Goal: Task Accomplishment & Management: Contribute content

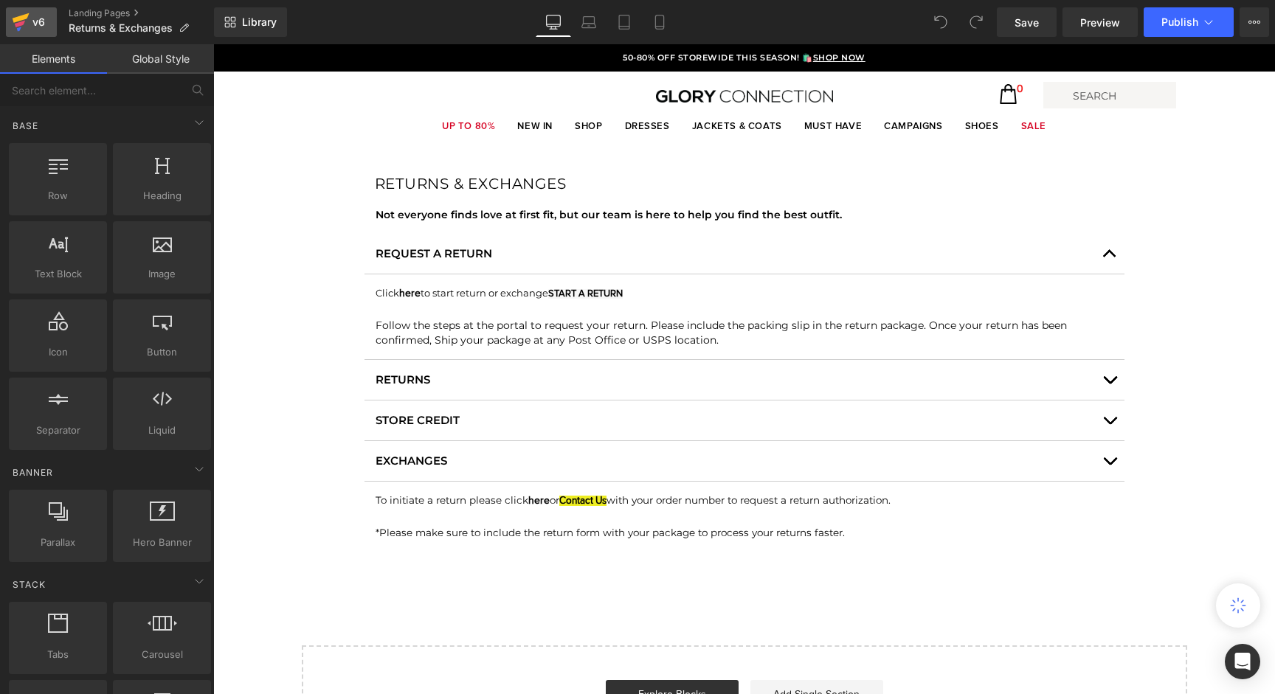
click at [31, 19] on div "v6" at bounding box center [39, 22] width 18 height 19
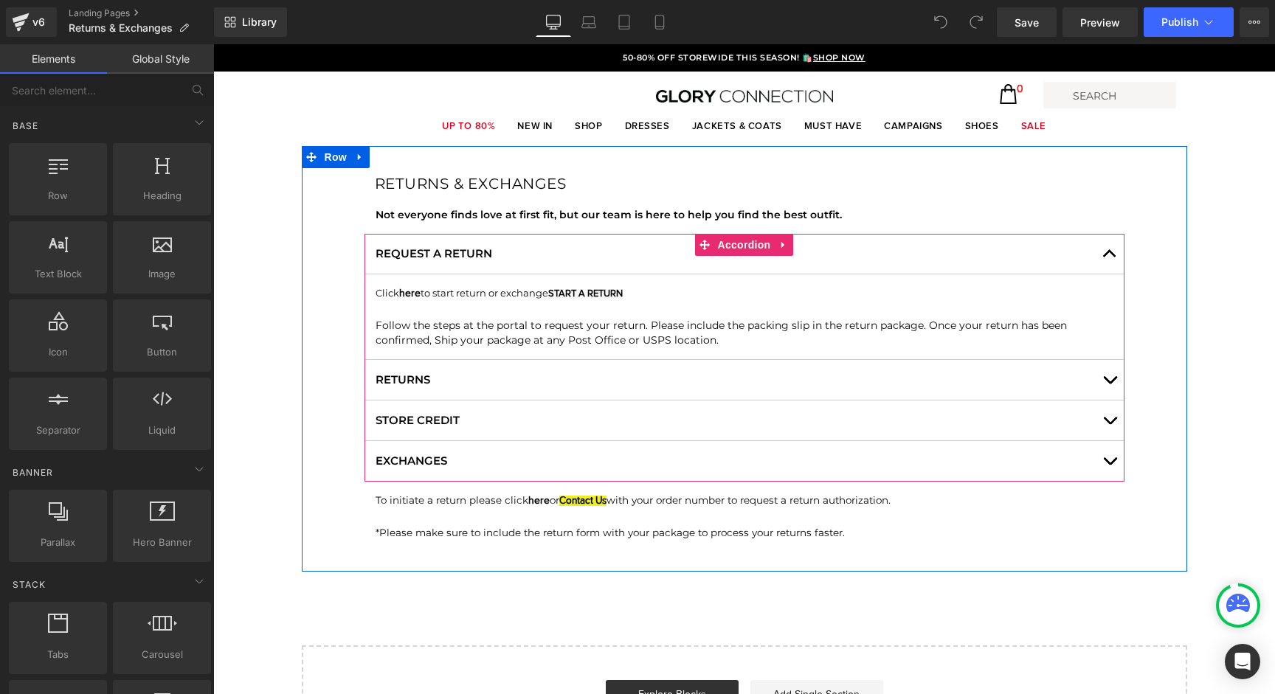
click at [1109, 384] on span "button" at bounding box center [1109, 384] width 0 height 0
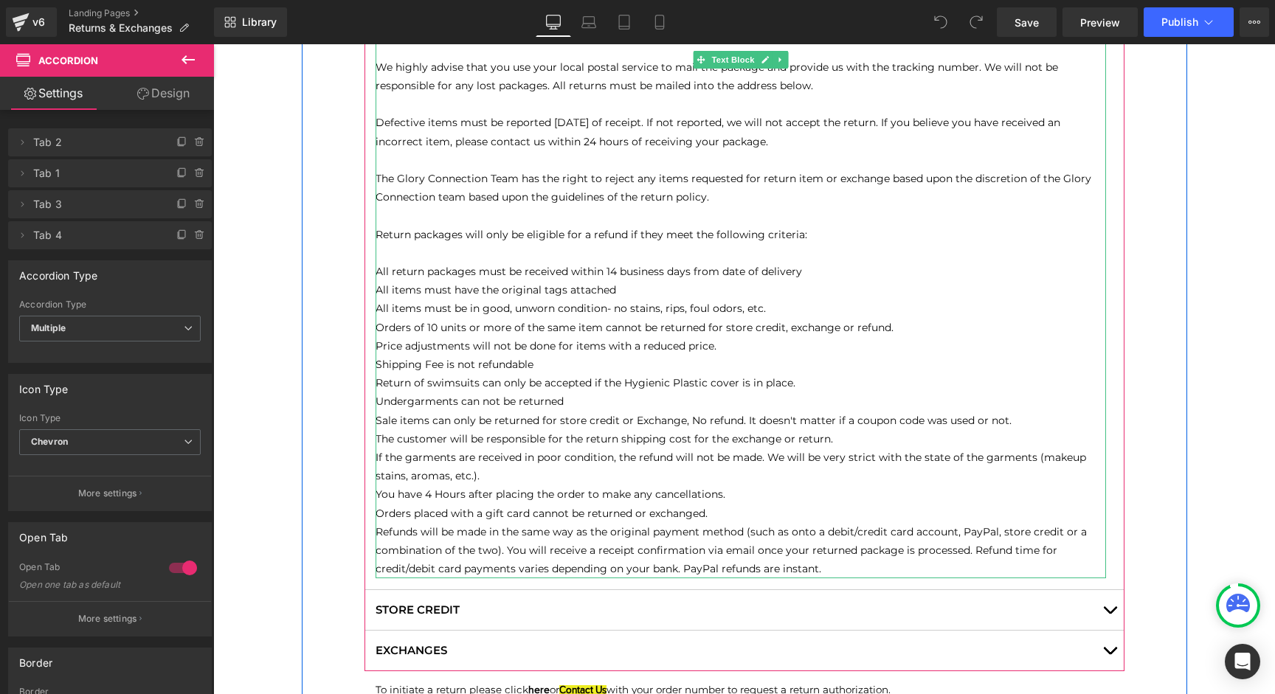
scroll to position [445, 0]
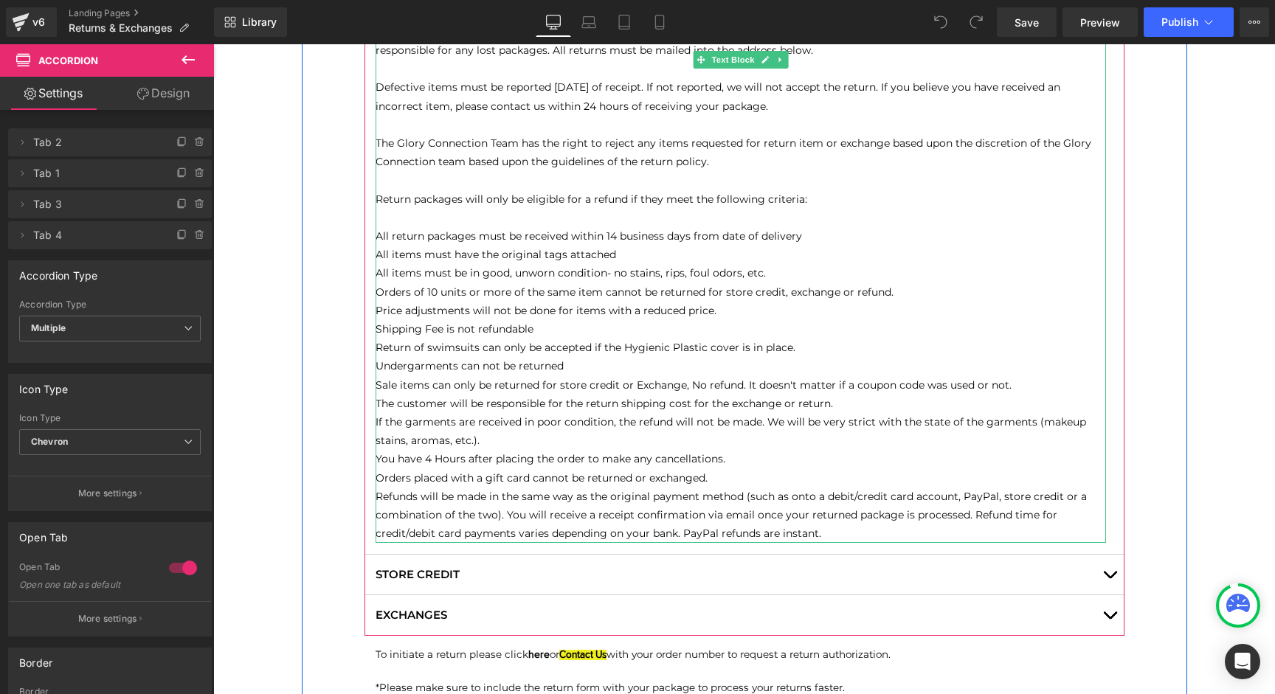
click at [823, 533] on p "Refunds will be made in the same way as the original payment method (such as on…" at bounding box center [740, 516] width 730 height 56
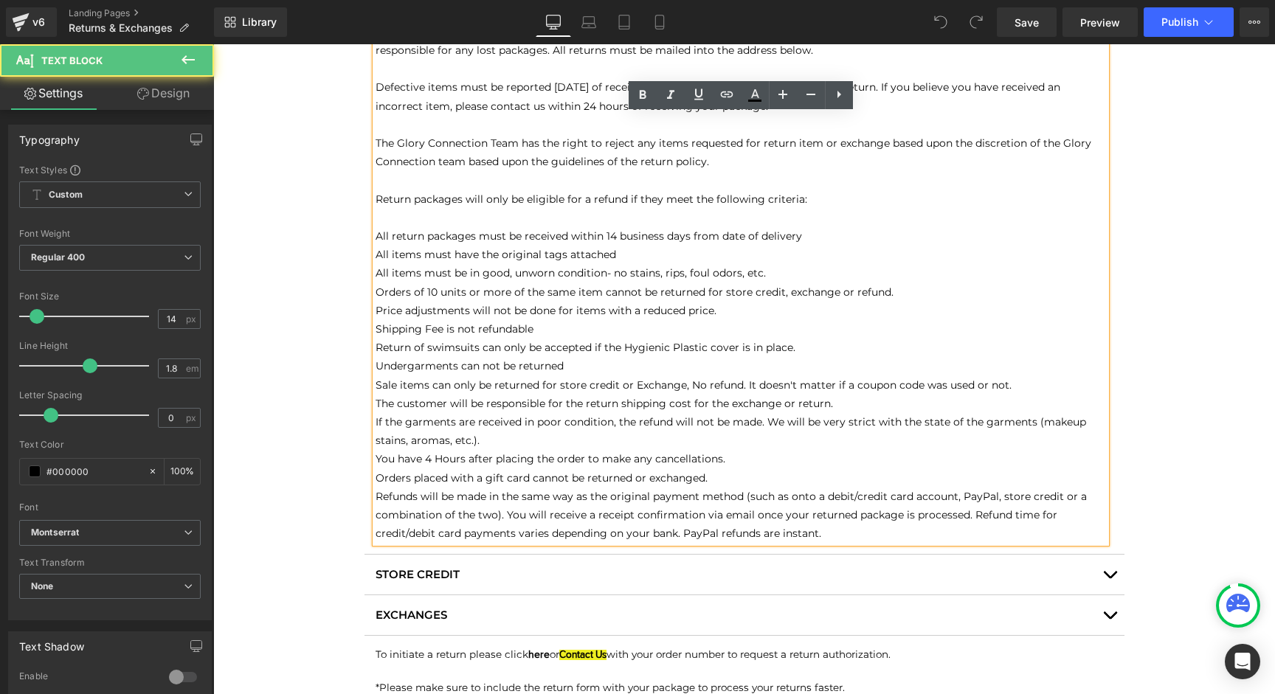
click at [825, 533] on p "Refunds will be made in the same way as the original payment method (such as on…" at bounding box center [740, 516] width 730 height 56
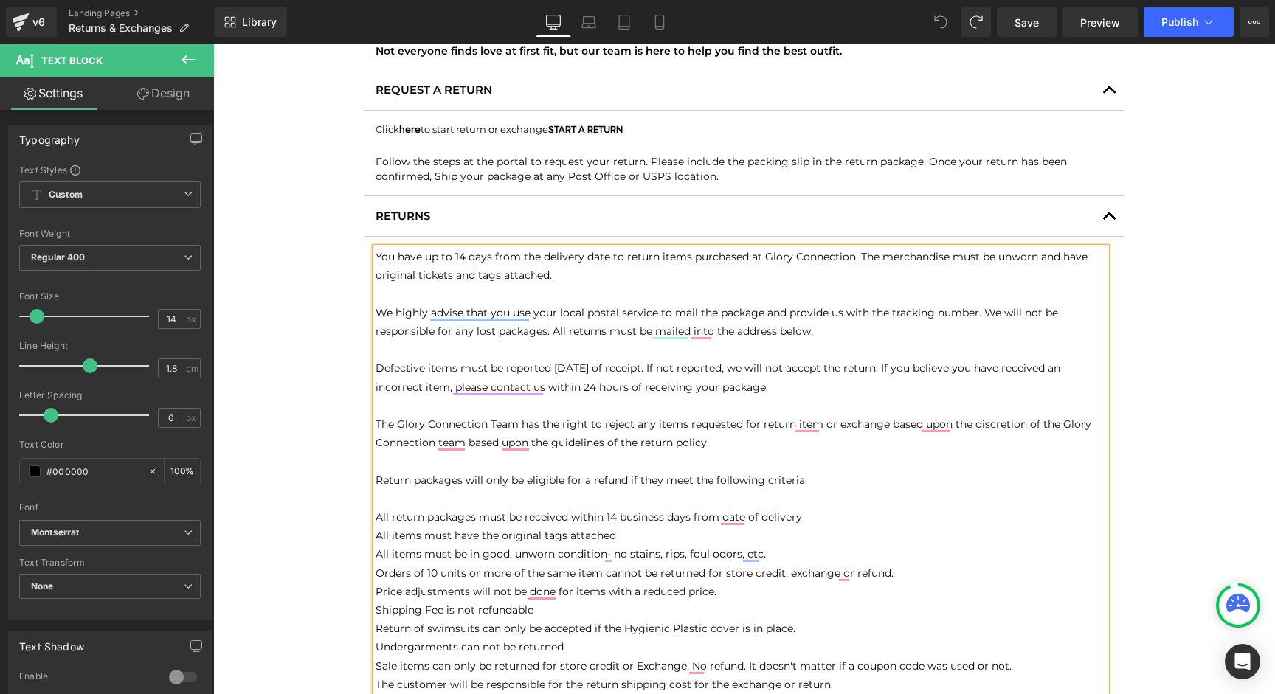
scroll to position [148, 0]
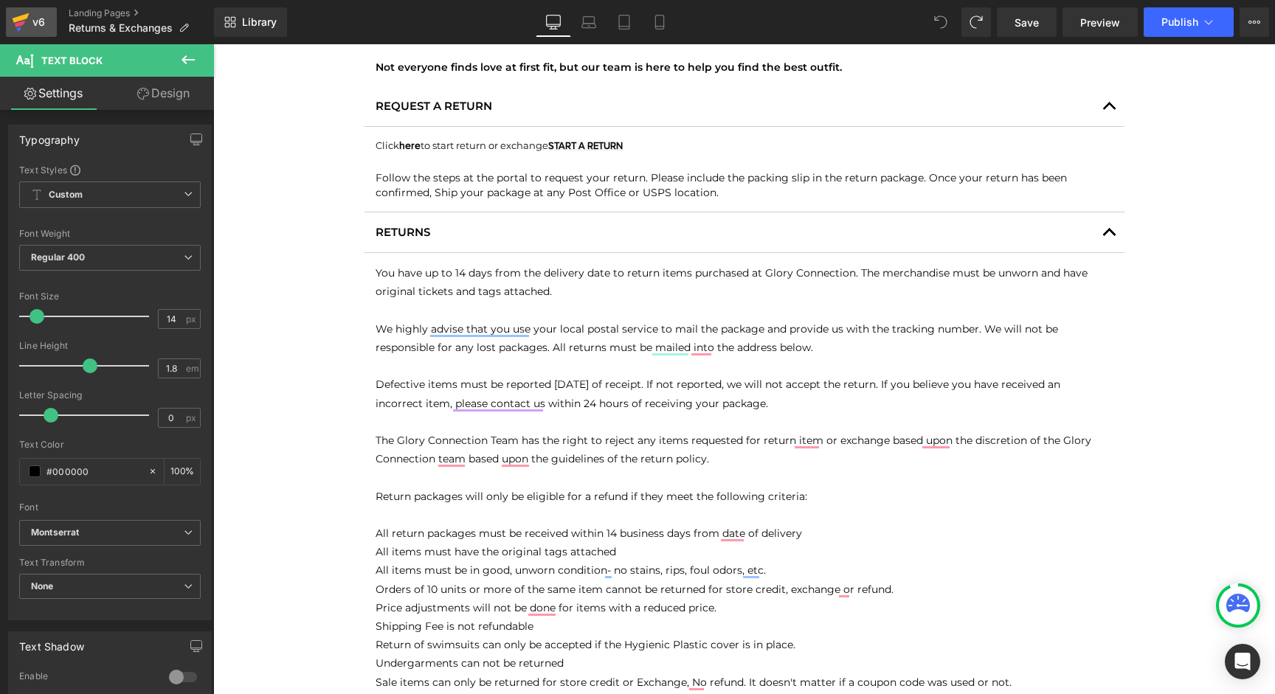
click at [21, 21] on icon at bounding box center [20, 24] width 10 height 7
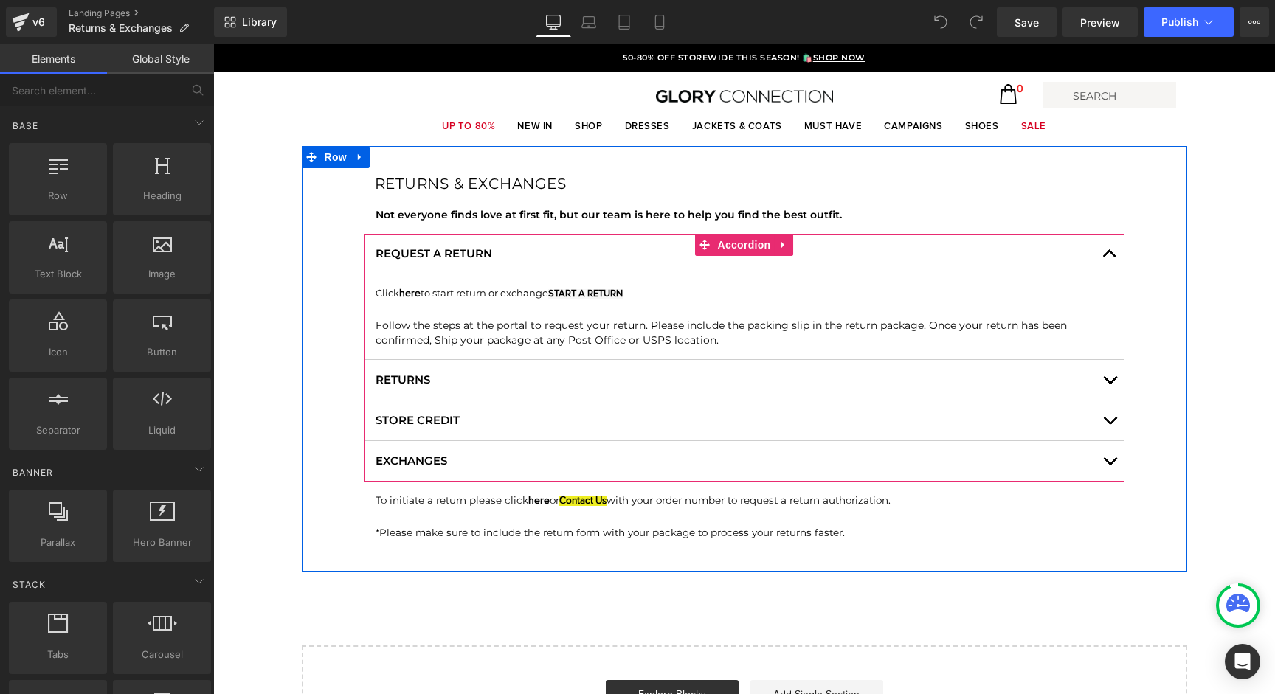
click at [1109, 384] on span "button" at bounding box center [1109, 384] width 0 height 0
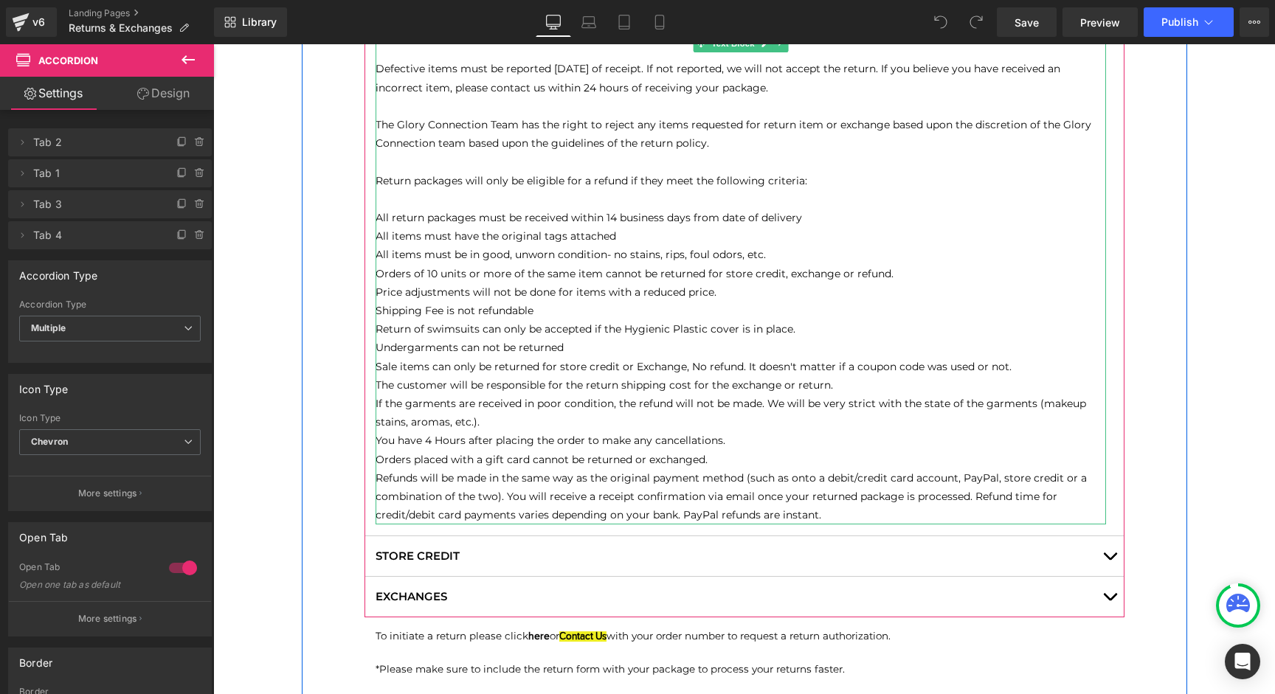
scroll to position [488, 0]
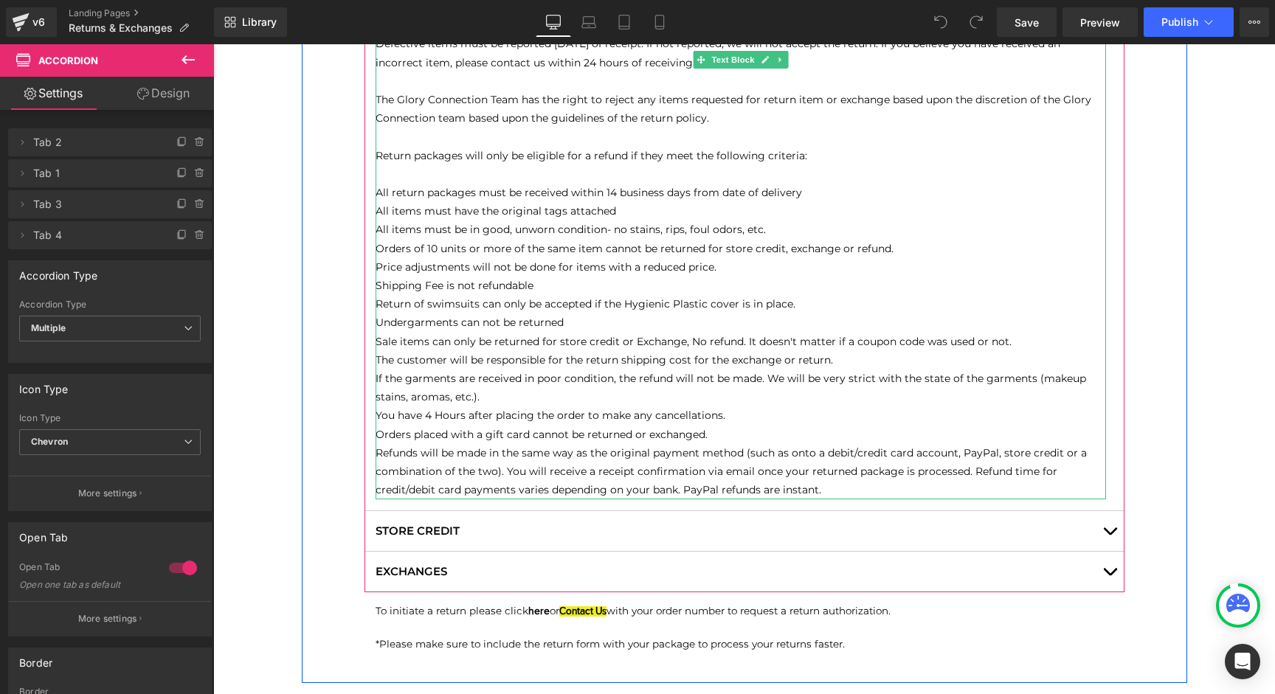
click at [841, 494] on p "Refunds will be made in the same way as the original payment method (such as on…" at bounding box center [740, 472] width 730 height 56
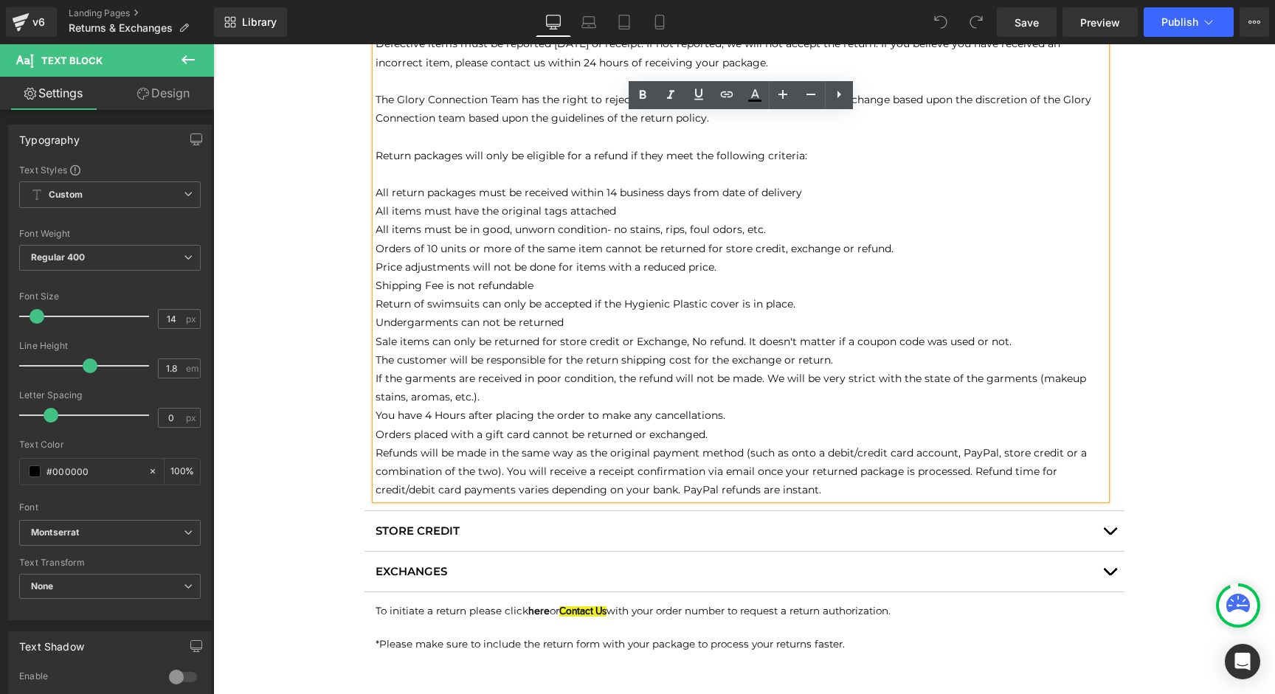
click at [860, 488] on p "Refunds will be made in the same way as the original payment method (such as on…" at bounding box center [740, 472] width 730 height 56
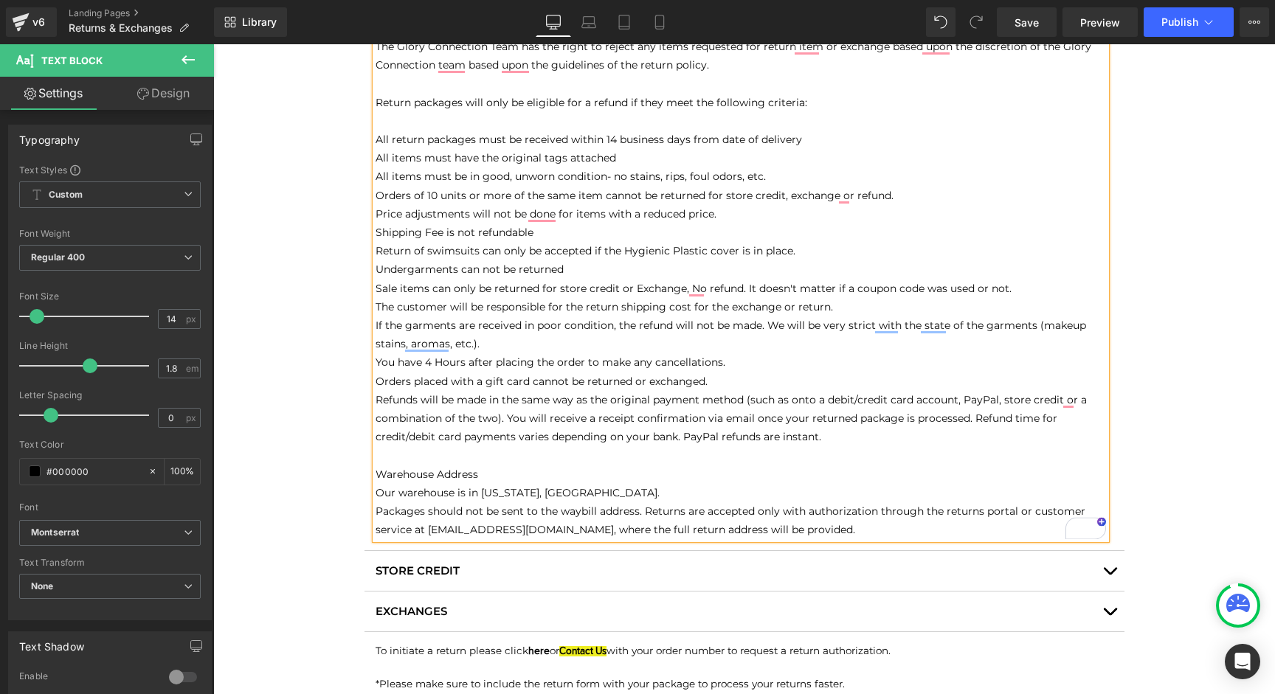
scroll to position [546, 0]
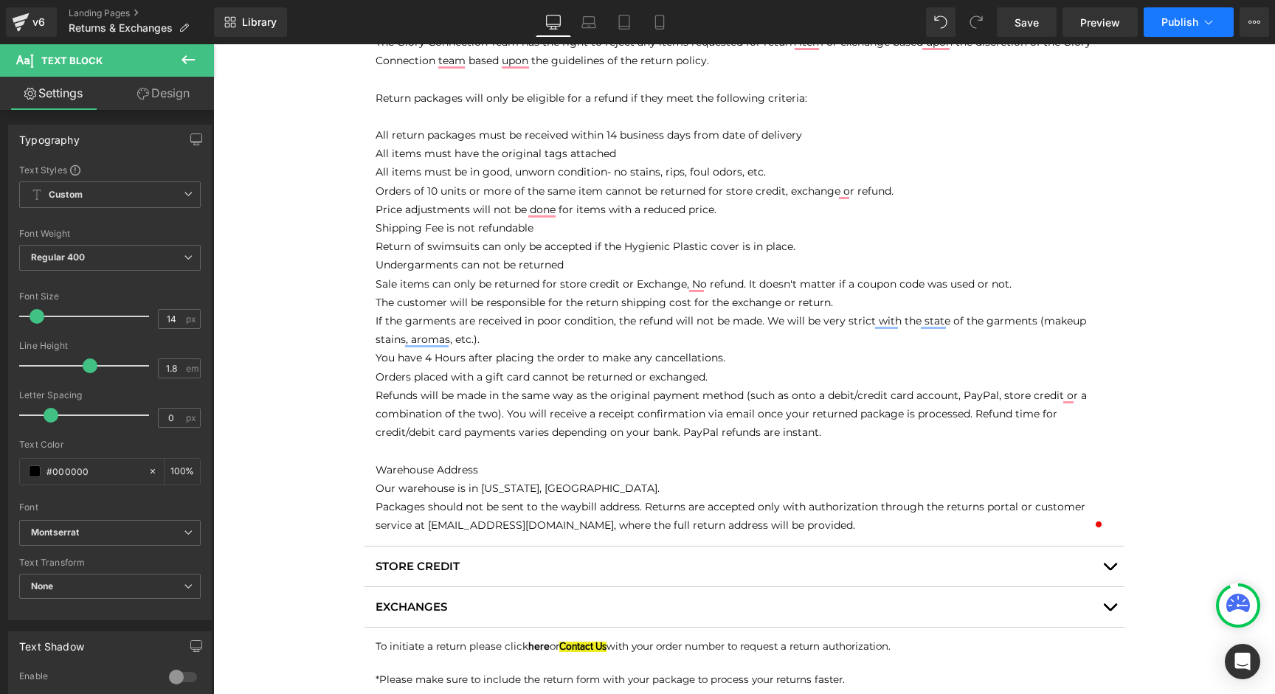
click at [1200, 28] on button "Publish" at bounding box center [1188, 22] width 90 height 30
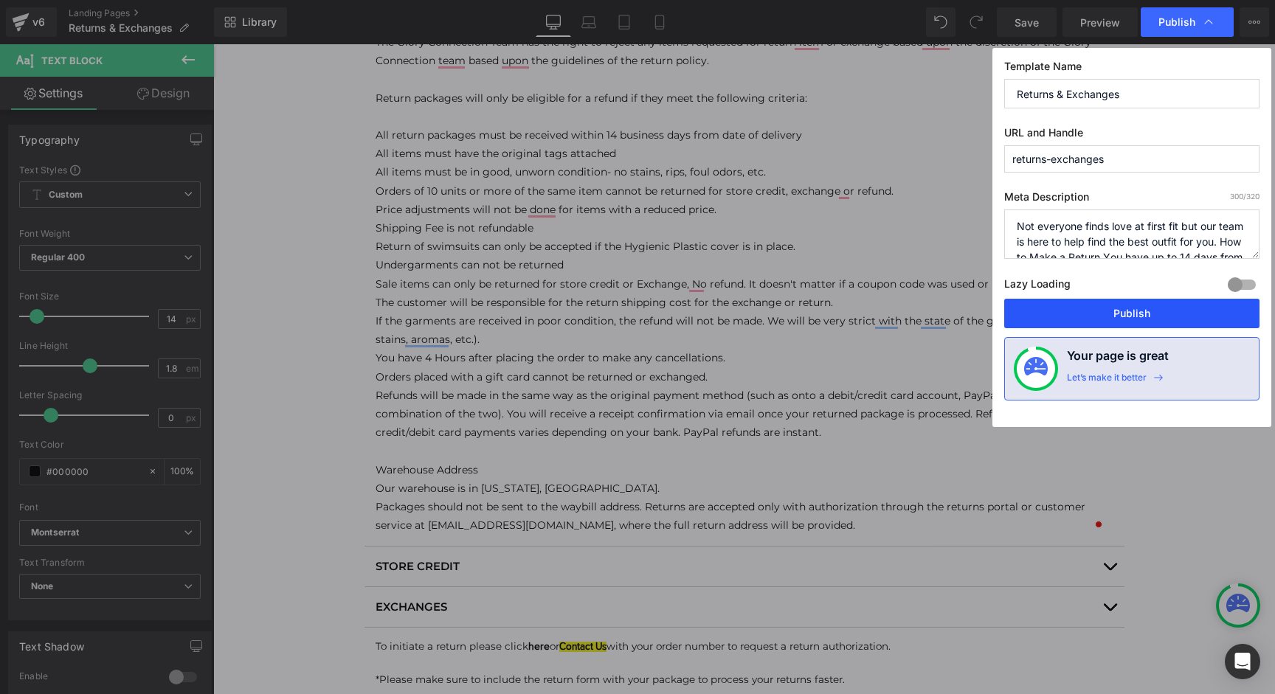
click at [1140, 311] on button "Publish" at bounding box center [1131, 314] width 255 height 30
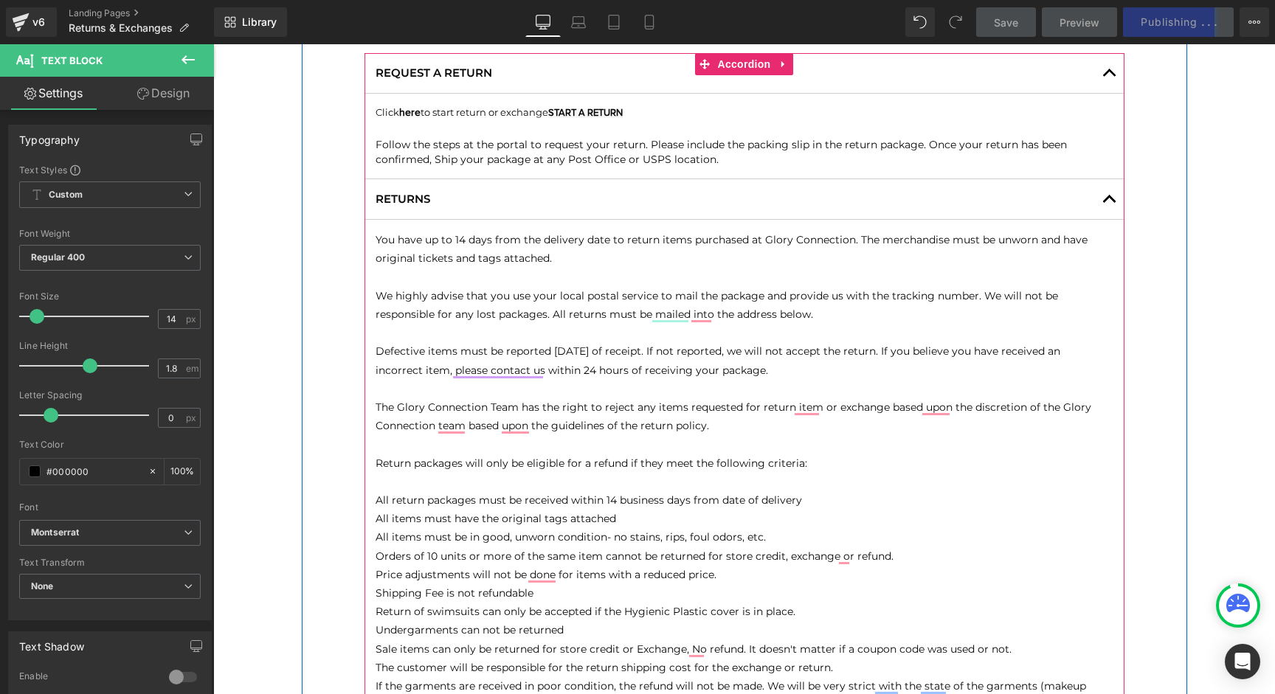
scroll to position [115, 0]
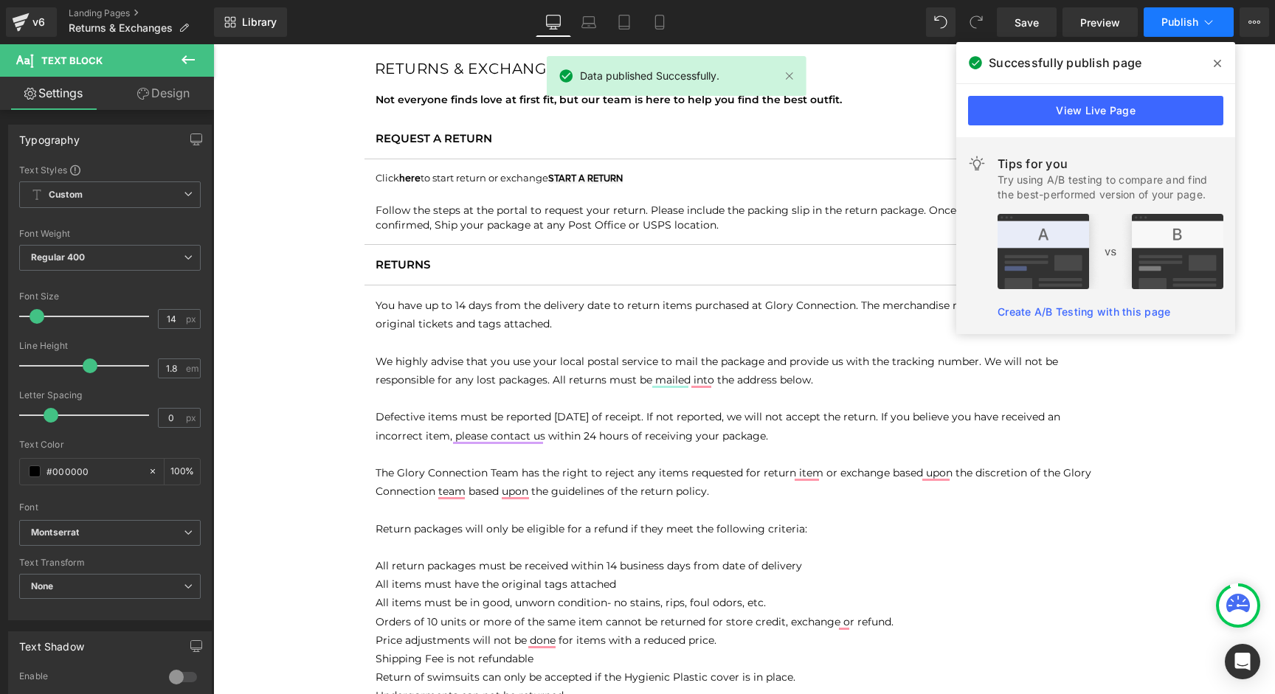
click at [1213, 18] on icon at bounding box center [1208, 22] width 15 height 15
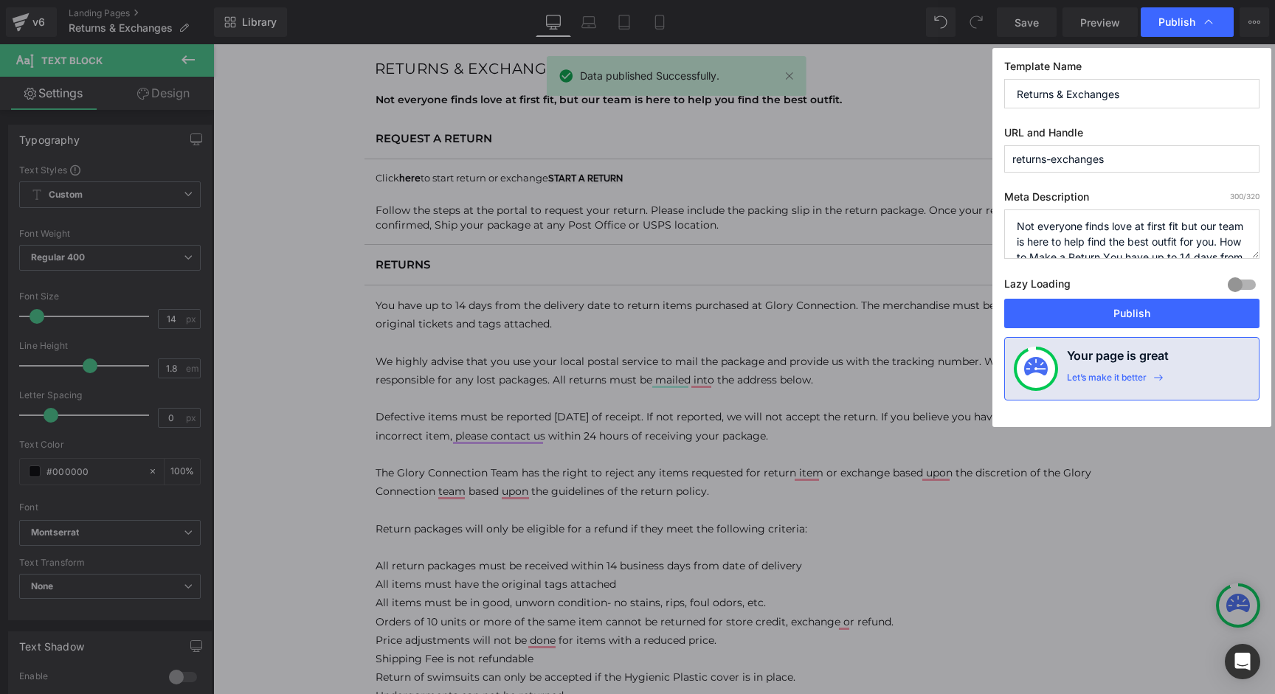
click at [1133, 224] on textarea "Not everyone finds love at first fit but our team is here to help find the best…" at bounding box center [1131, 233] width 255 height 49
drag, startPoint x: 1133, startPoint y: 224, endPoint x: 1137, endPoint y: 257, distance: 33.5
click at [1137, 257] on textarea "Not everyone finds love at first fit but our team is here to help find the best…" at bounding box center [1131, 233] width 255 height 49
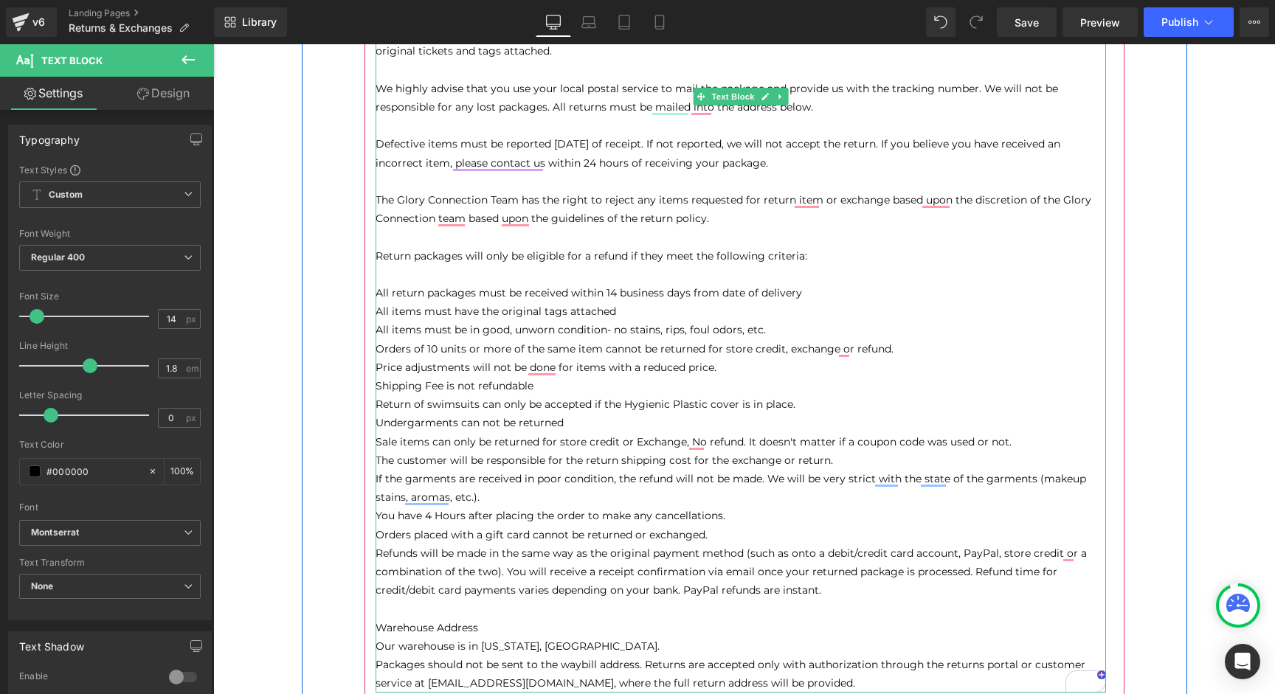
scroll to position [436, 0]
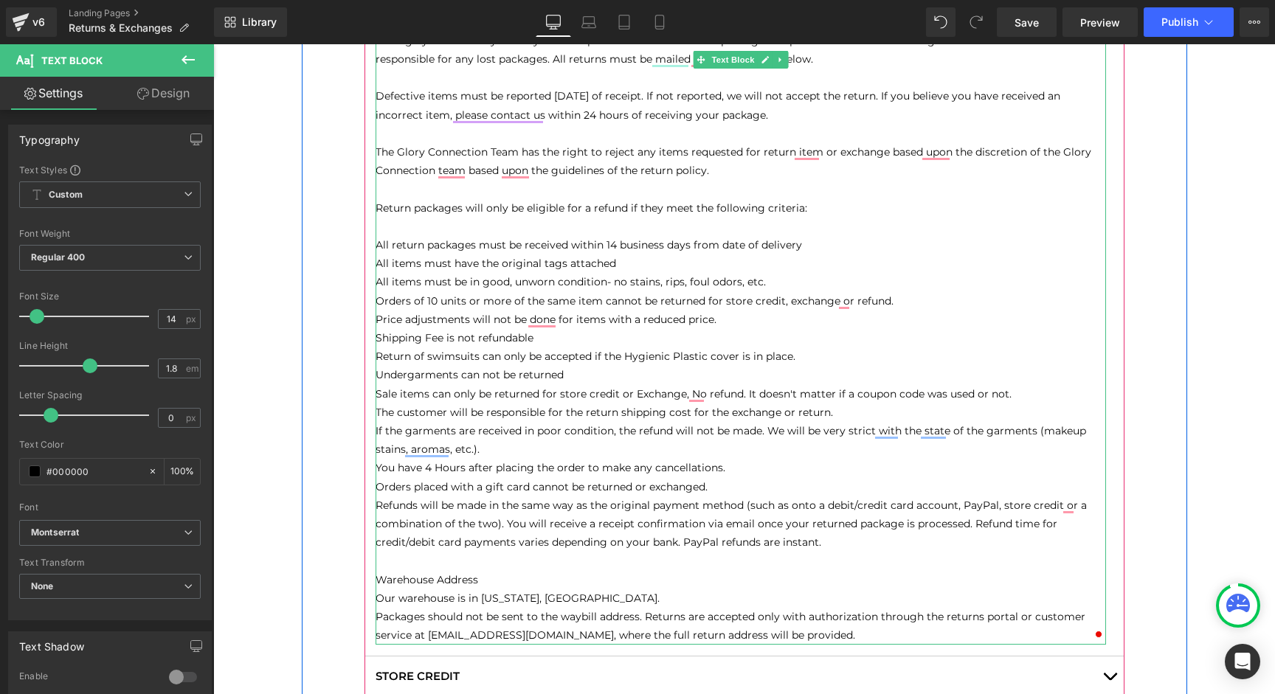
click at [482, 582] on p "Warehouse Address" at bounding box center [740, 580] width 730 height 18
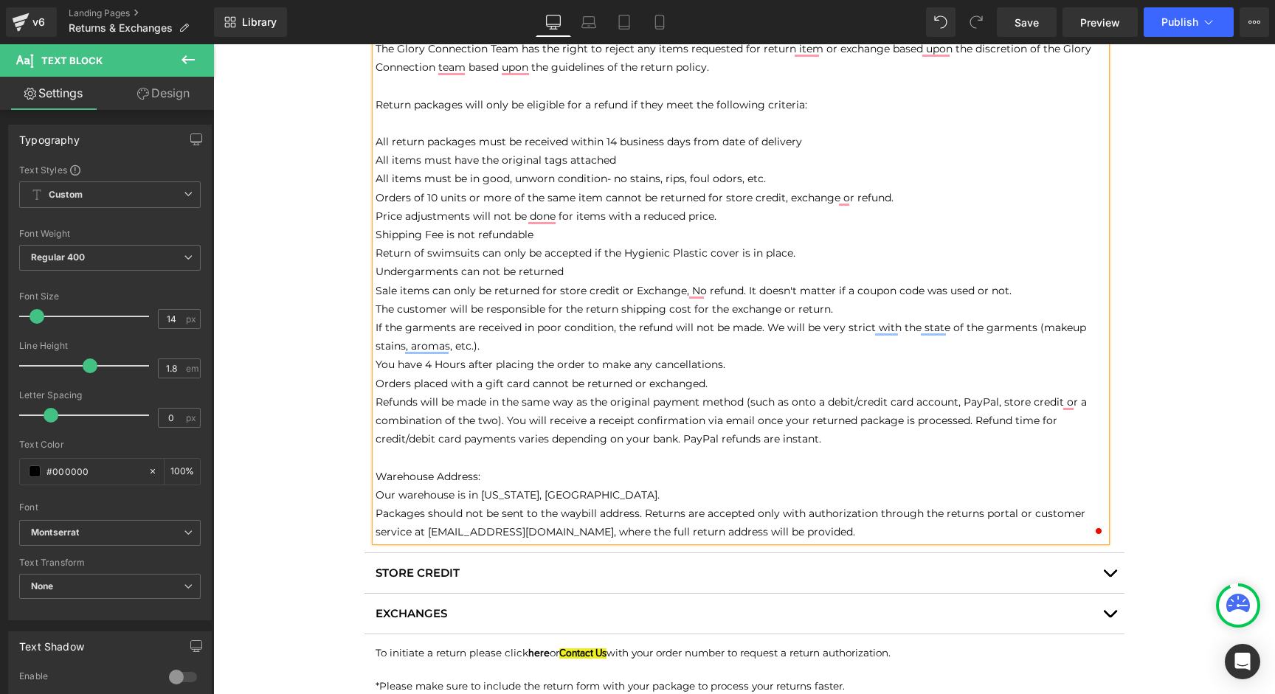
scroll to position [544, 0]
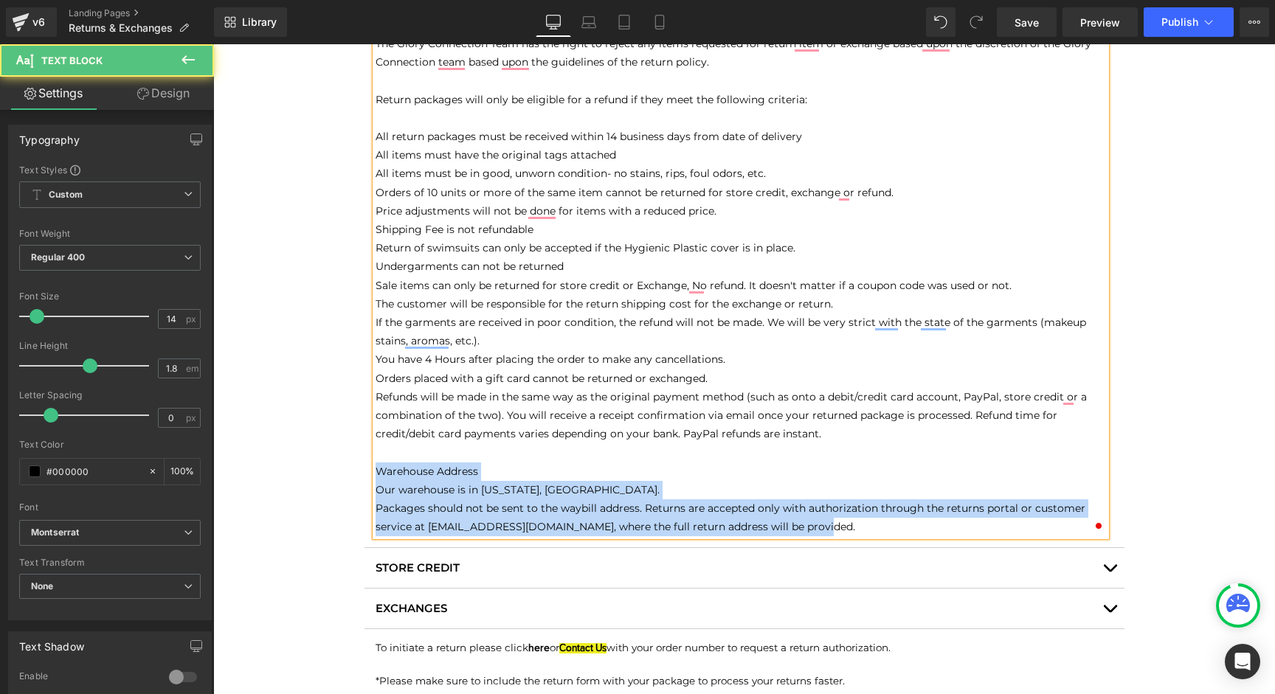
drag, startPoint x: 829, startPoint y: 530, endPoint x: 375, endPoint y: 469, distance: 457.7
click at [375, 469] on div "You have up to 14 days from the delivery date to return items purchased at Glor…" at bounding box center [740, 201] width 730 height 669
copy div "Warehouse Address Our warehouse is in [US_STATE], [GEOGRAPHIC_DATA]. Packages s…"
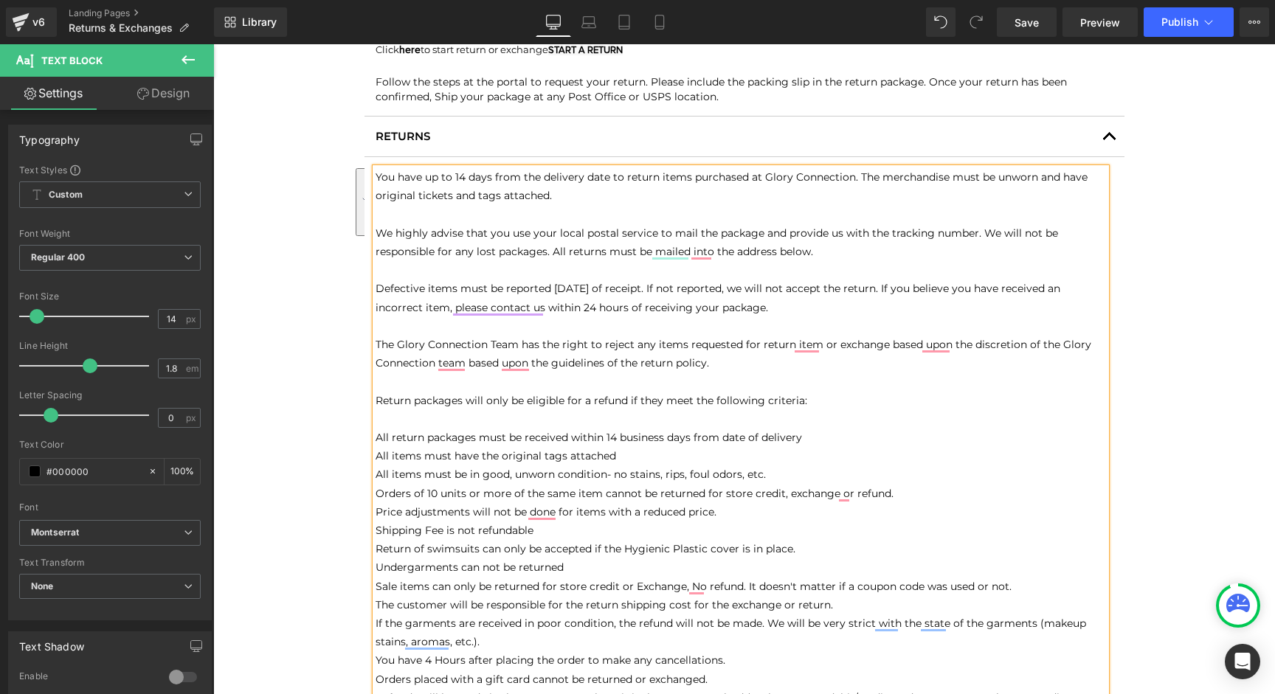
scroll to position [232, 0]
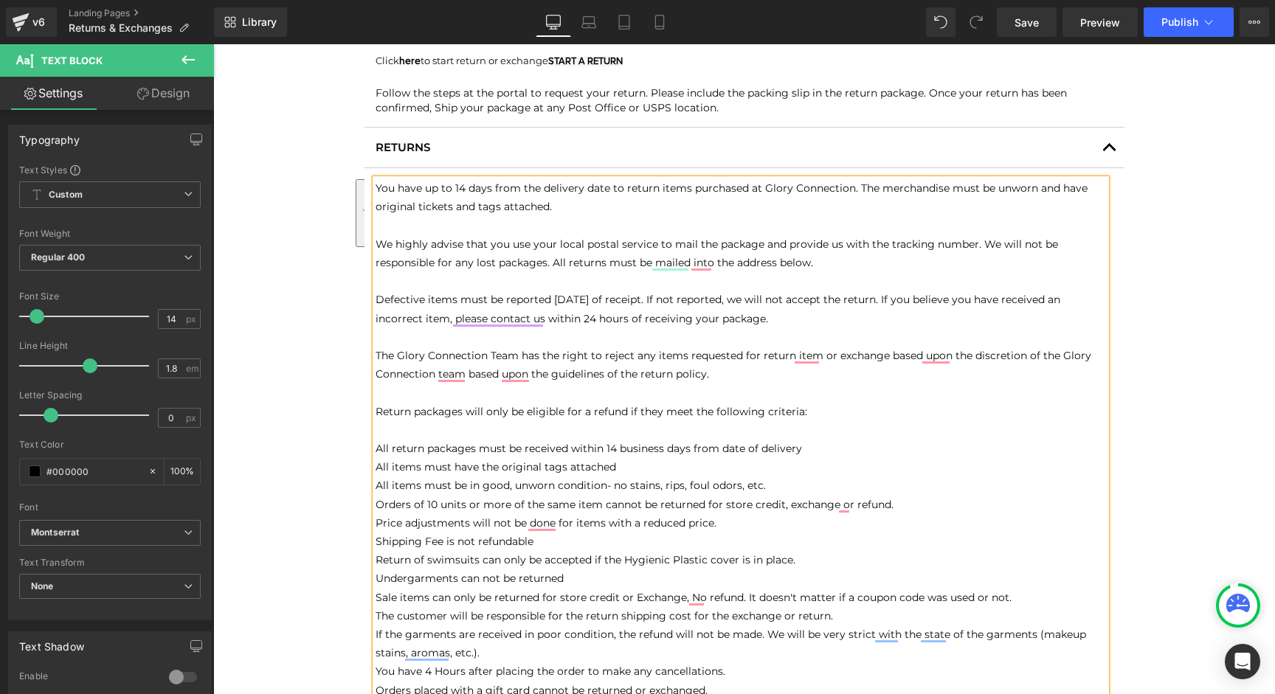
copy div "Warehouse Address Our warehouse is in [US_STATE], [GEOGRAPHIC_DATA]. Packages s…"
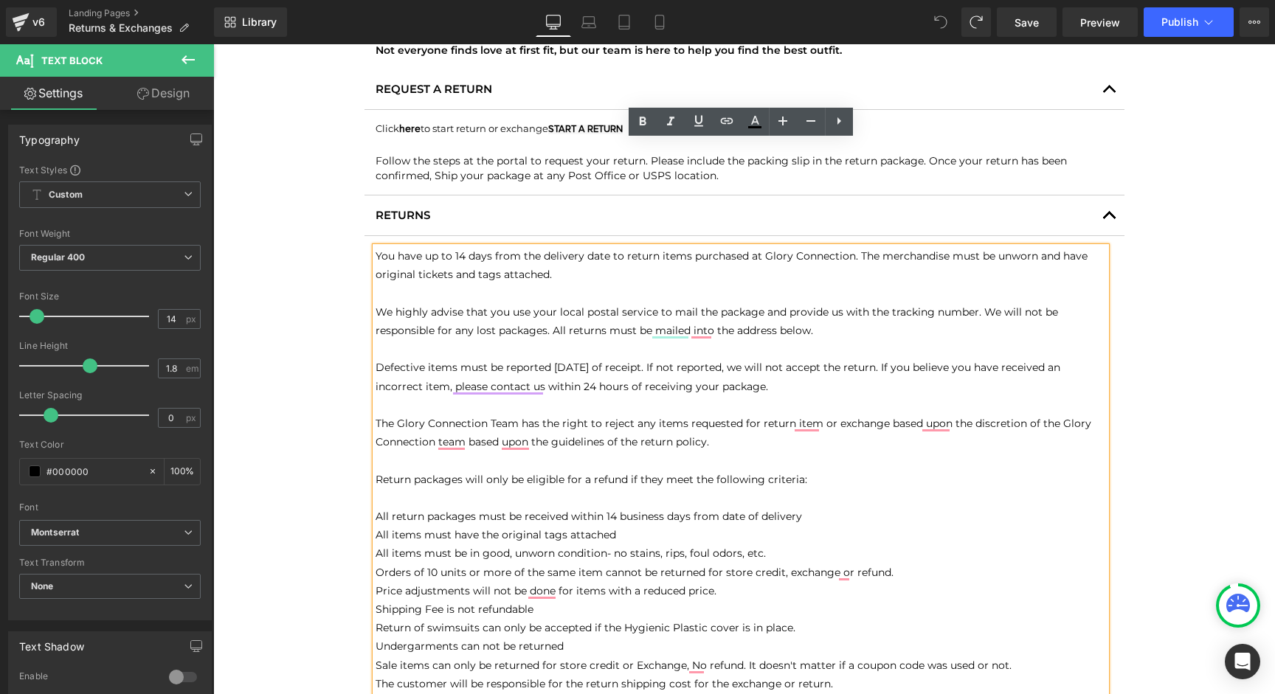
scroll to position [148, 0]
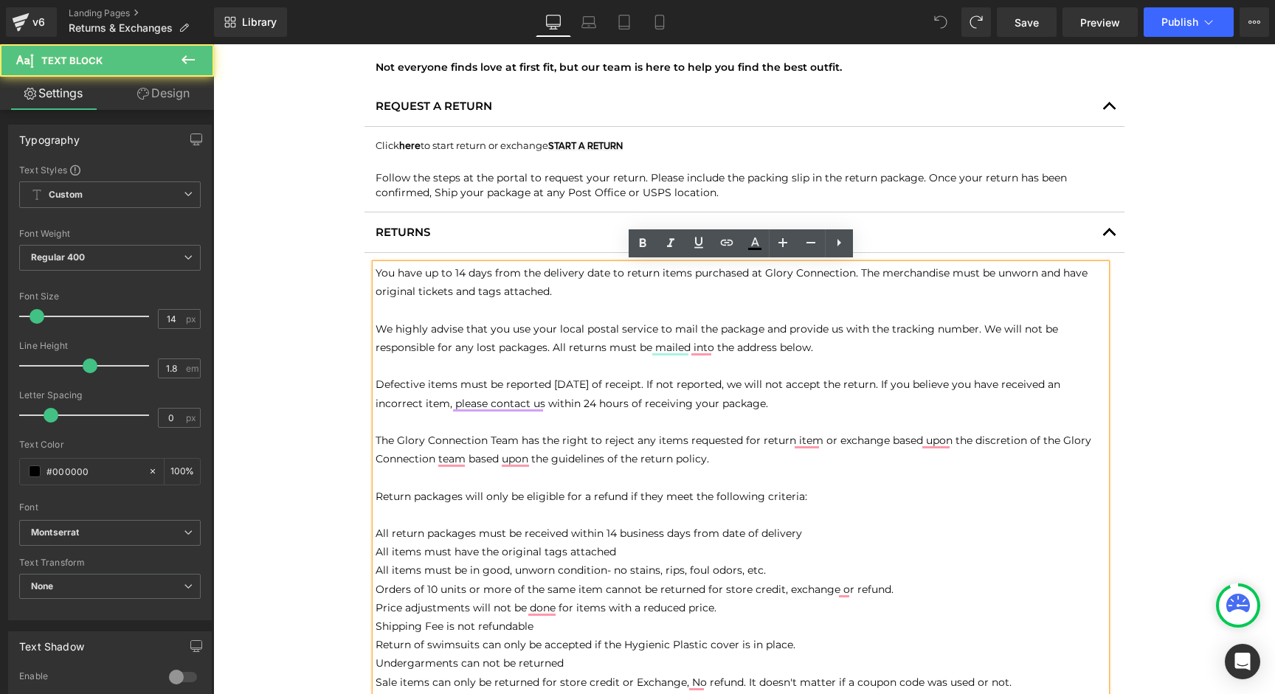
click at [837, 346] on p "W e highly advise that you use your local postal service to mail the package an…" at bounding box center [740, 338] width 730 height 37
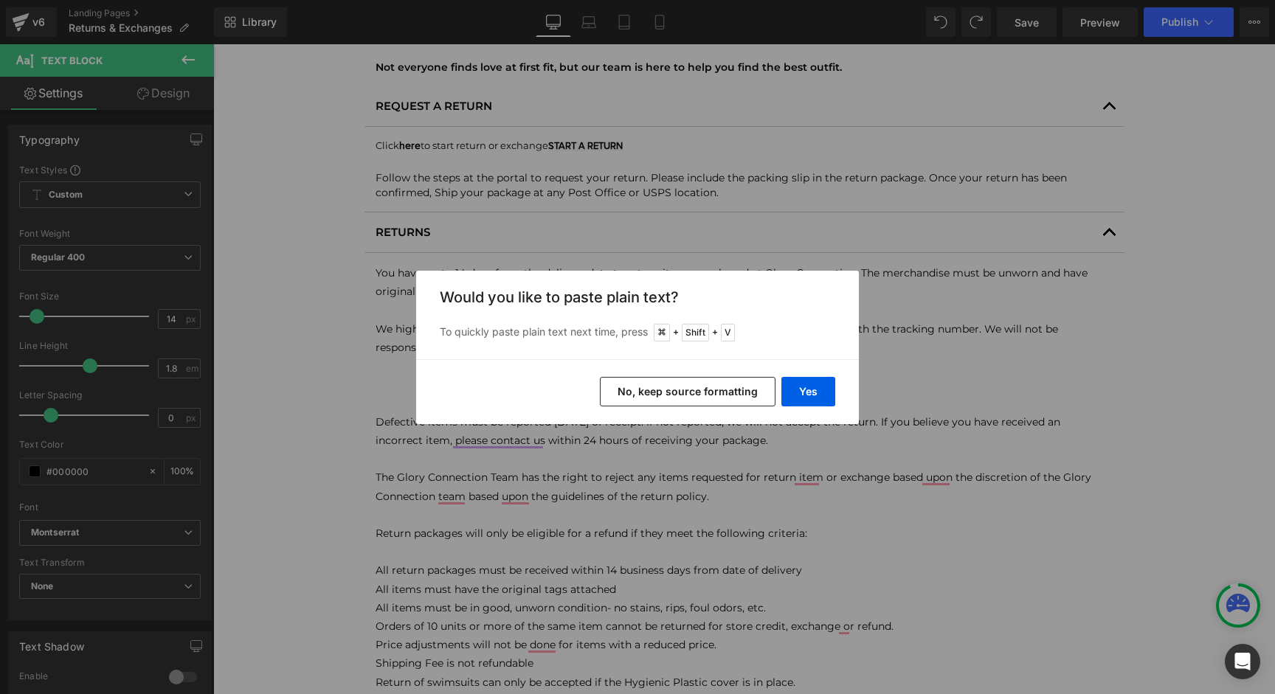
click at [735, 394] on button "No, keep source formatting" at bounding box center [688, 392] width 176 height 30
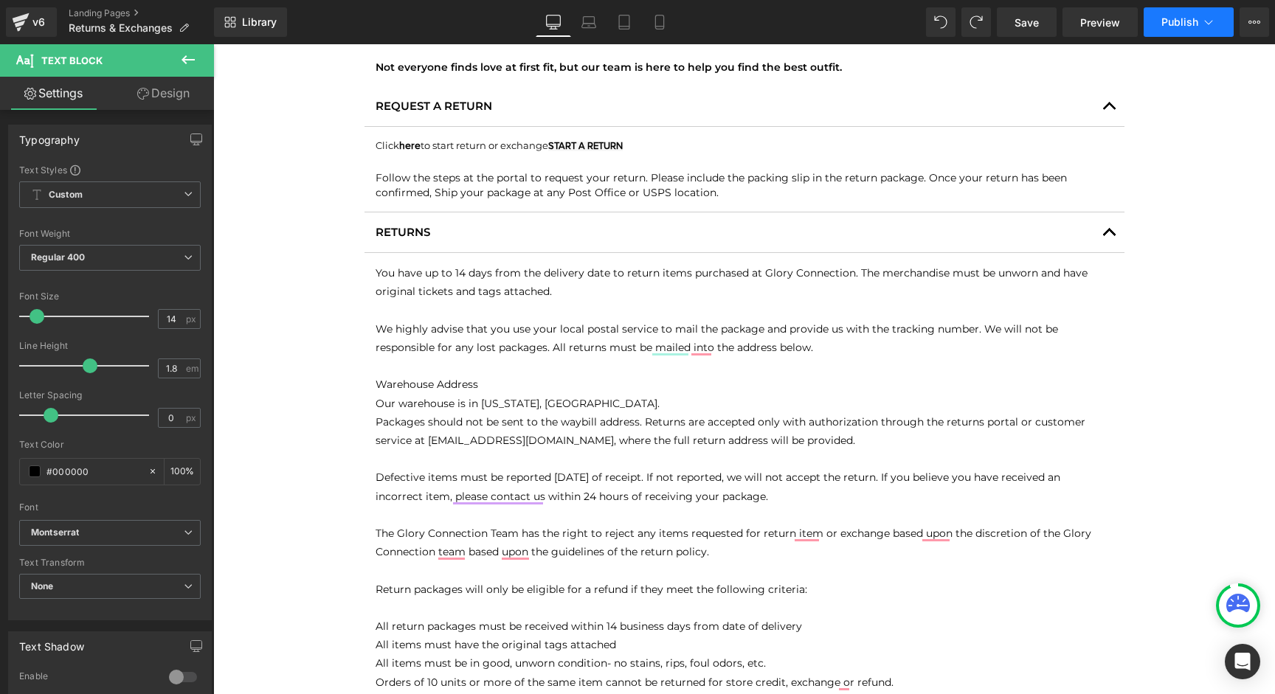
click at [1185, 30] on button "Publish" at bounding box center [1188, 22] width 90 height 30
click at [1194, 21] on span "Publish" at bounding box center [1179, 22] width 37 height 12
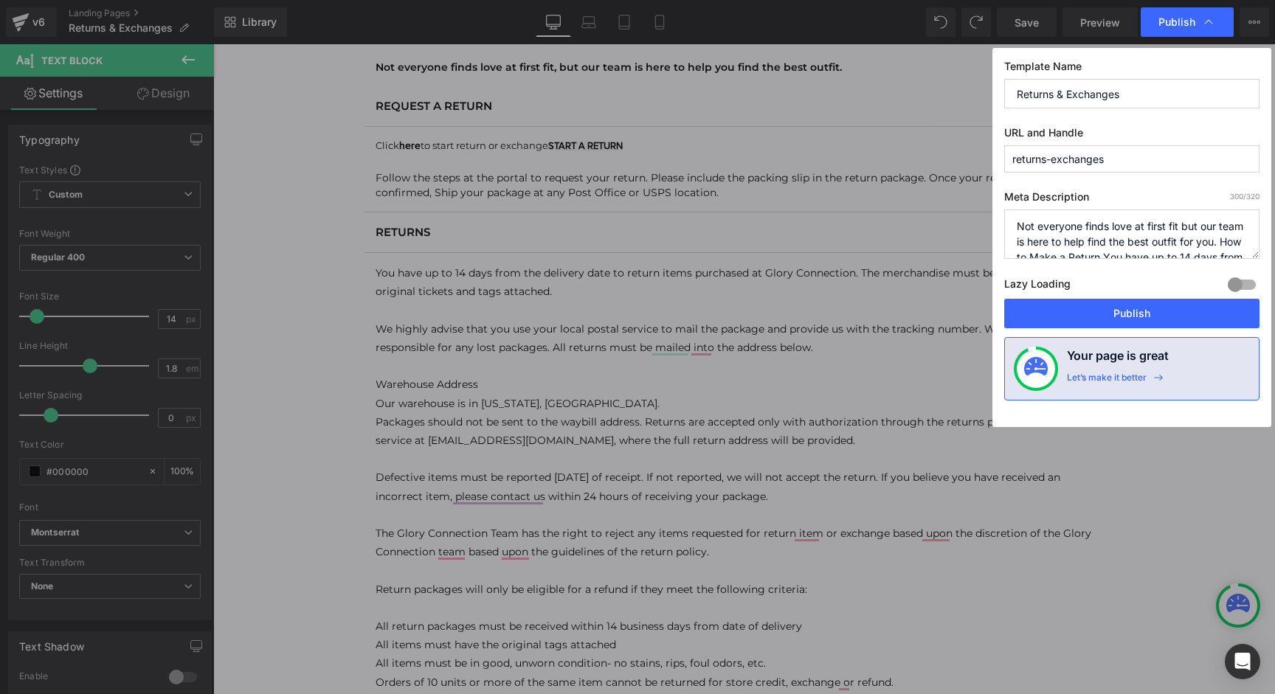
click at [1180, 247] on textarea "Not everyone finds love at first fit but our team is here to help find the best…" at bounding box center [1131, 233] width 255 height 49
paste textarea "nt"
type textarea "Not everyone finds love at first fit but our team is here to help find the best…"
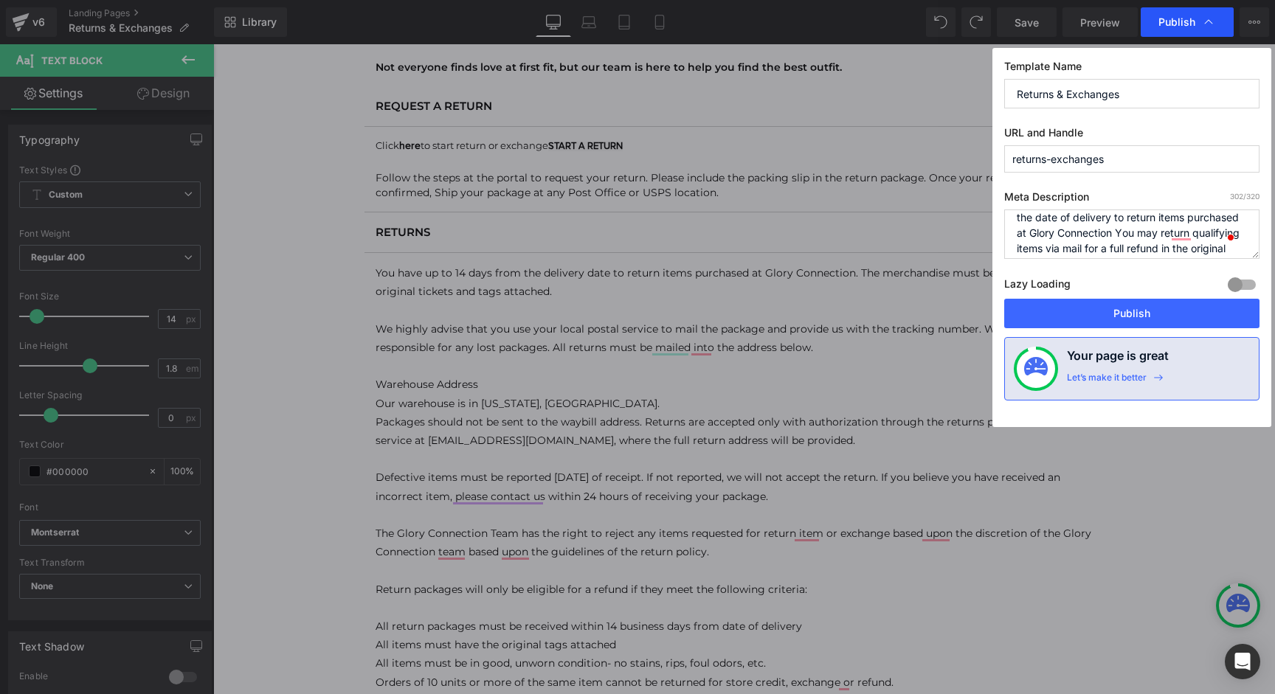
click at [1176, 27] on span "Publish" at bounding box center [1176, 21] width 37 height 13
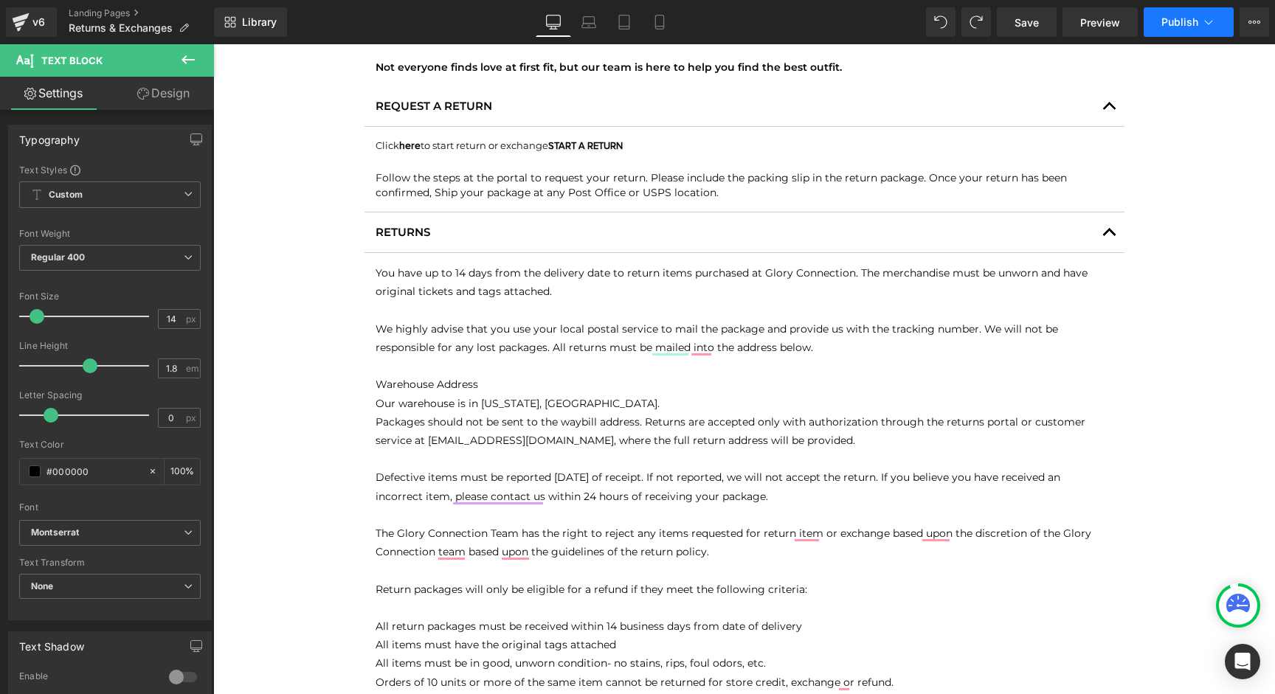
click at [1171, 32] on button "Publish" at bounding box center [1188, 22] width 90 height 30
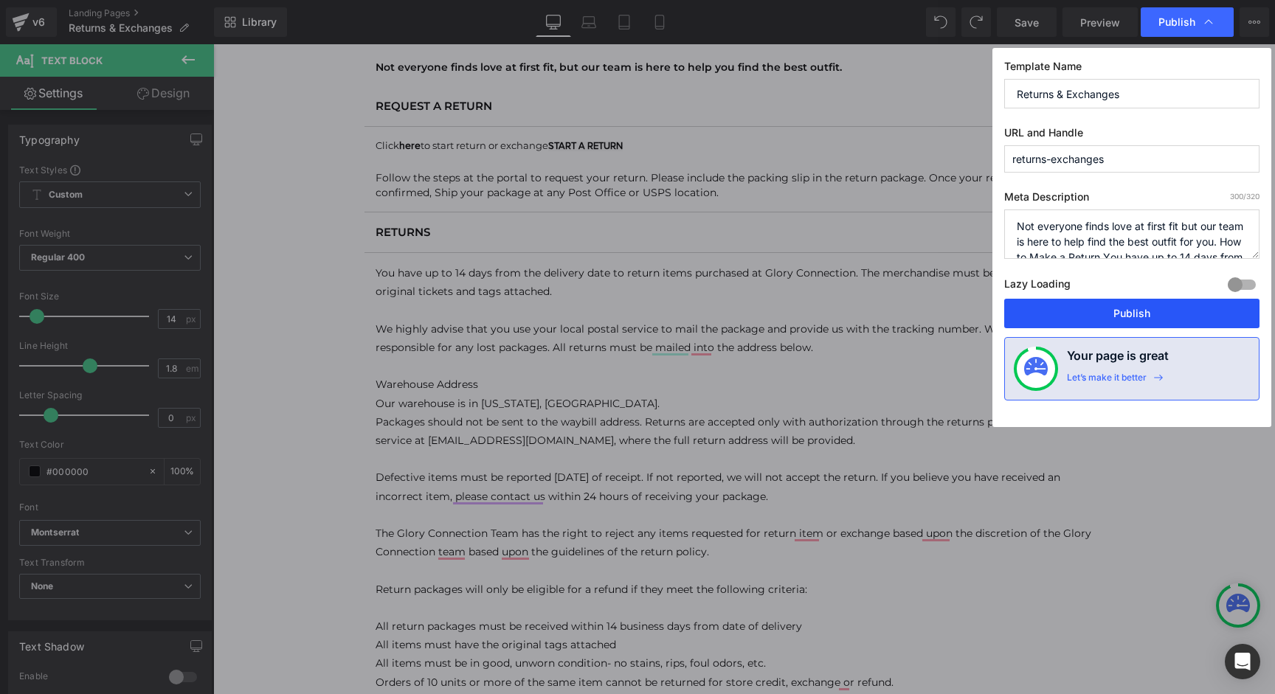
click at [1145, 313] on button "Publish" at bounding box center [1131, 314] width 255 height 30
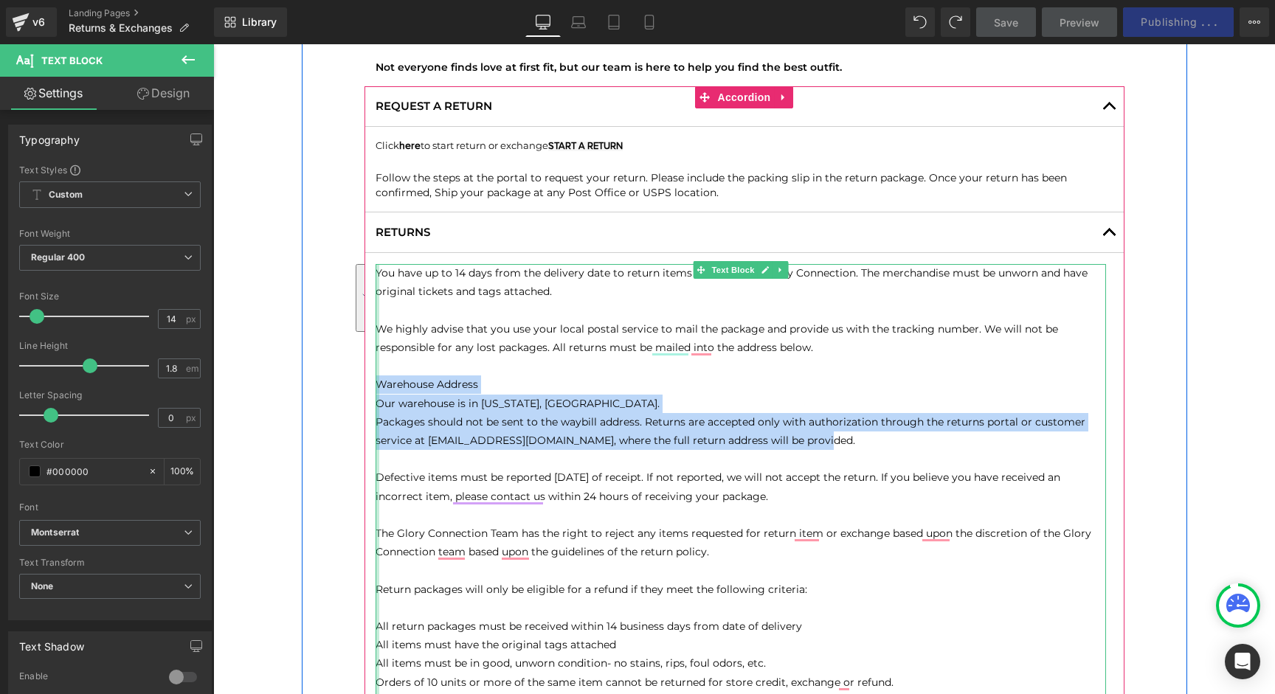
drag, startPoint x: 832, startPoint y: 437, endPoint x: 378, endPoint y: 382, distance: 456.9
click at [378, 382] on div "You have up to 14 days from the delivery date to return items purchased at Glor…" at bounding box center [740, 598] width 730 height 669
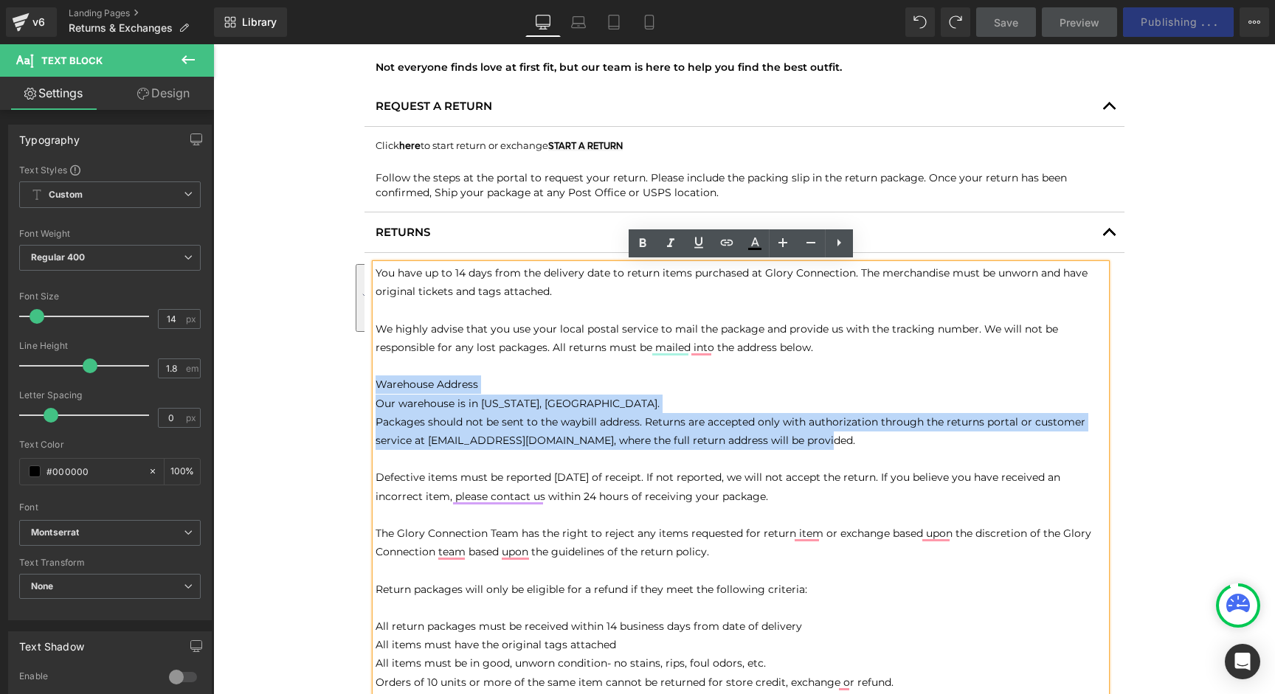
copy div "Warehouse Address Our warehouse is in Texas, USA. Packages should not be sent t…"
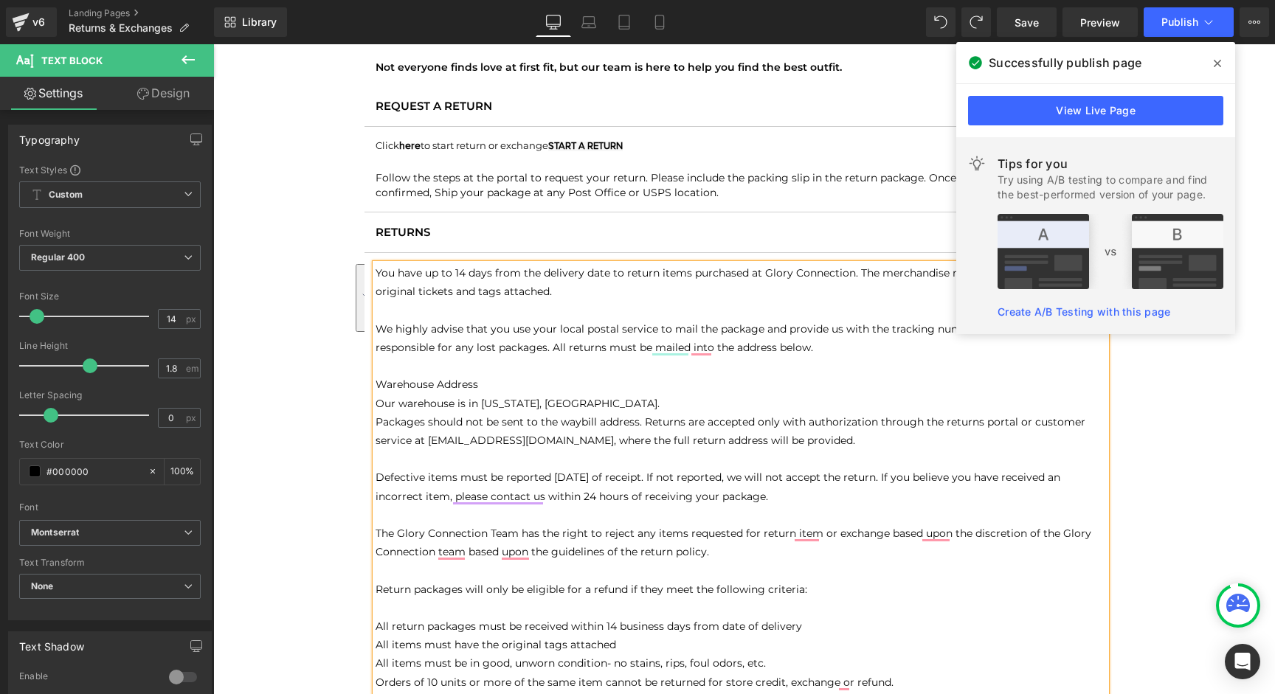
click at [938, 480] on p "Defective items must be reported [DATE] of receipt. If not reported, we will no…" at bounding box center [740, 486] width 730 height 37
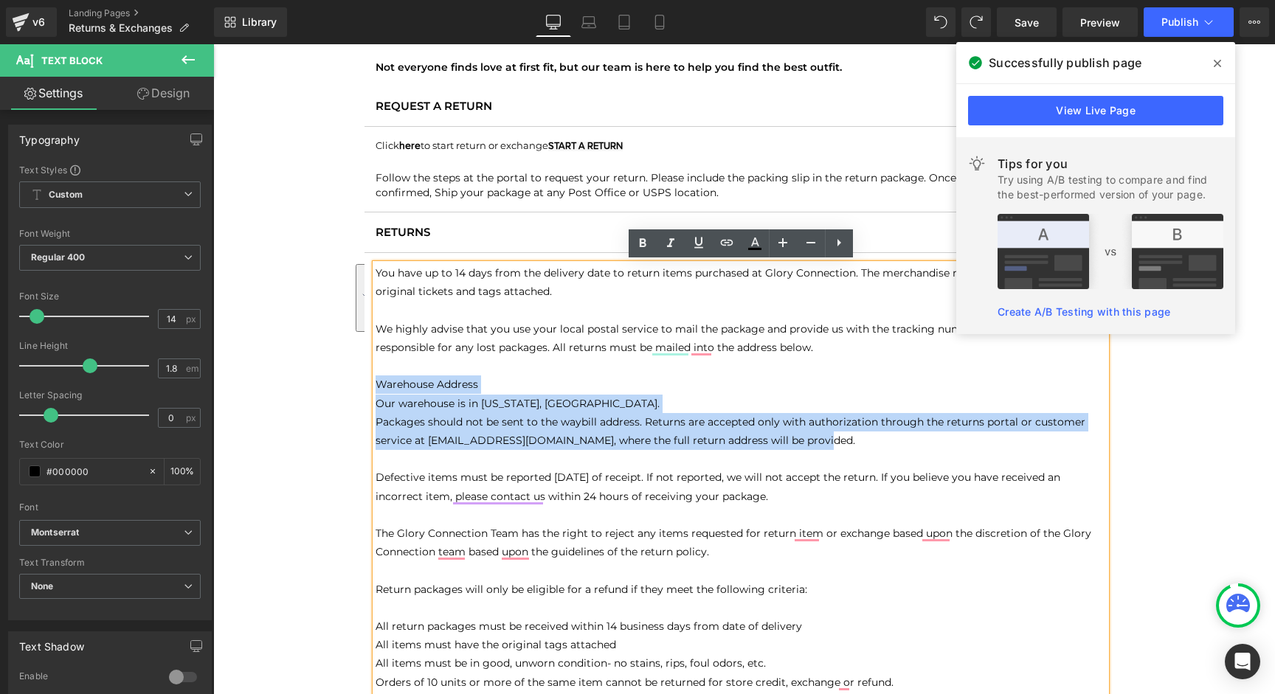
drag, startPoint x: 830, startPoint y: 445, endPoint x: 376, endPoint y: 385, distance: 457.6
click at [376, 385] on div "You have up to 14 days from the delivery date to return items purchased at Glor…" at bounding box center [740, 598] width 730 height 669
copy div "Warehouse Address Our warehouse is in [US_STATE], [GEOGRAPHIC_DATA]. Packages s…"
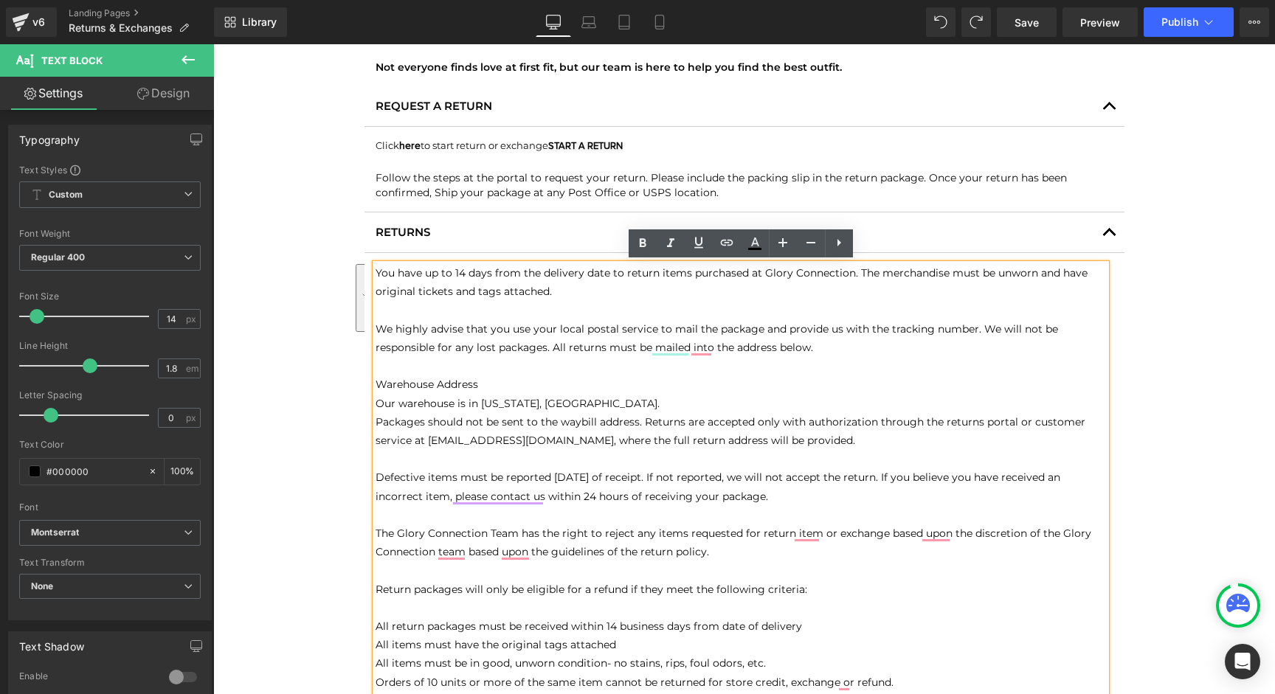
click at [1249, 418] on div "Text Block RETURNS & EXCHANGES Text Block Not everyone finds love at first fit,…" at bounding box center [743, 653] width 1061 height 1317
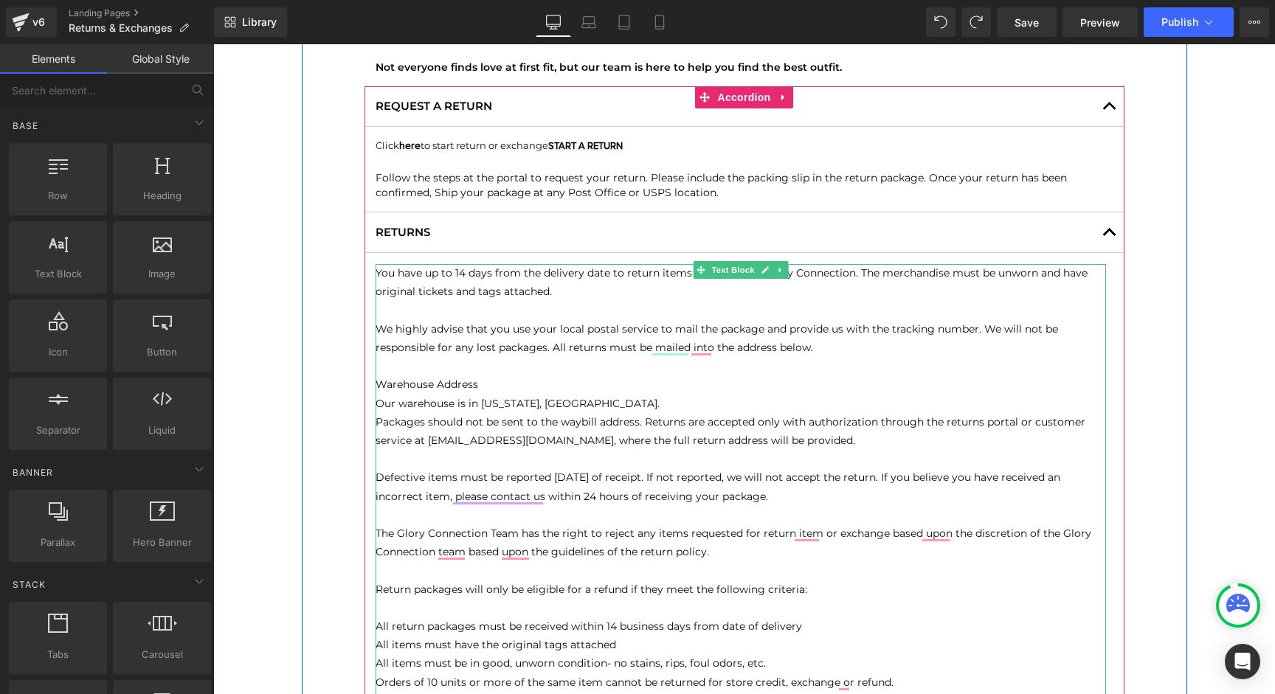
click at [576, 423] on span "Packages should not be sent to the waybill address. Returns are accepted only w…" at bounding box center [730, 431] width 710 height 32
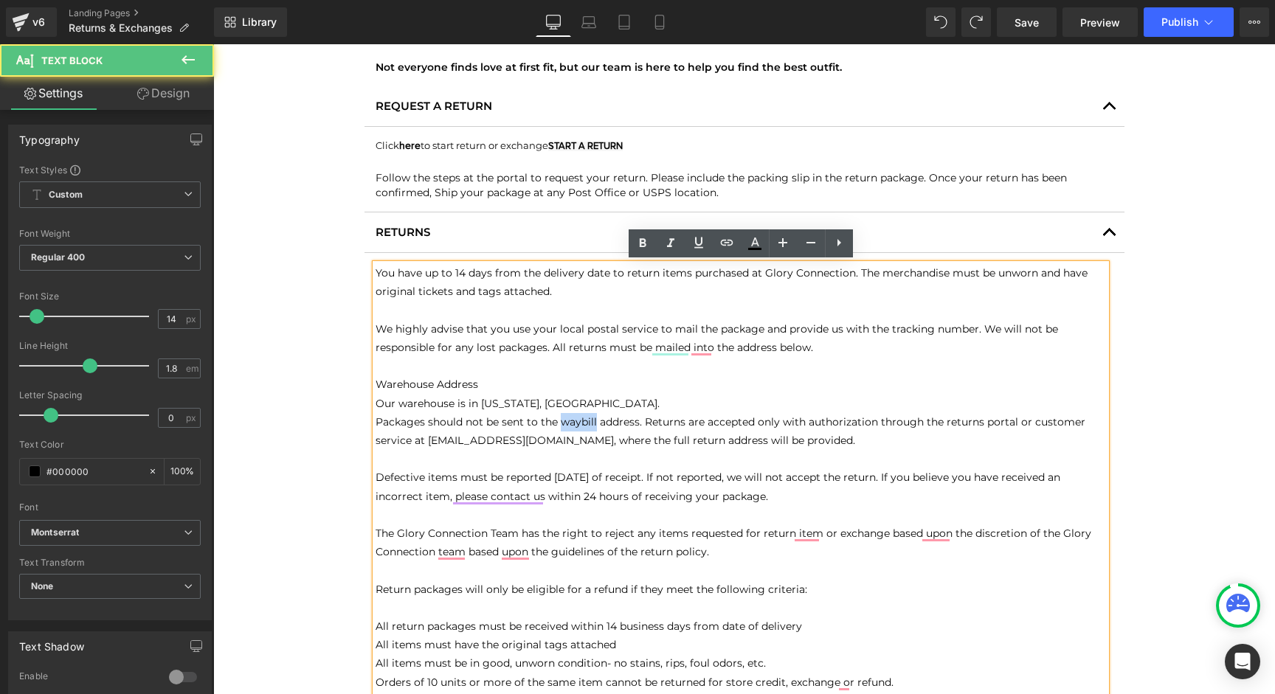
click at [576, 423] on span "Packages should not be sent to the waybill address. Returns are accepted only w…" at bounding box center [730, 431] width 710 height 32
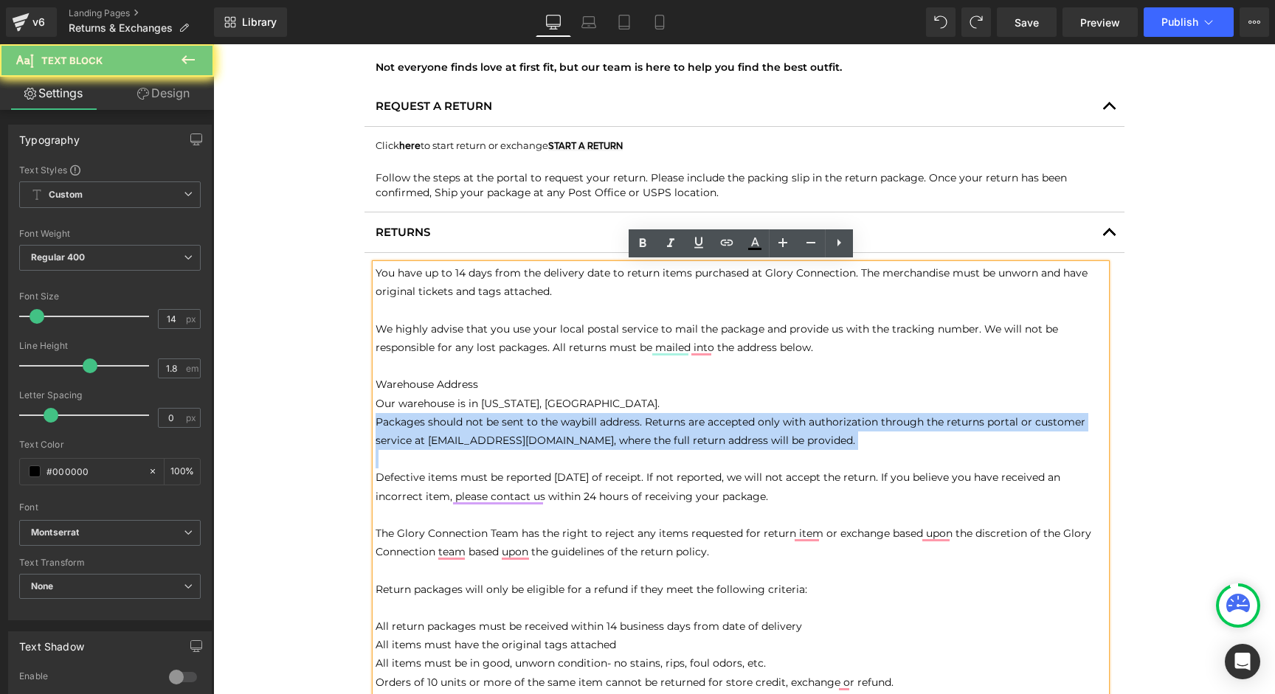
click at [576, 423] on span "Packages should not be sent to the waybill address. Returns are accepted only w…" at bounding box center [730, 431] width 710 height 32
copy span "Packages should not be sent to the waybill address. Returns are accepted only w…"
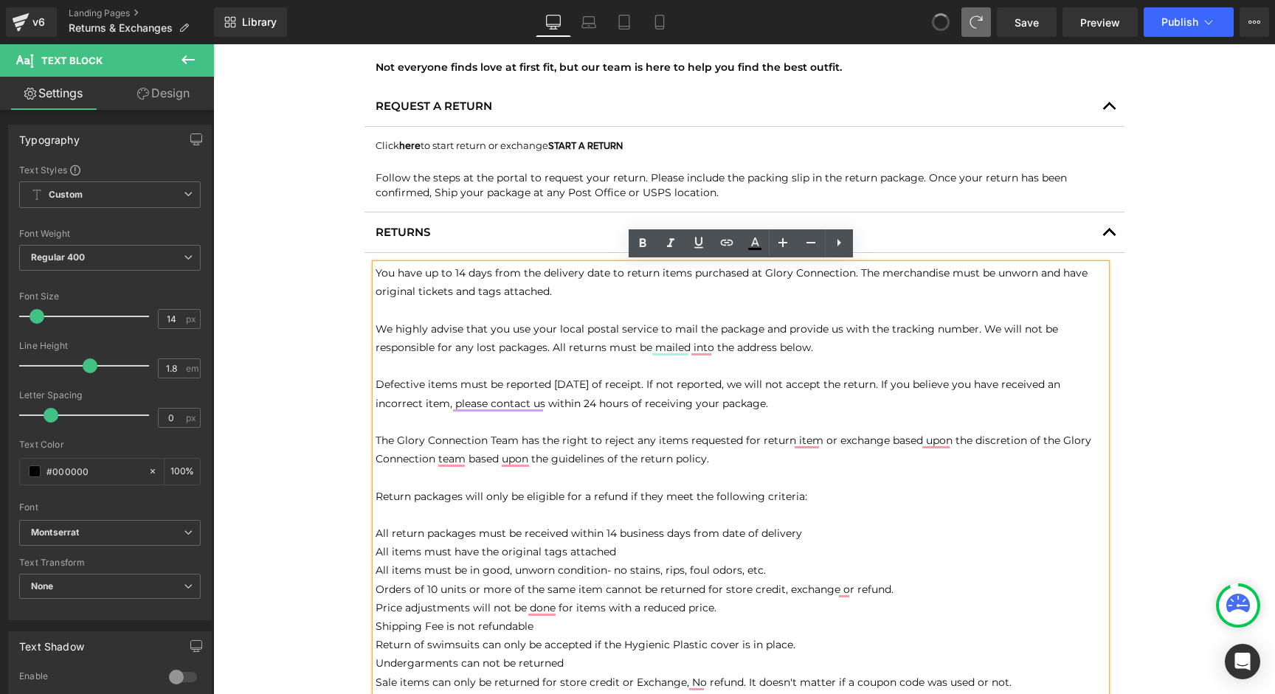
click at [952, 23] on button at bounding box center [941, 22] width 30 height 30
click at [952, 23] on span at bounding box center [941, 22] width 30 height 30
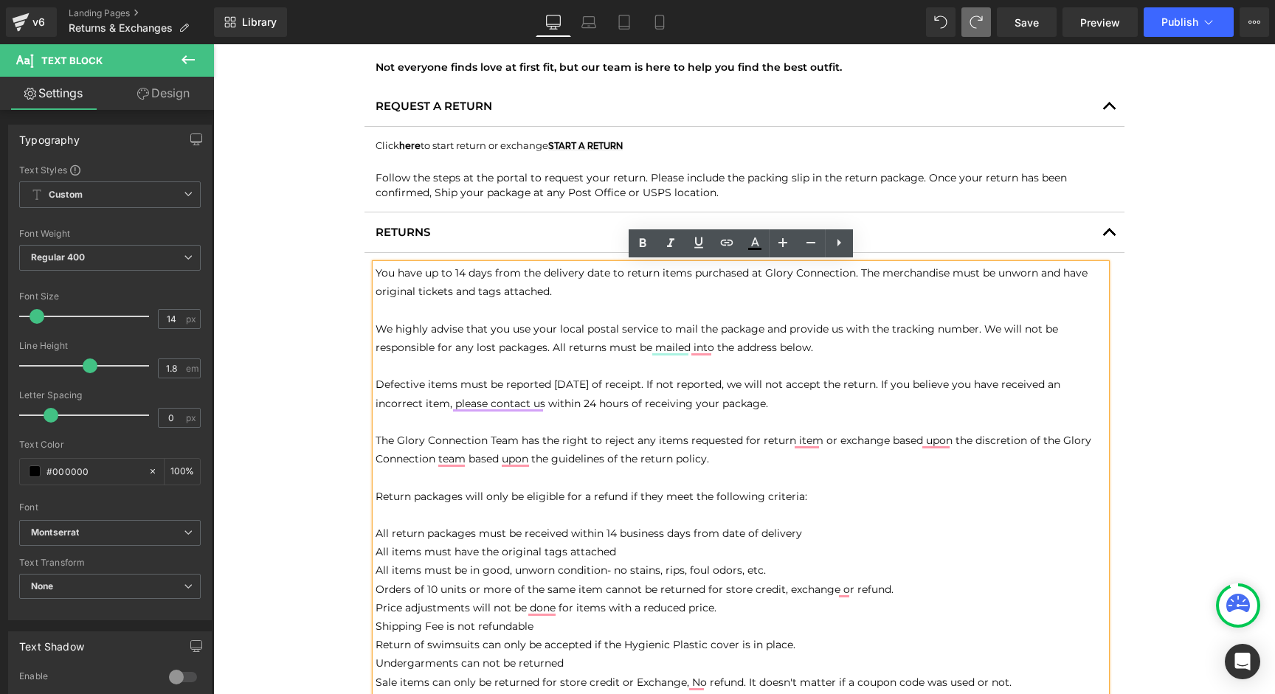
click at [925, 27] on div "Library Desktop Desktop Laptop Tablet Mobile Save Preview Publish Scheduled Vie…" at bounding box center [744, 22] width 1061 height 30
click at [932, 21] on button at bounding box center [941, 22] width 30 height 30
click at [932, 21] on span at bounding box center [941, 22] width 30 height 30
click at [824, 350] on p "W e highly advise that you use your local postal service to mail the package an…" at bounding box center [740, 338] width 730 height 37
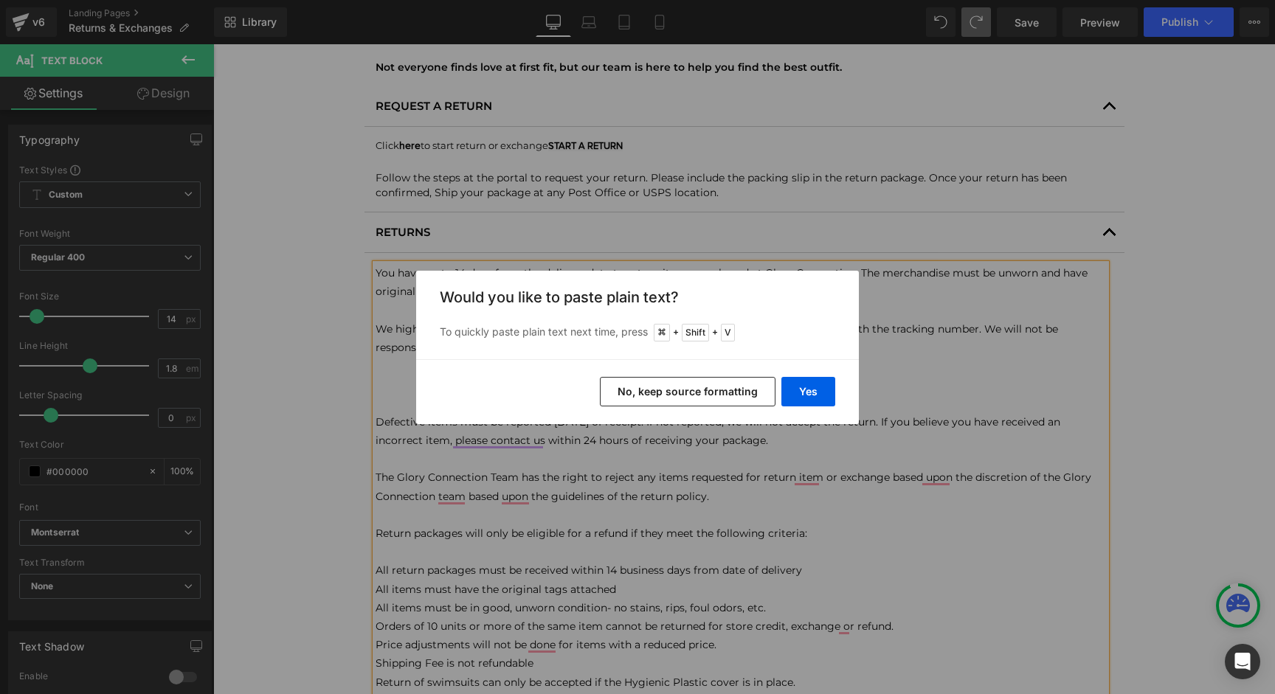
click at [641, 389] on button "No, keep source formatting" at bounding box center [688, 392] width 176 height 30
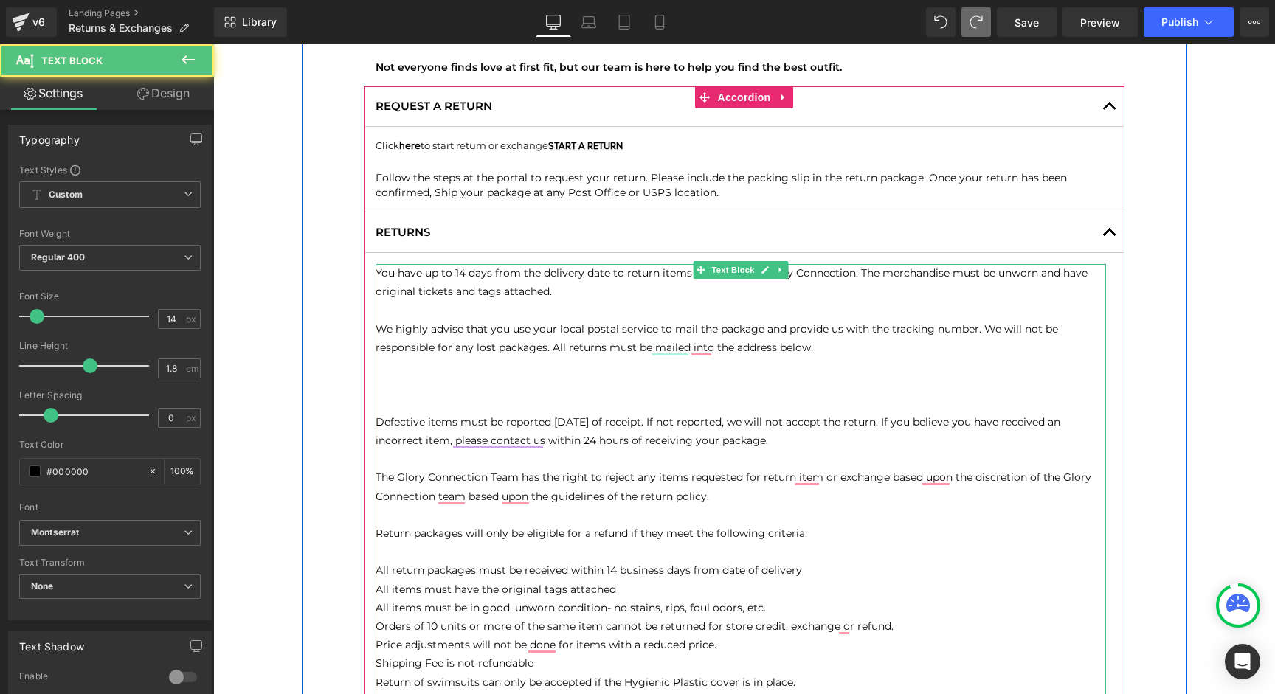
click at [435, 378] on p "To enrich screen reader interactions, please activate Accessibility in Grammarl…" at bounding box center [740, 384] width 730 height 18
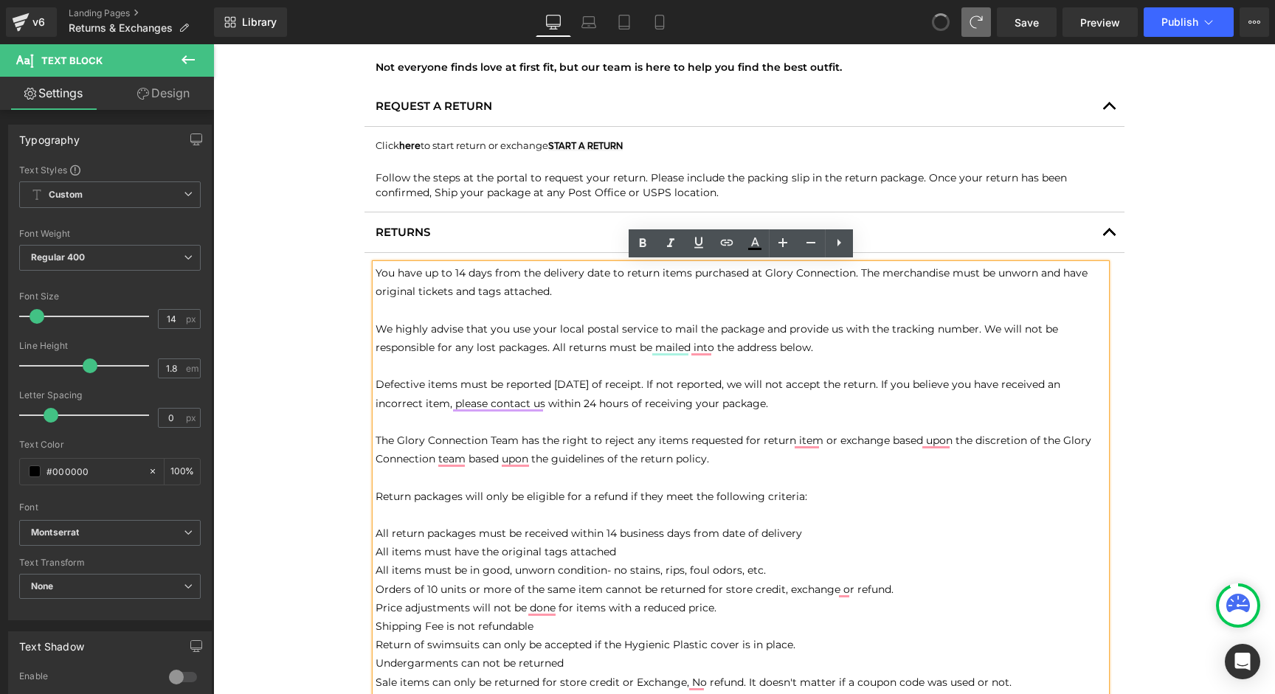
click at [936, 10] on button at bounding box center [941, 22] width 30 height 30
click at [936, 10] on span at bounding box center [941, 22] width 30 height 30
click at [902, 349] on p "W e highly advise that you use your local postal service to mail the package an…" at bounding box center [740, 338] width 730 height 37
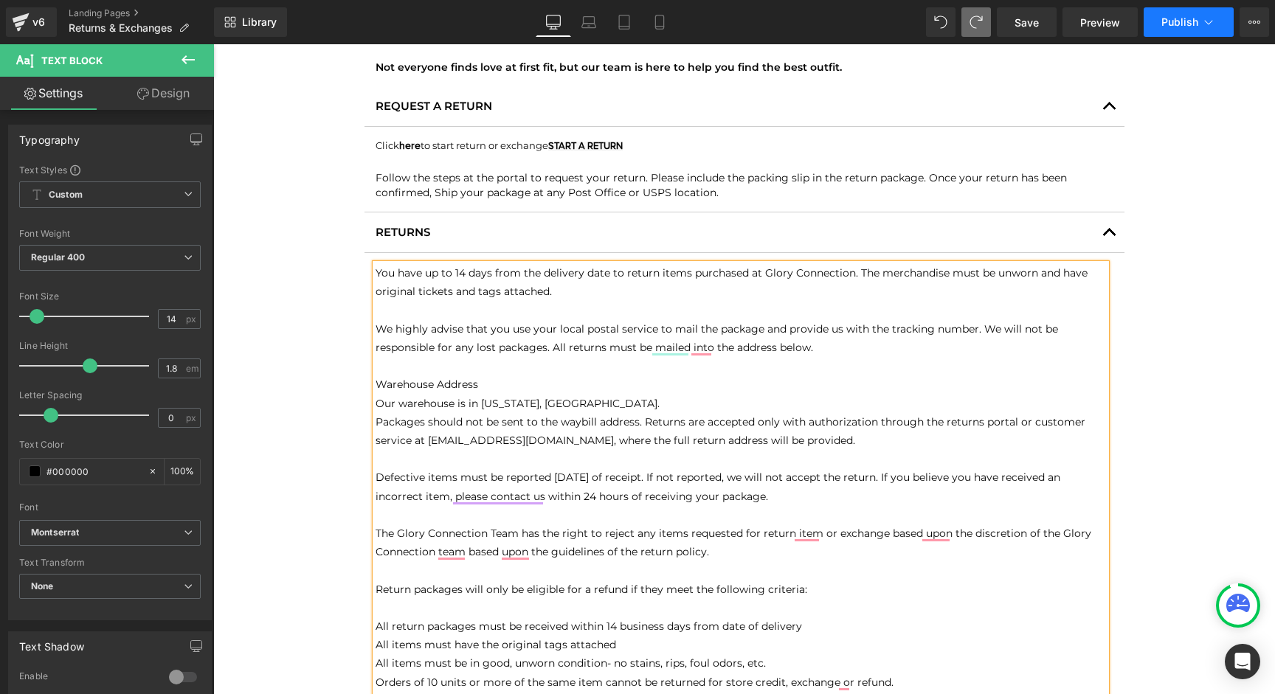
click at [1188, 35] on button "Publish" at bounding box center [1188, 22] width 90 height 30
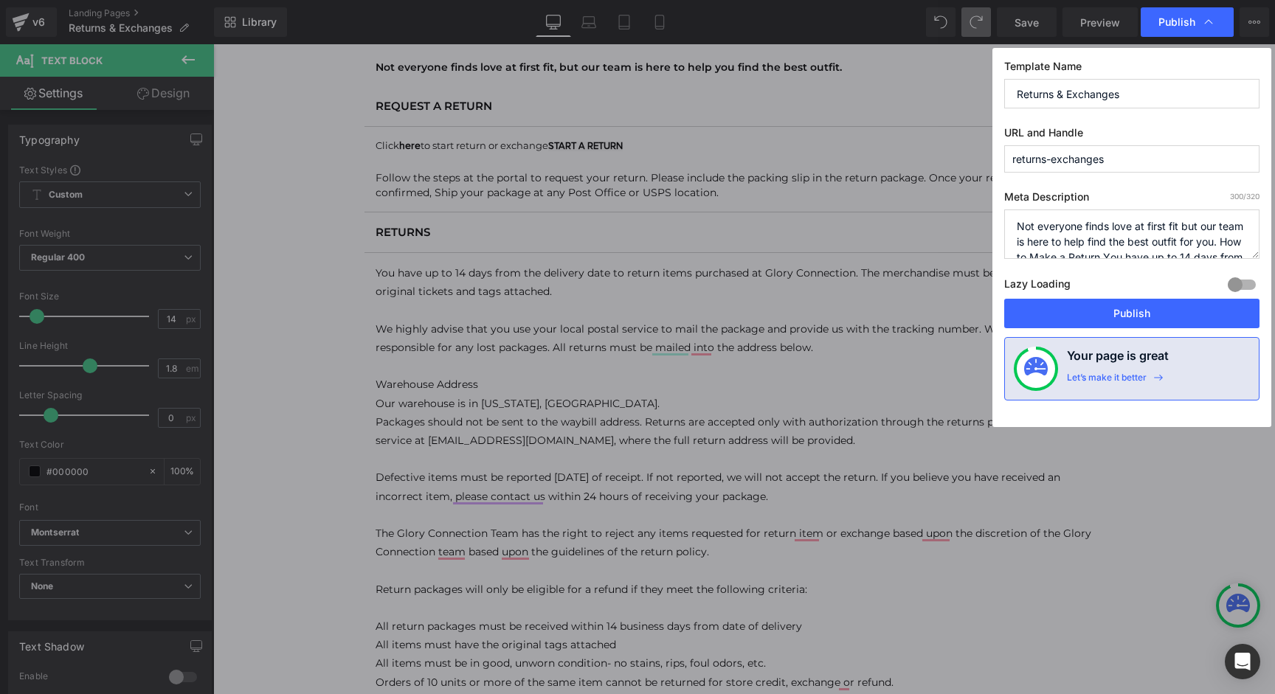
drag, startPoint x: 1138, startPoint y: 310, endPoint x: 1144, endPoint y: 203, distance: 107.1
click at [1144, 204] on div "Template Name Returns & Exchanges URL and Handle returns-exchanges Meta Descrip…" at bounding box center [1131, 237] width 279 height 379
click at [1148, 223] on textarea "Not everyone finds love at first fit but our team is here to help find the best…" at bounding box center [1131, 233] width 255 height 49
click at [1176, 240] on textarea "Not everyone finds love at first fit but our team is here to help find the best…" at bounding box center [1131, 233] width 255 height 49
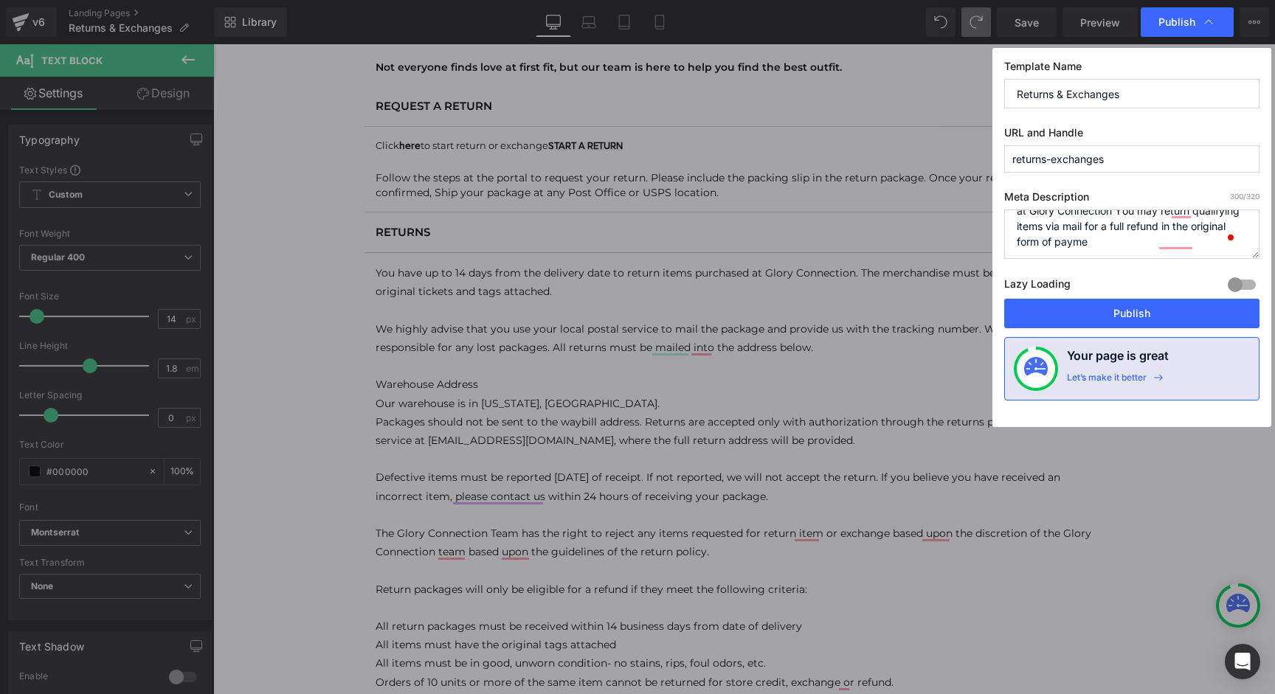
click at [1176, 240] on textarea "Not everyone finds love at first fit but our team is here to help find the best…" at bounding box center [1131, 233] width 255 height 49
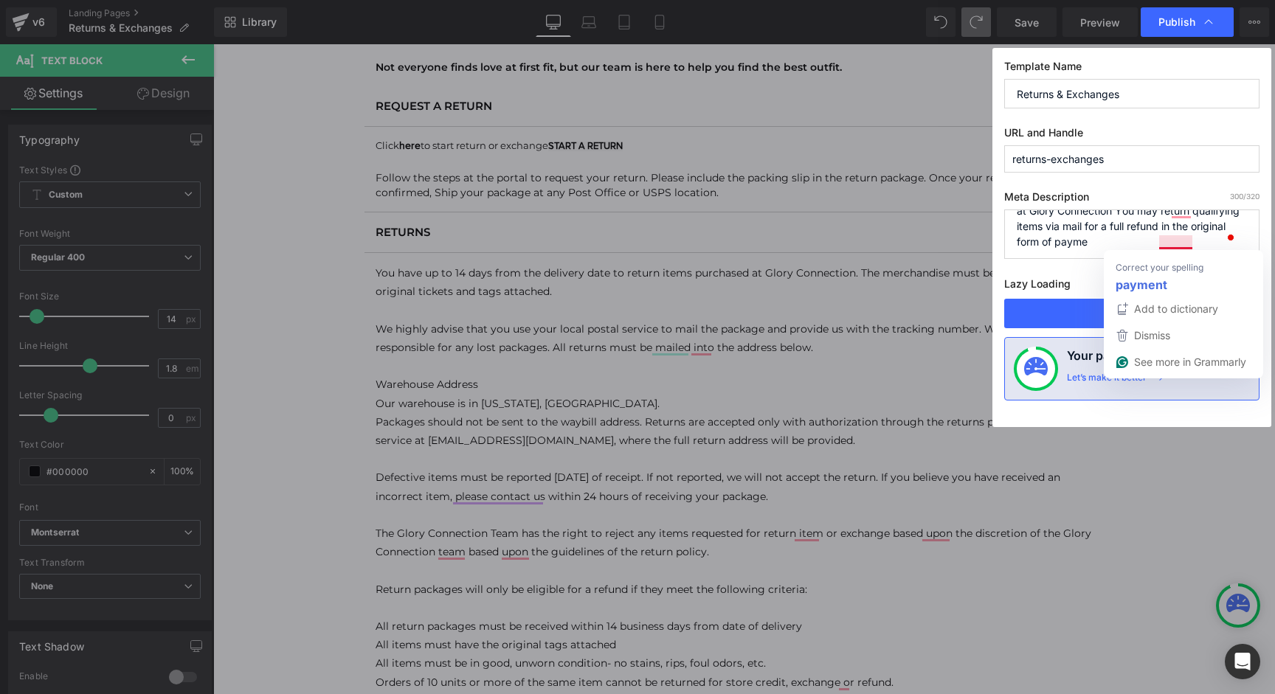
paste textarea "nt"
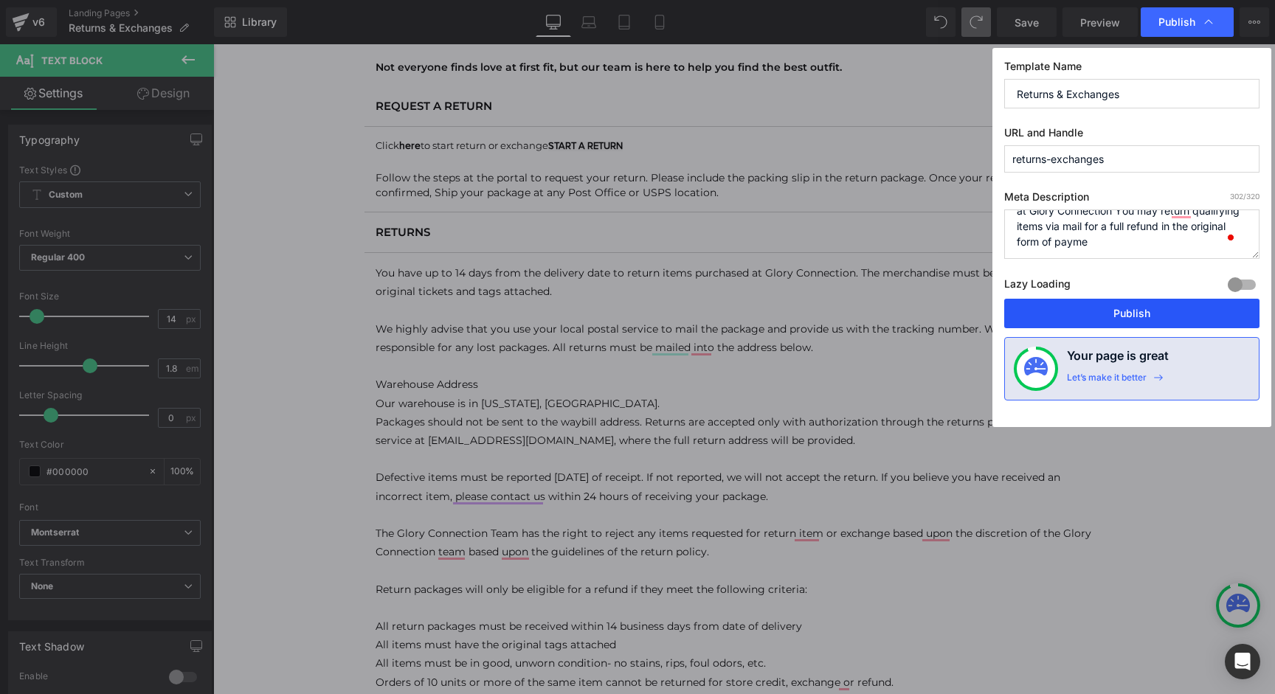
paste textarea "nt"
type textarea "Not everyone finds love at first fit but our team is here to help find the best…"
drag, startPoint x: 1146, startPoint y: 316, endPoint x: 1133, endPoint y: 313, distance: 13.5
click at [1133, 313] on button "Publish" at bounding box center [1131, 314] width 255 height 30
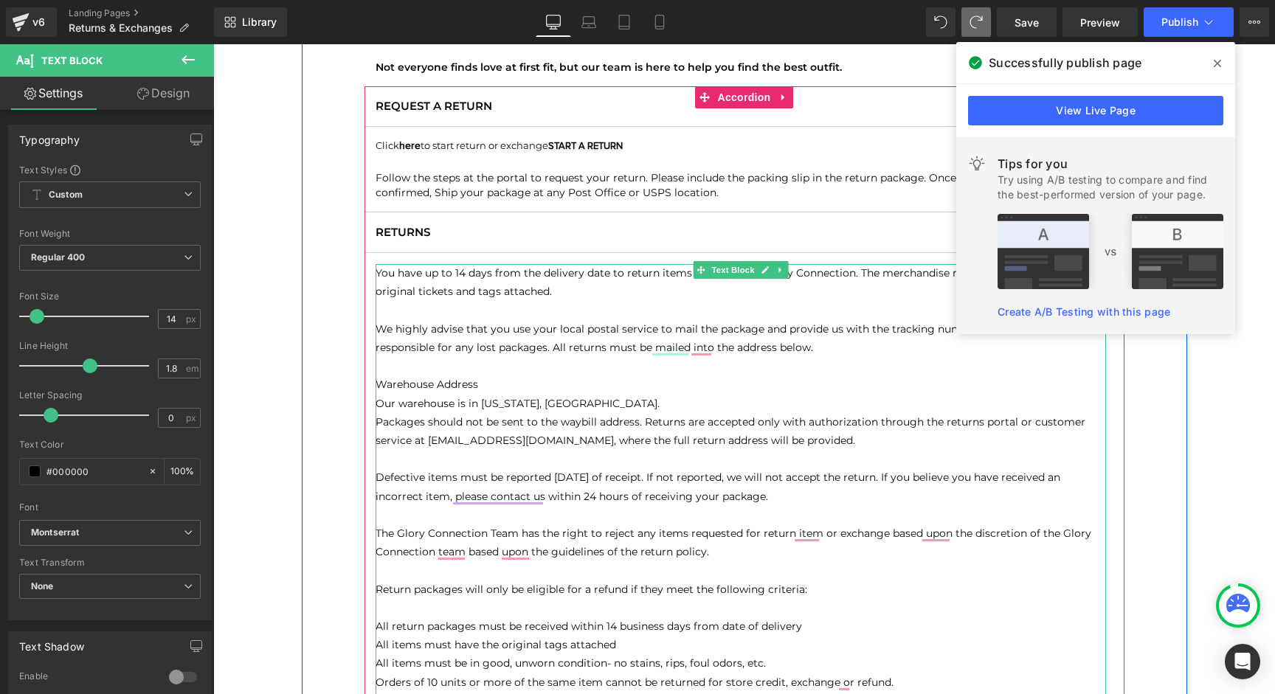
click at [542, 343] on span "e highly advise that you use your local postal service to mail the package and …" at bounding box center [716, 338] width 682 height 32
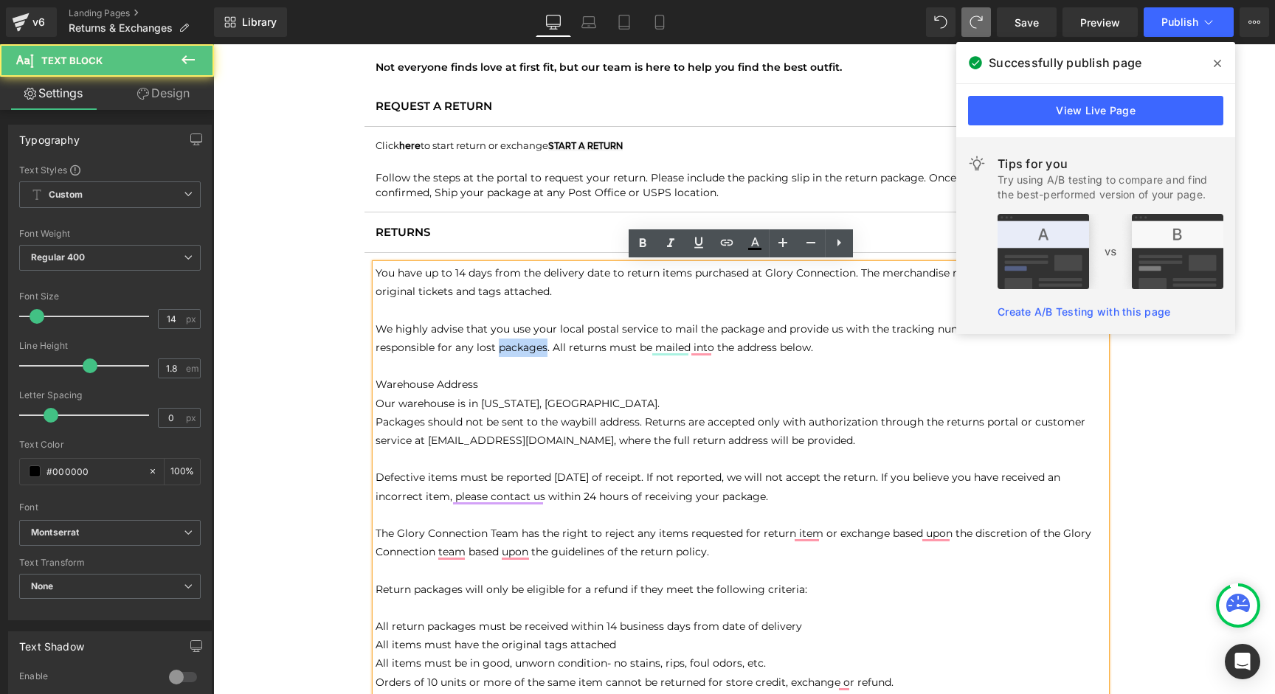
click at [542, 343] on span "e highly advise that you use your local postal service to mail the package and …" at bounding box center [716, 338] width 682 height 32
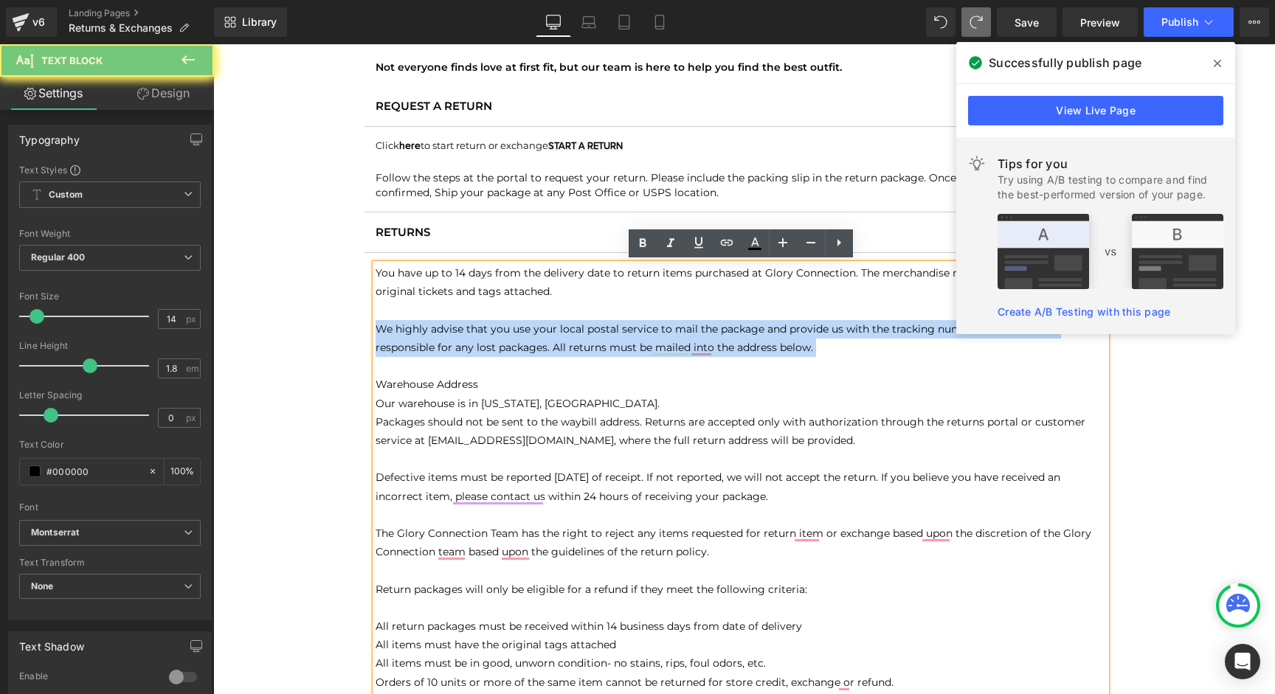
click at [542, 343] on span "e highly advise that you use your local postal service to mail the package and …" at bounding box center [716, 338] width 682 height 32
copy p "W e highly advise that you use your local postal service to mail the package an…"
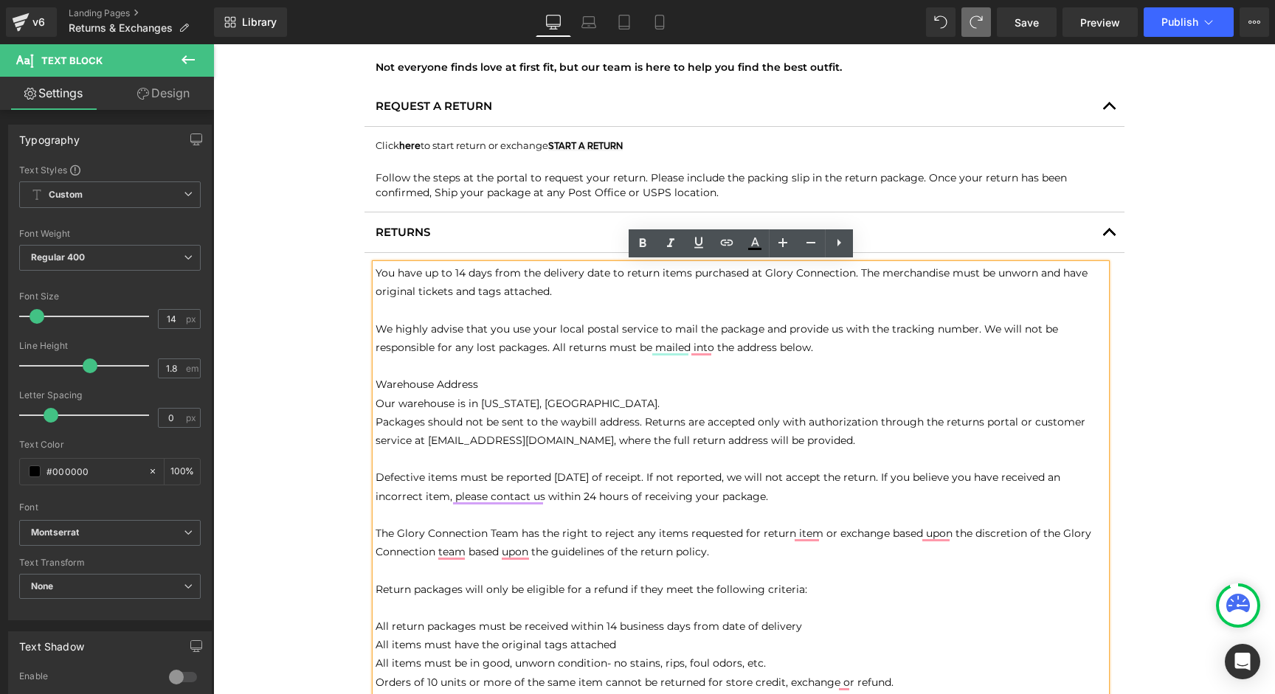
click at [553, 381] on p "Warehouse Address" at bounding box center [740, 384] width 730 height 18
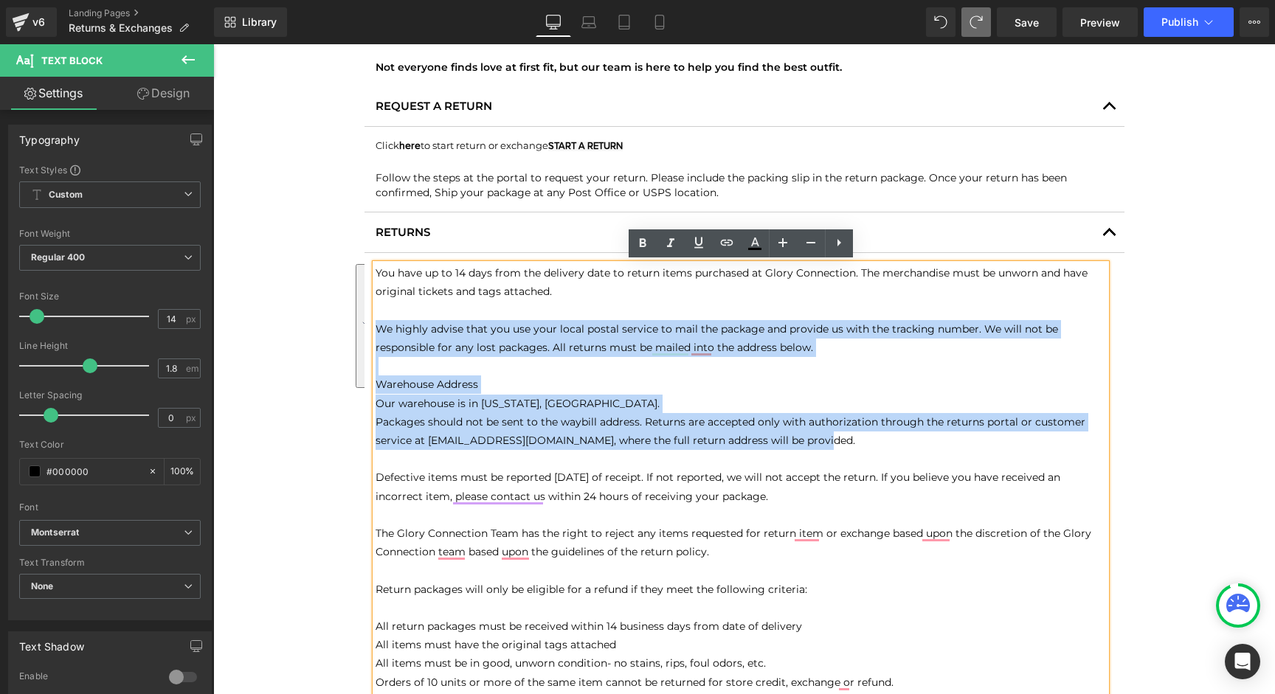
drag, startPoint x: 824, startPoint y: 442, endPoint x: 345, endPoint y: 332, distance: 491.2
click at [345, 331] on div "RETURNS & EXCHANGES Text Block Not everyone finds love at first fit, but our te…" at bounding box center [744, 570] width 885 height 1092
copy div "W e highly advise that you use your local postal service to mail the package an…"
click at [476, 357] on p "To enrich screen reader interactions, please activate Accessibility in Grammarl…" at bounding box center [740, 366] width 730 height 18
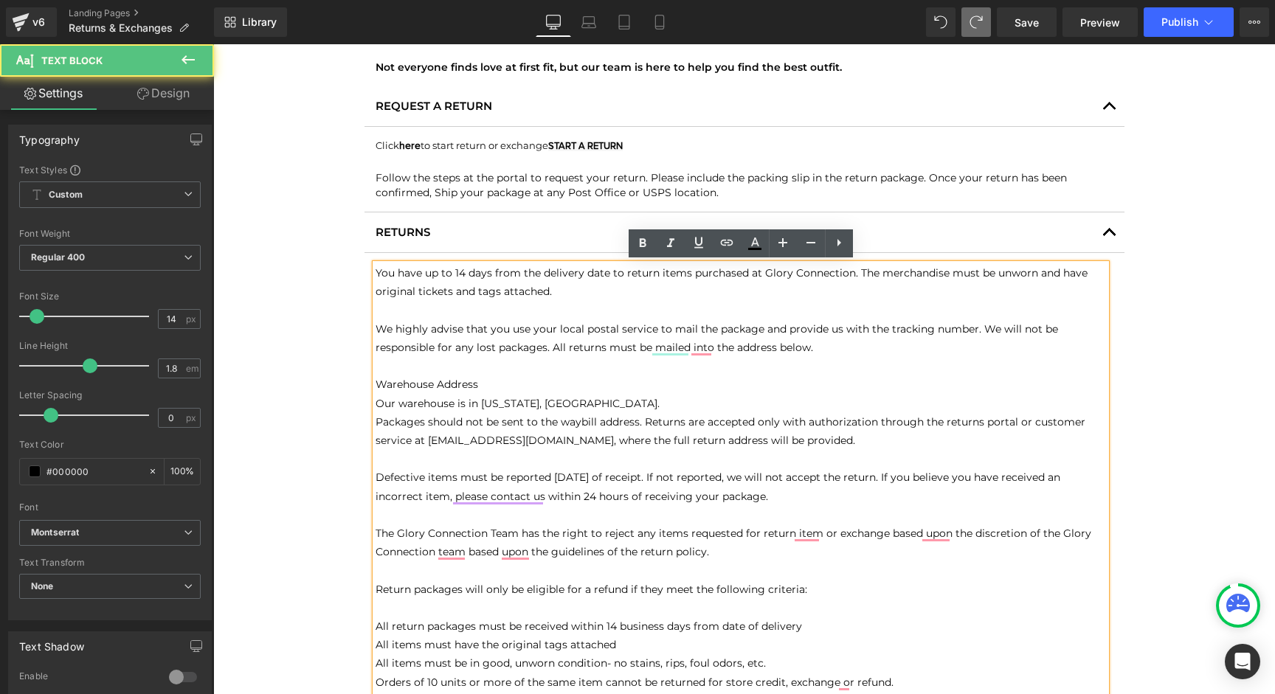
click at [430, 334] on span "e highly advise that you use your local postal service to mail the package and …" at bounding box center [716, 338] width 682 height 32
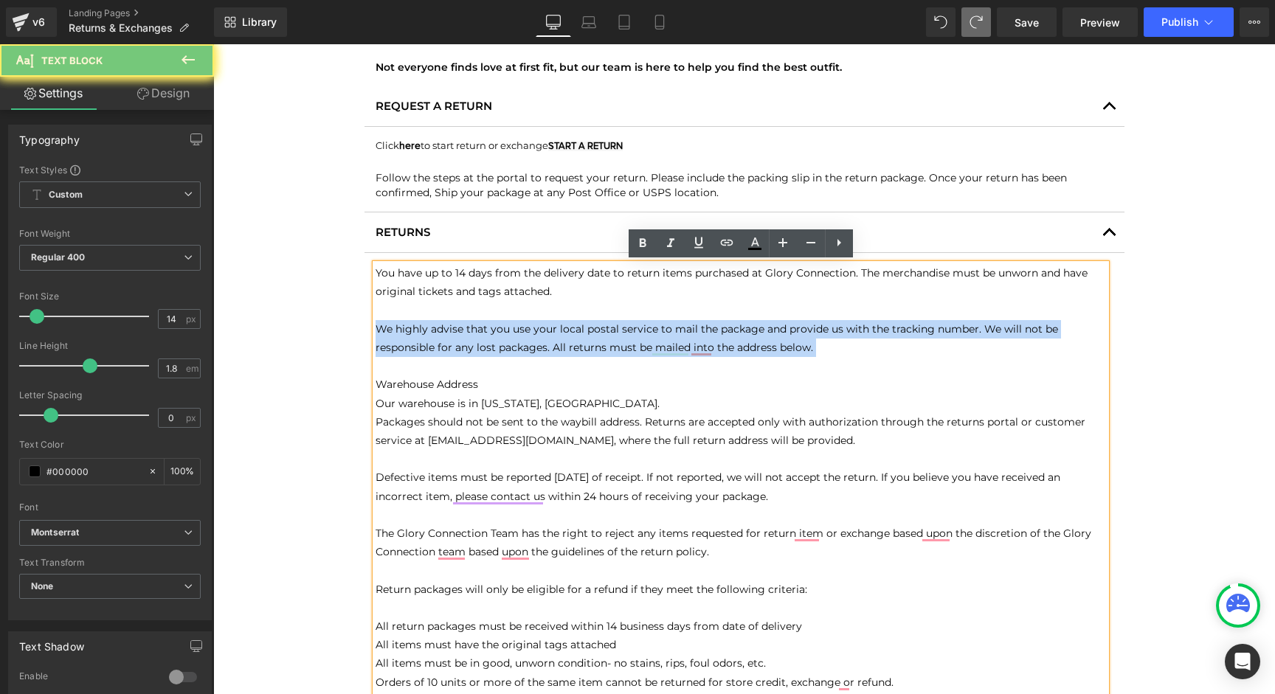
click at [430, 334] on span "e highly advise that you use your local postal service to mail the package and …" at bounding box center [716, 338] width 682 height 32
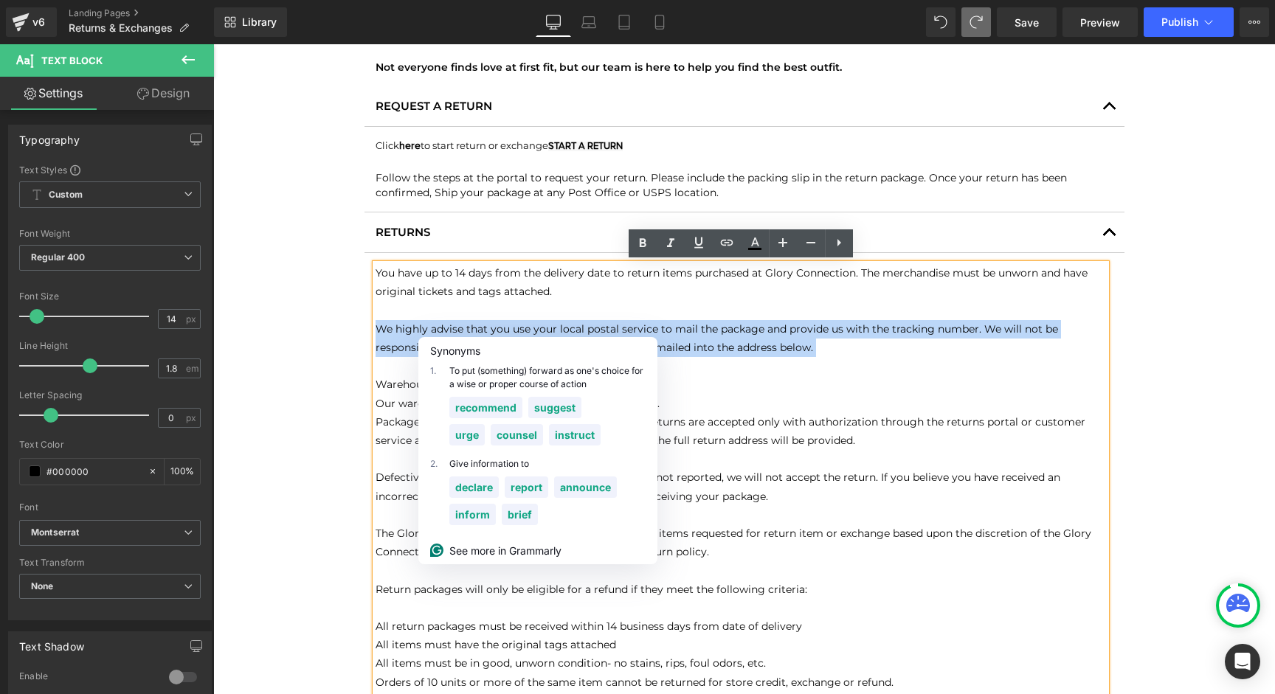
click at [832, 350] on p "W e highly advise that you use your local postal service to mail the package an…" at bounding box center [740, 338] width 730 height 37
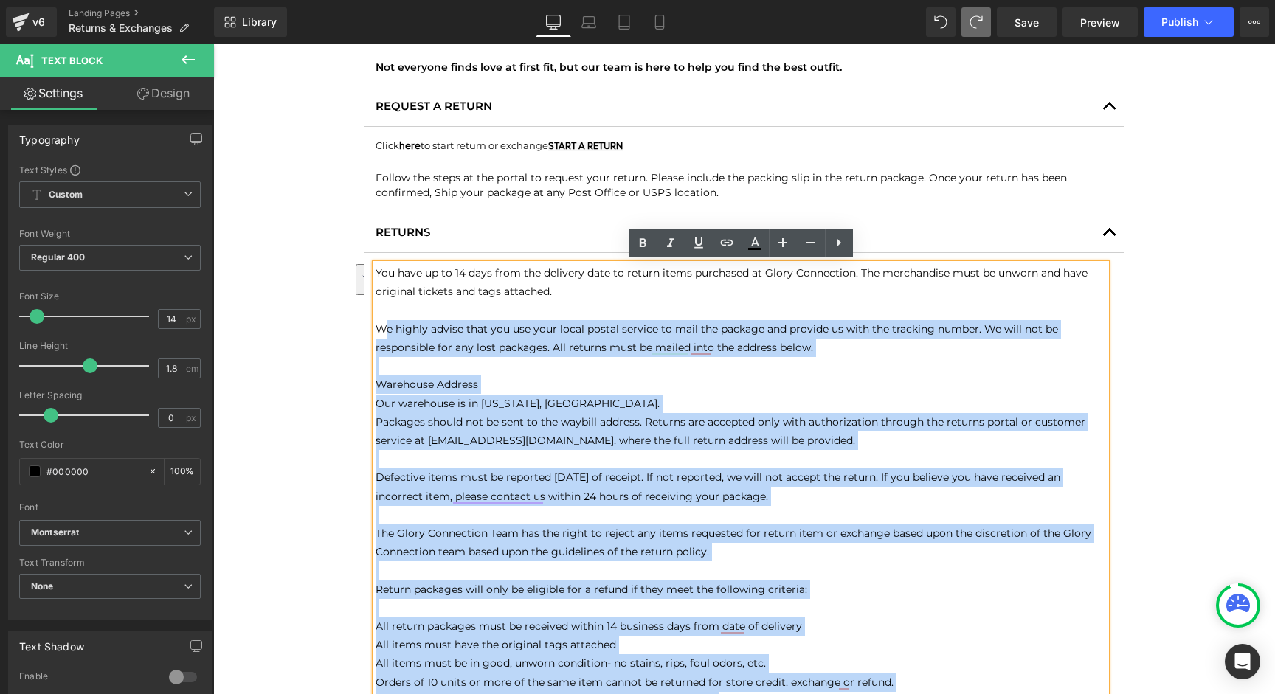
drag, startPoint x: 815, startPoint y: 349, endPoint x: 374, endPoint y: 329, distance: 441.6
click at [375, 329] on div "You have up to 14 days from the delivery date to return items purchased at Glor…" at bounding box center [740, 598] width 730 height 669
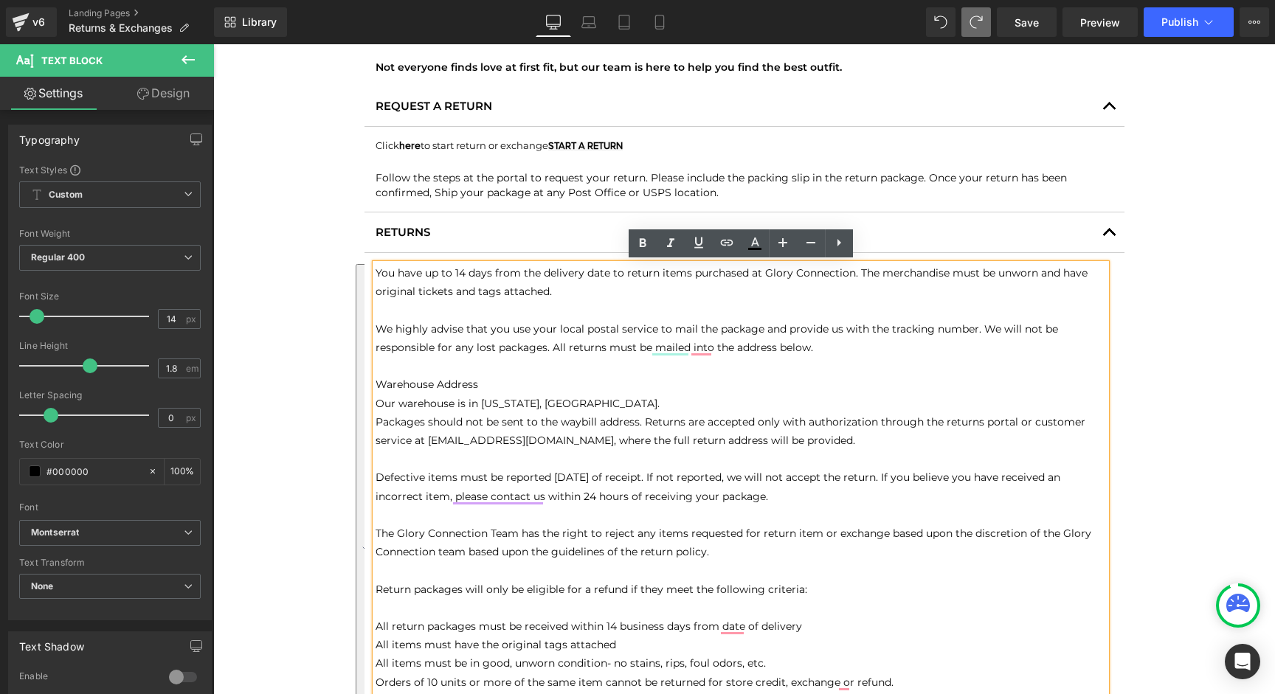
click at [857, 325] on span "e highly advise that you use your local postal service to mail the package and …" at bounding box center [716, 338] width 682 height 32
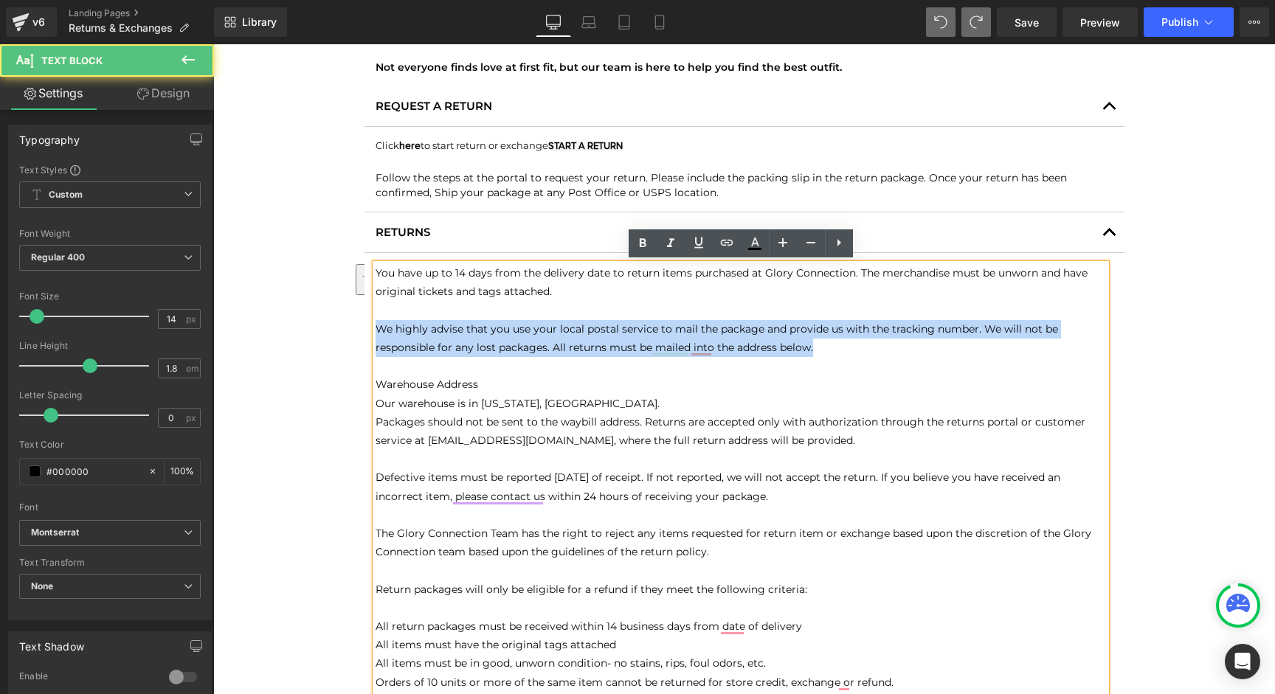
drag, startPoint x: 822, startPoint y: 349, endPoint x: 241, endPoint y: 333, distance: 581.5
click at [241, 333] on div "Text Block RETURNS & EXCHANGES Text Block Not everyone finds love at first fit,…" at bounding box center [743, 653] width 1061 height 1317
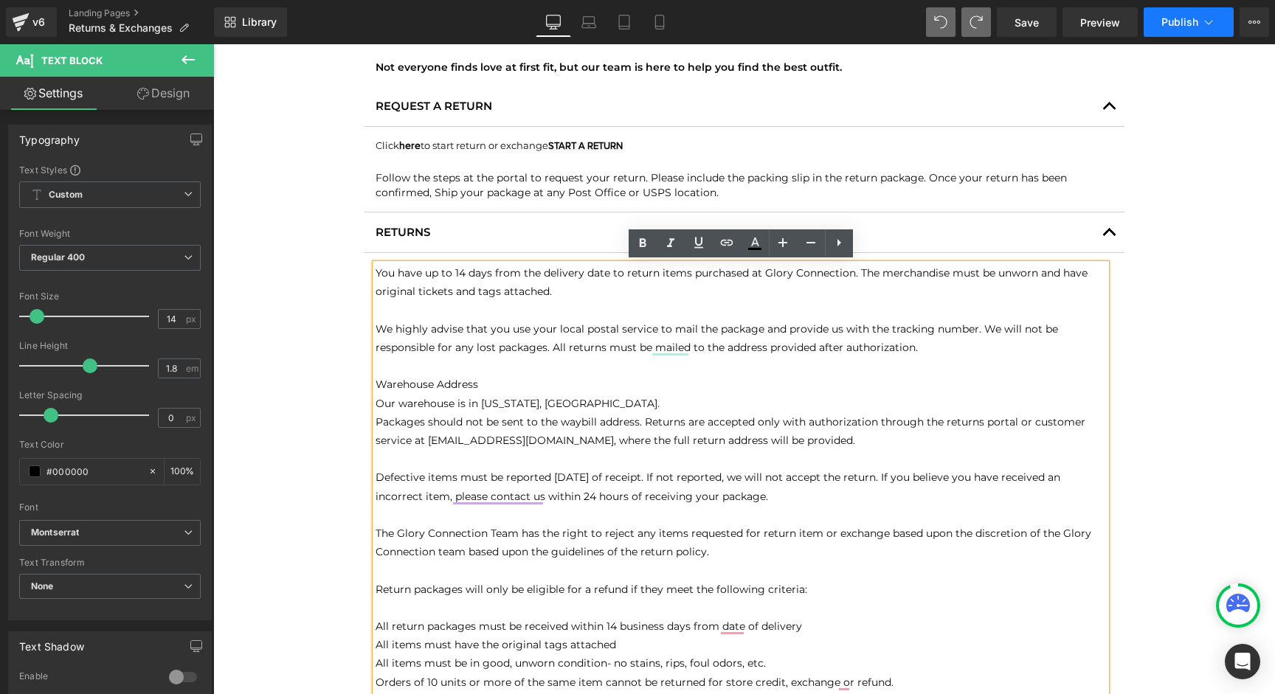
click at [1196, 27] on span "Publish" at bounding box center [1179, 22] width 37 height 12
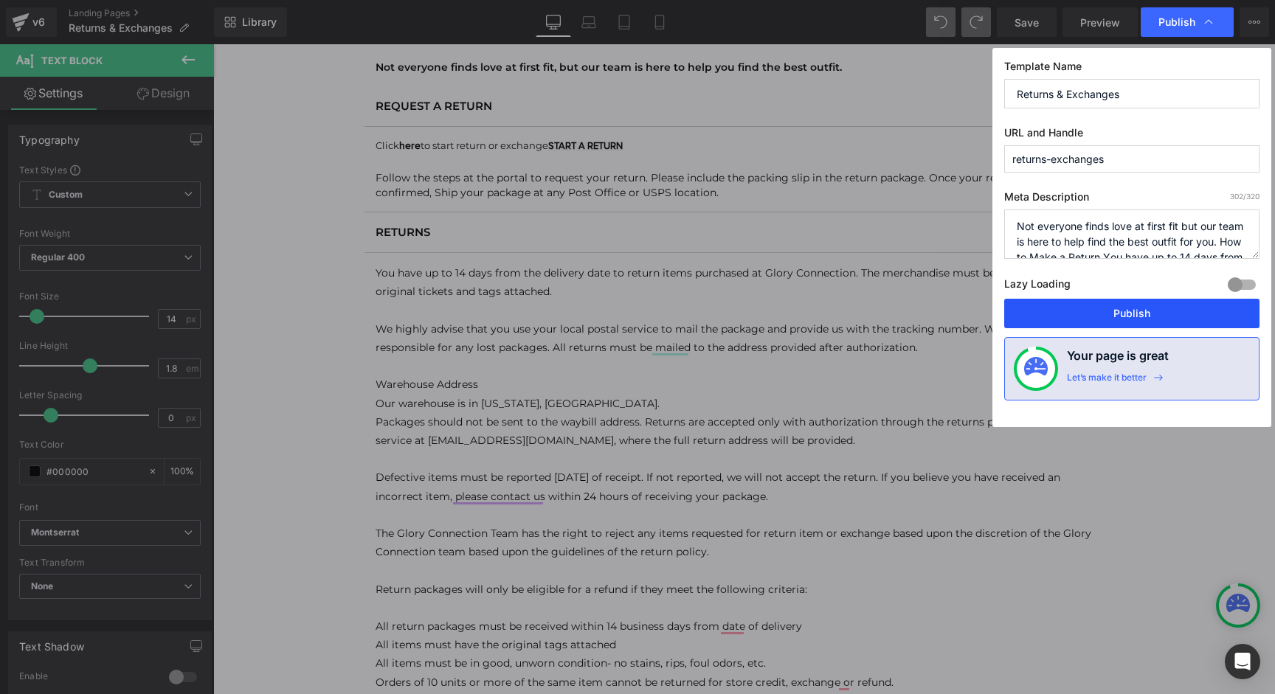
click at [1126, 316] on button "Publish" at bounding box center [1131, 314] width 255 height 30
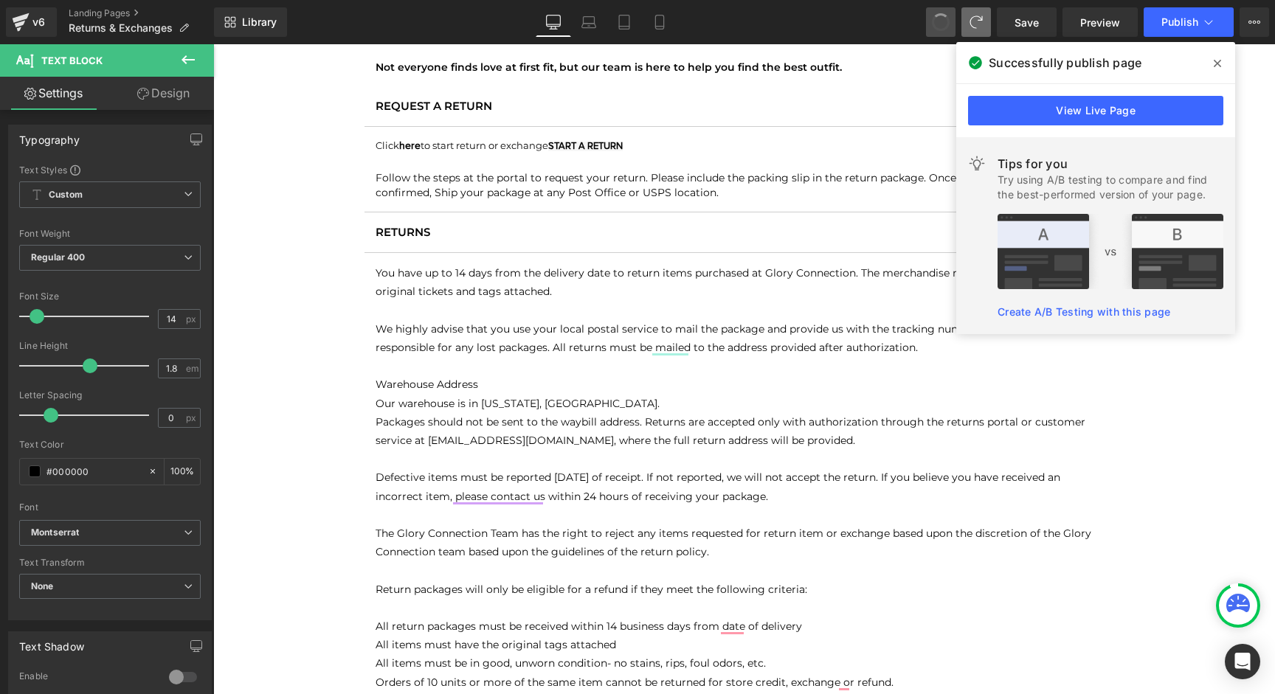
click at [931, 27] on button at bounding box center [941, 22] width 30 height 30
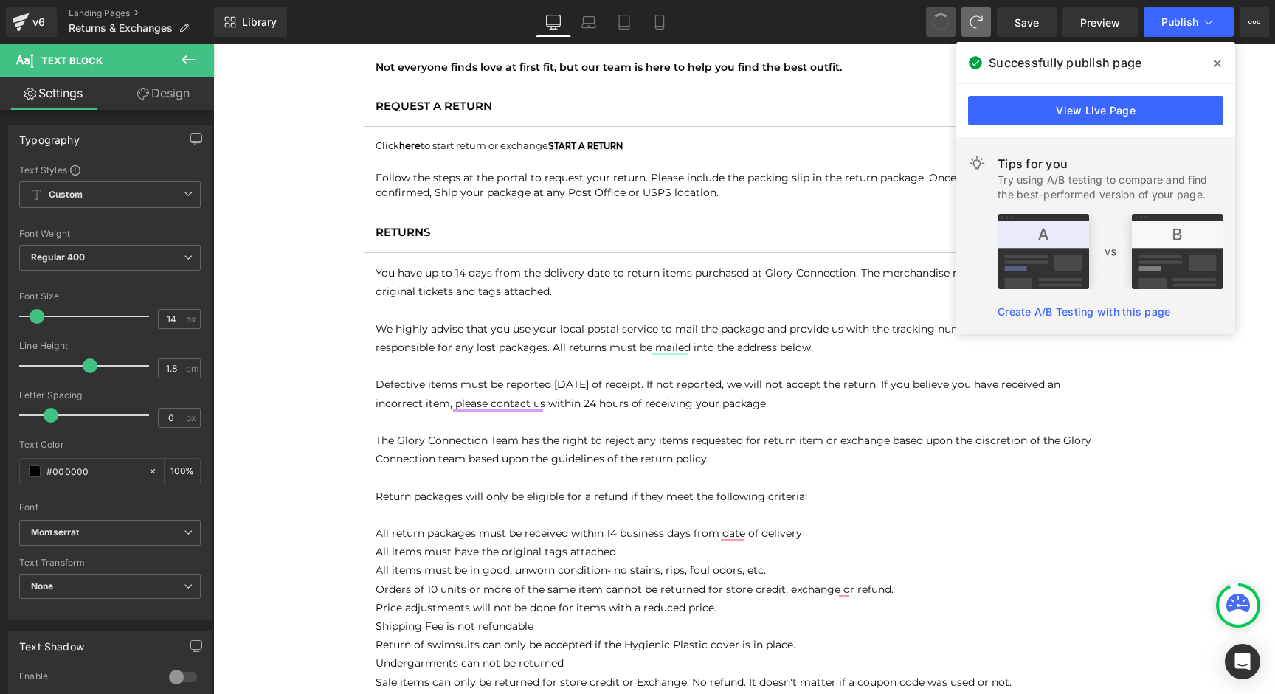
click at [931, 27] on button at bounding box center [941, 22] width 30 height 30
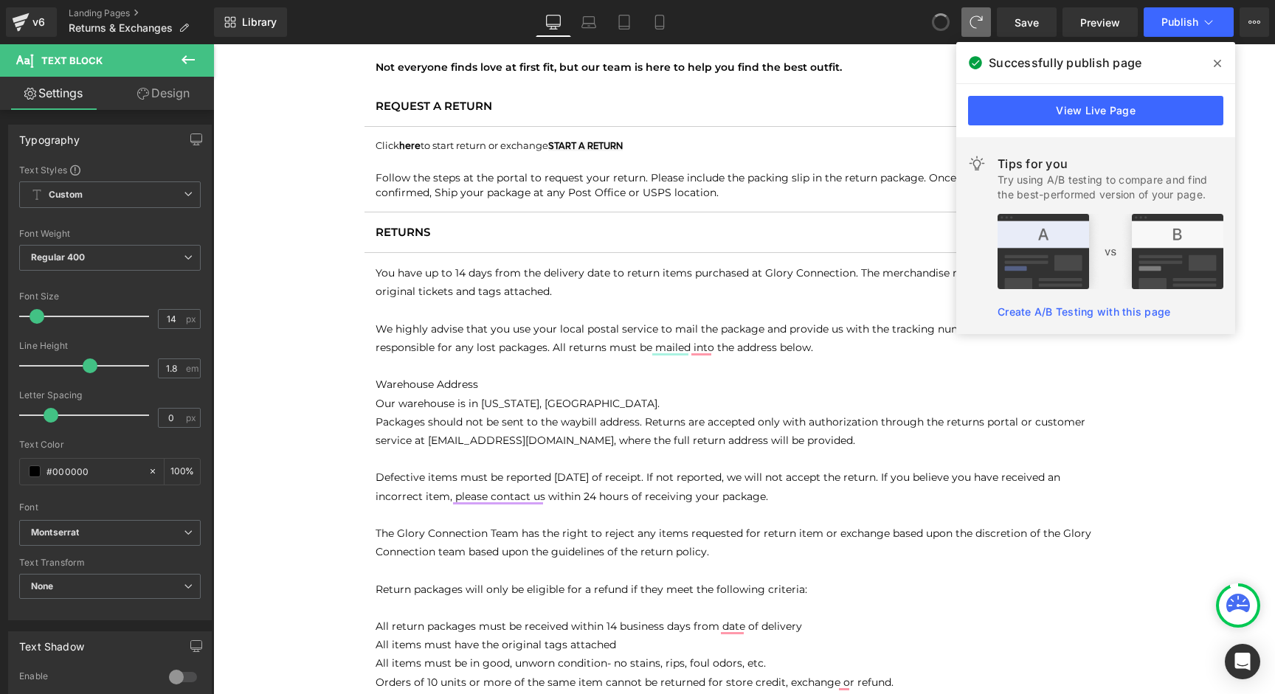
click at [931, 27] on button at bounding box center [941, 22] width 30 height 30
click at [931, 27] on span at bounding box center [941, 22] width 30 height 30
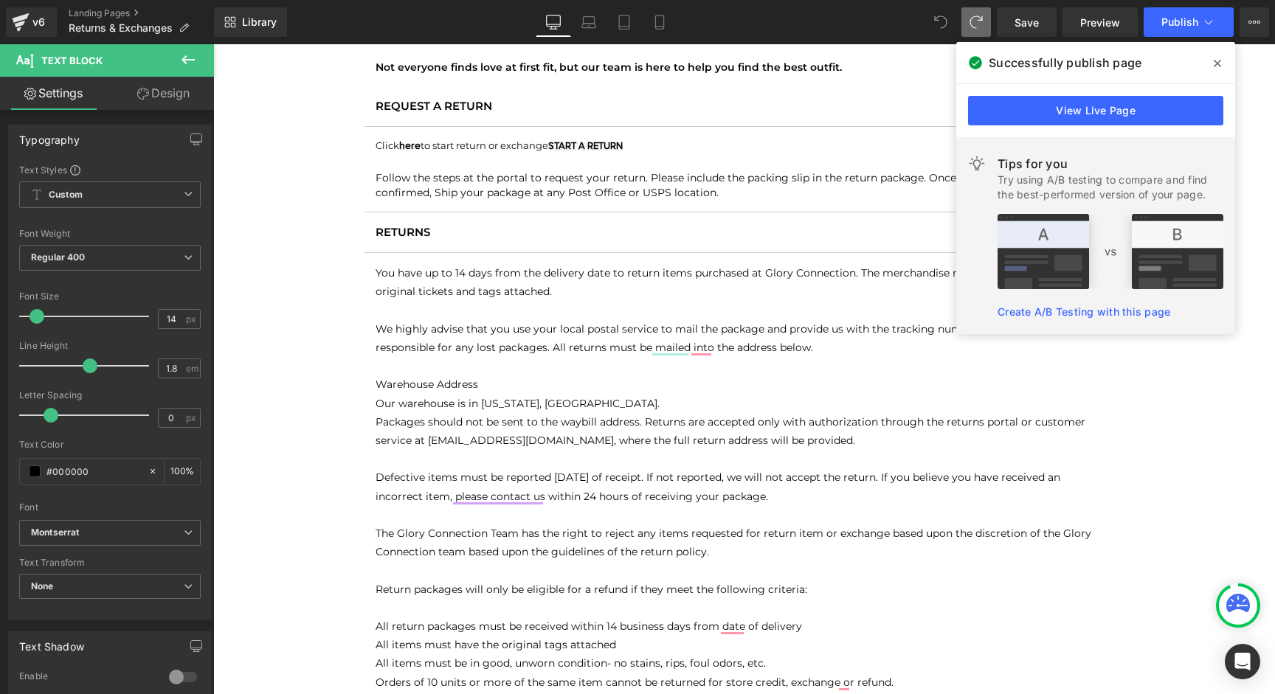
click at [931, 27] on span at bounding box center [941, 22] width 30 height 30
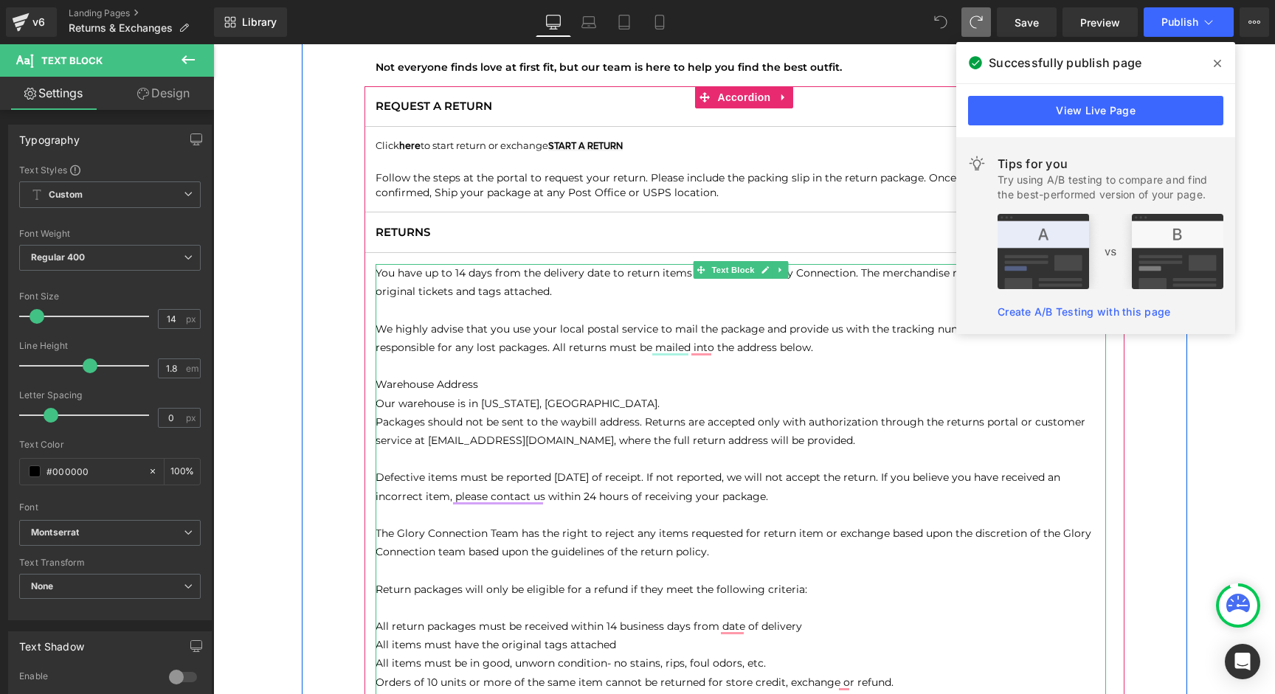
click at [839, 341] on p "W e highly advise that you use your local postal service to mail the package an…" at bounding box center [740, 338] width 730 height 37
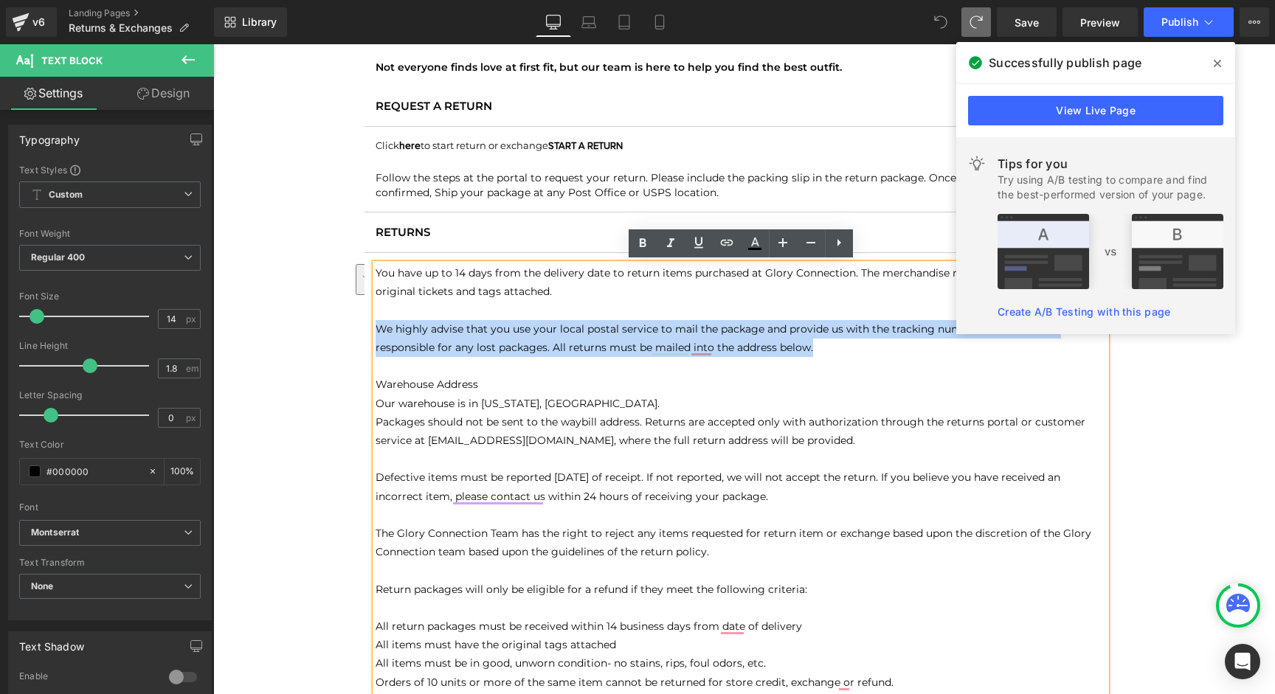
drag, startPoint x: 820, startPoint y: 347, endPoint x: 370, endPoint y: 333, distance: 450.2
click at [370, 333] on article "You have up to 14 days from the delivery date to return items purchased at Glor…" at bounding box center [744, 599] width 760 height 692
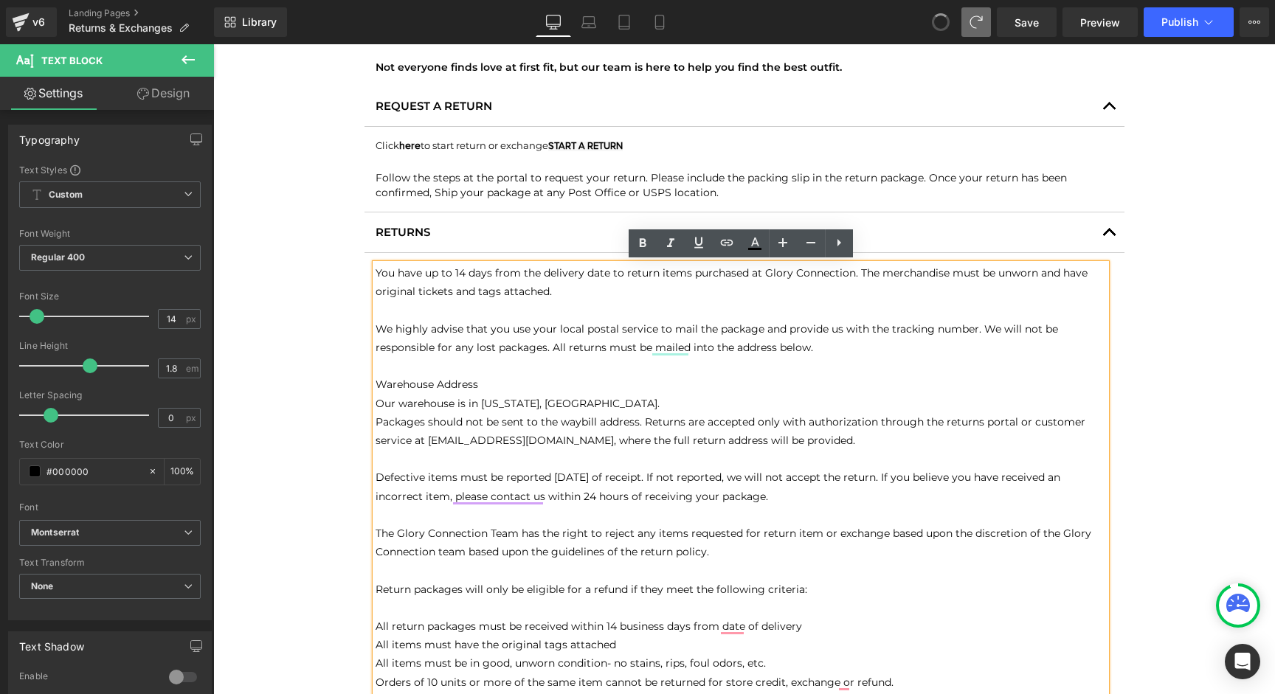
click at [941, 31] on button at bounding box center [941, 22] width 30 height 30
click at [941, 31] on span at bounding box center [941, 22] width 30 height 30
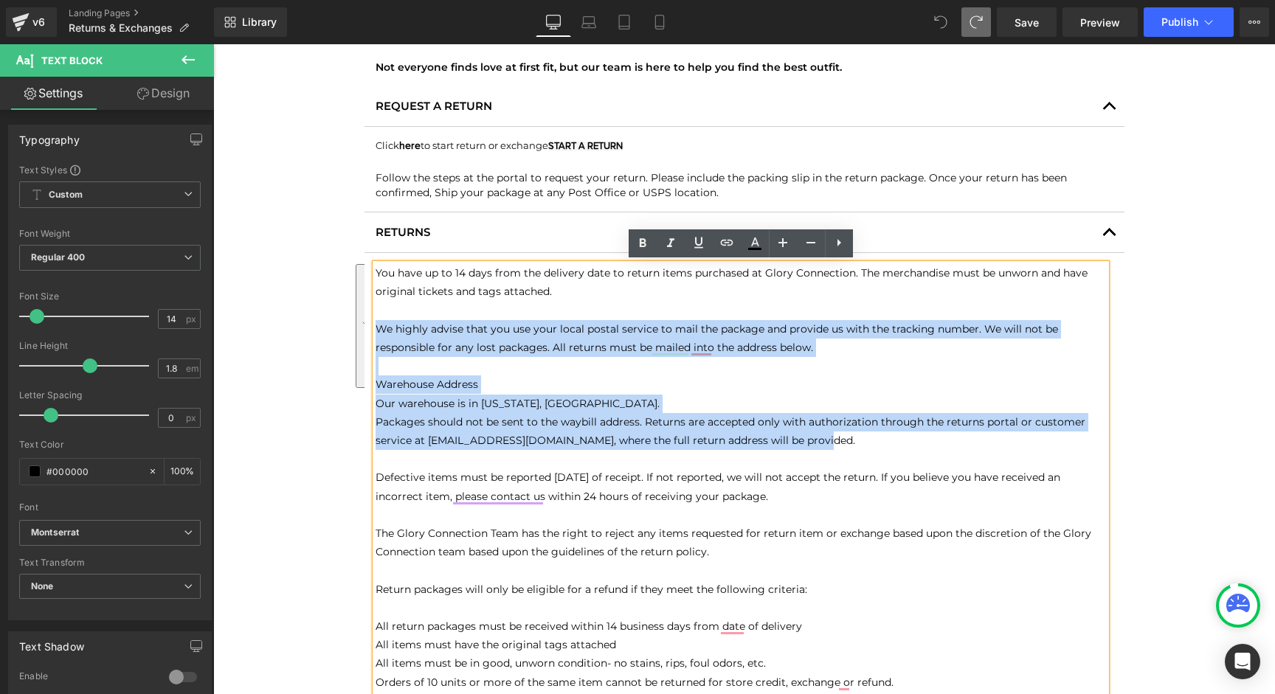
drag, startPoint x: 822, startPoint y: 443, endPoint x: 375, endPoint y: 334, distance: 460.0
click at [375, 334] on div "You have up to 14 days from the delivery date to return items purchased at Glor…" at bounding box center [740, 598] width 730 height 669
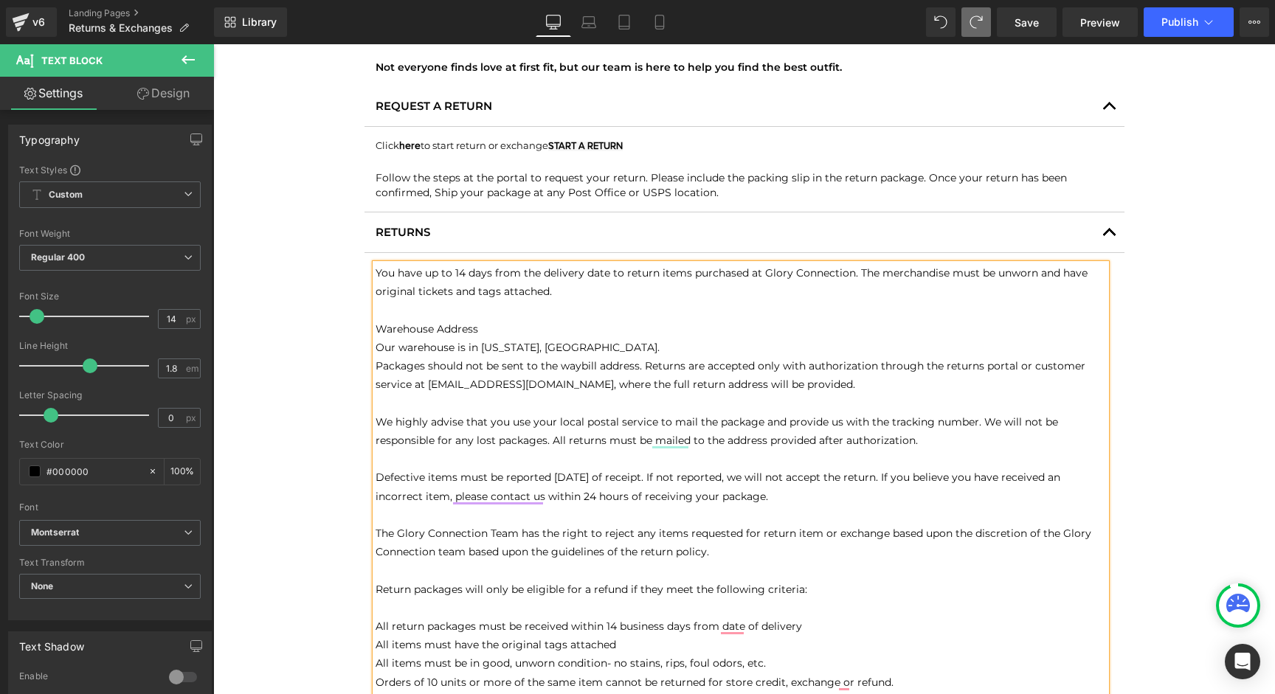
click at [926, 29] on div "Library Desktop Desktop Laptop Tablet Mobile Save Preview Publish Scheduled Vie…" at bounding box center [744, 22] width 1061 height 30
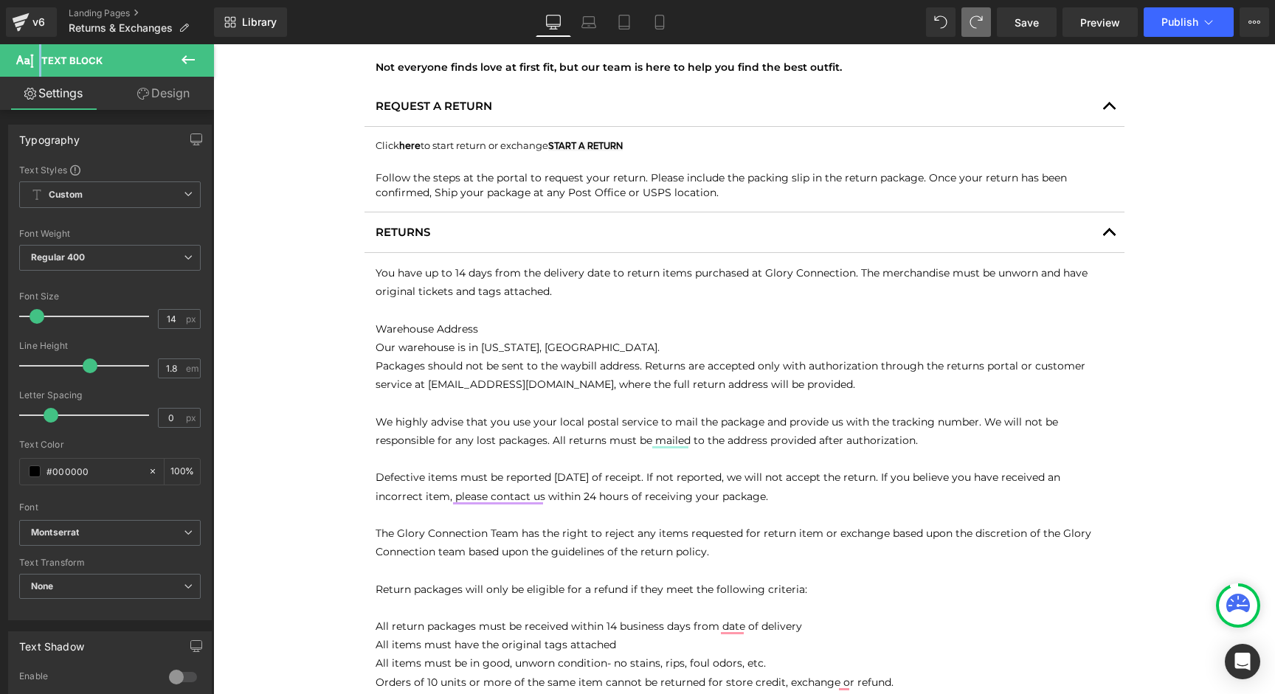
click at [926, 29] on div "Library Desktop Desktop Laptop Tablet Mobile Save Preview Publish Scheduled Vie…" at bounding box center [744, 22] width 1061 height 30
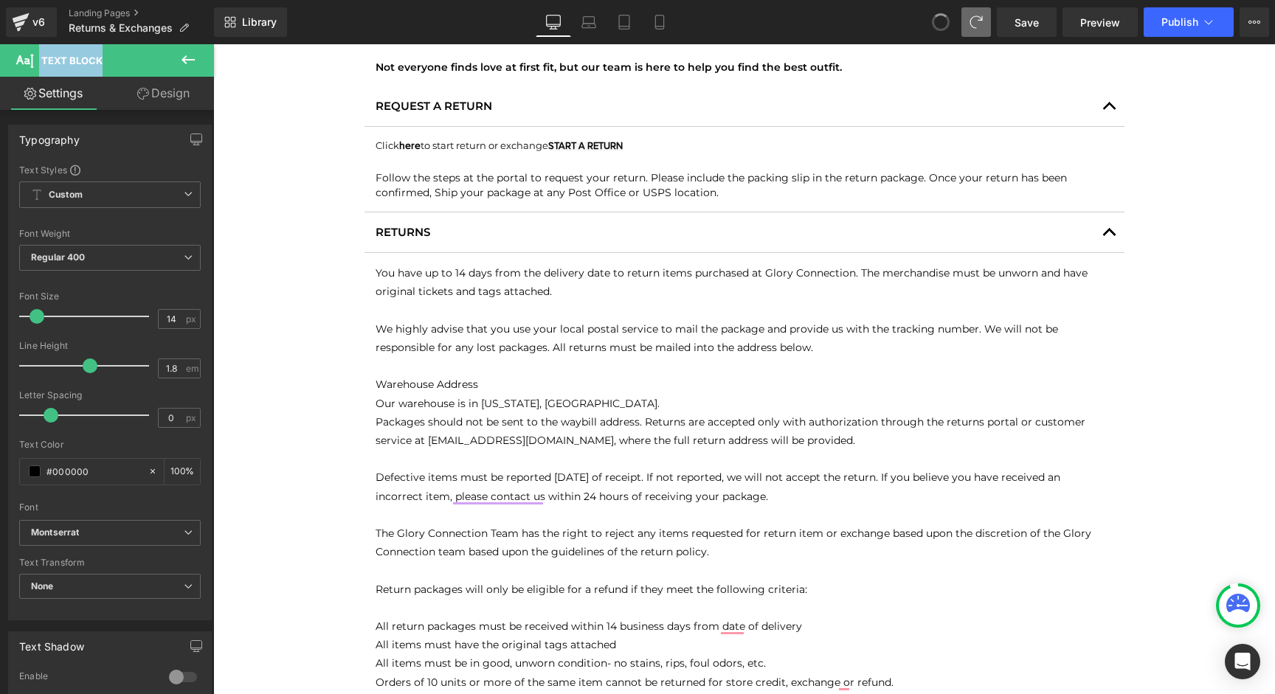
click at [932, 29] on button at bounding box center [941, 22] width 30 height 30
click at [932, 29] on span at bounding box center [941, 22] width 30 height 30
click at [938, 19] on icon at bounding box center [937, 18] width 4 height 4
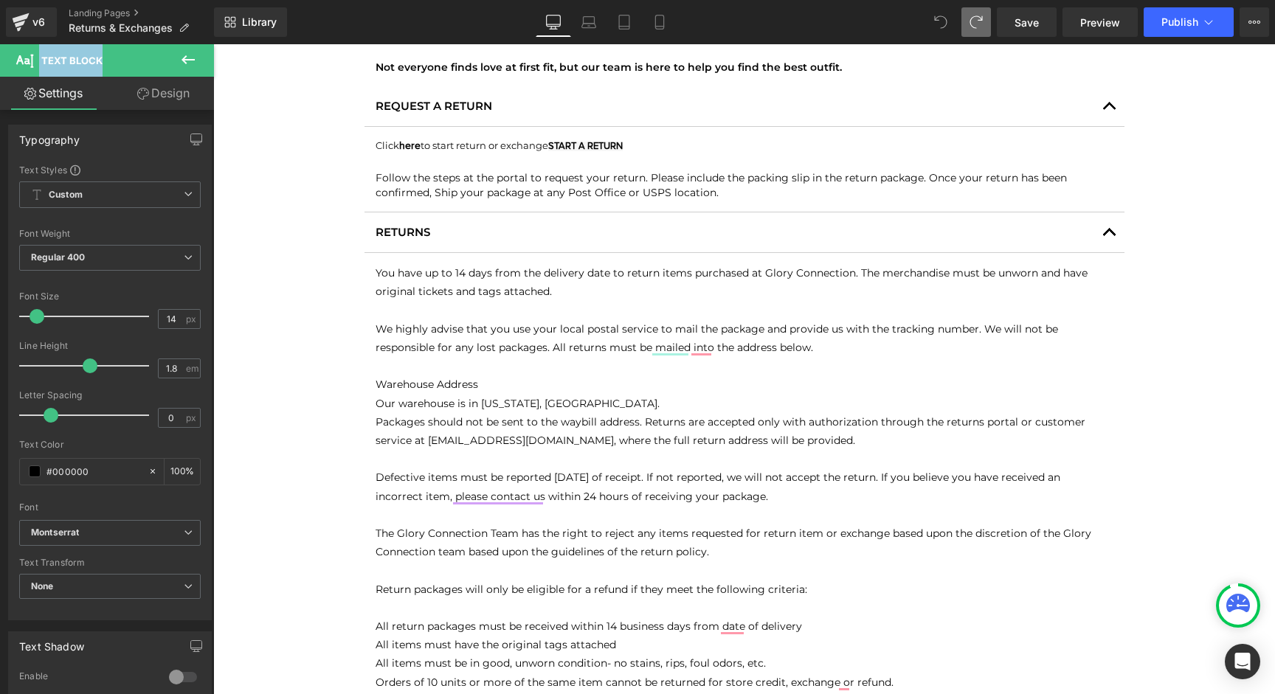
click at [938, 19] on icon at bounding box center [937, 18] width 4 height 4
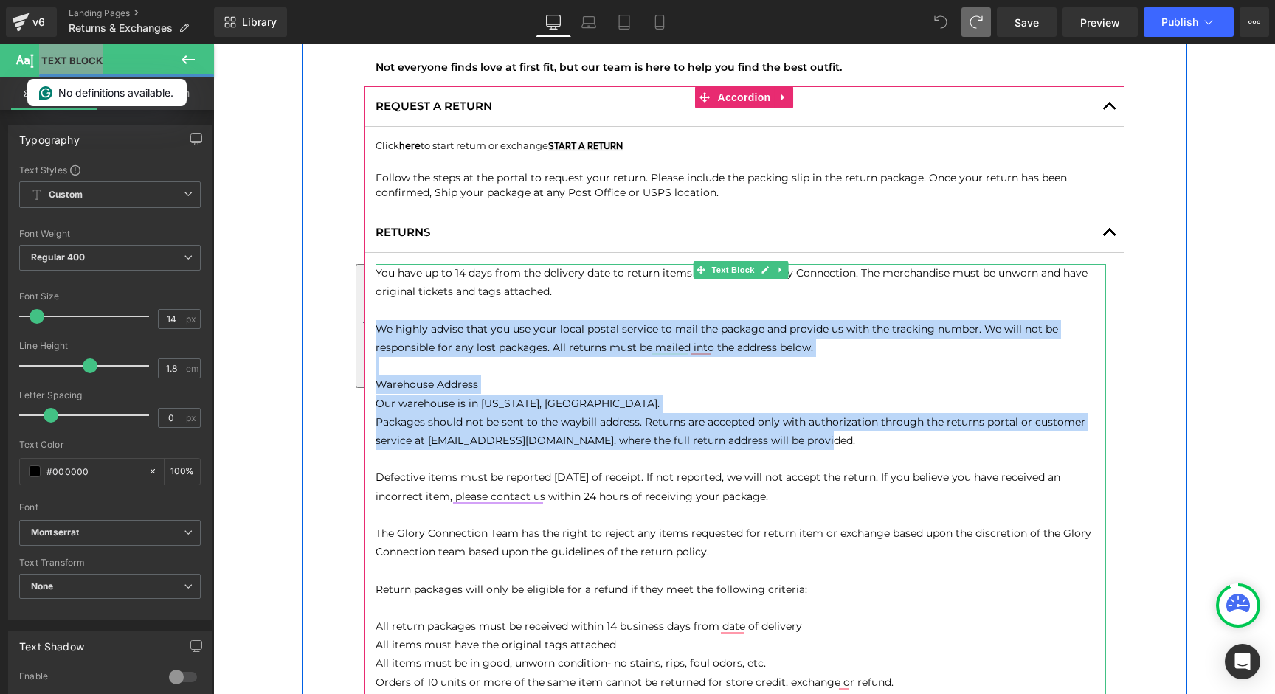
drag, startPoint x: 816, startPoint y: 443, endPoint x: 378, endPoint y: 329, distance: 451.9
click at [378, 329] on div "You have up to 14 days from the delivery date to return items purchased at Glor…" at bounding box center [740, 598] width 730 height 669
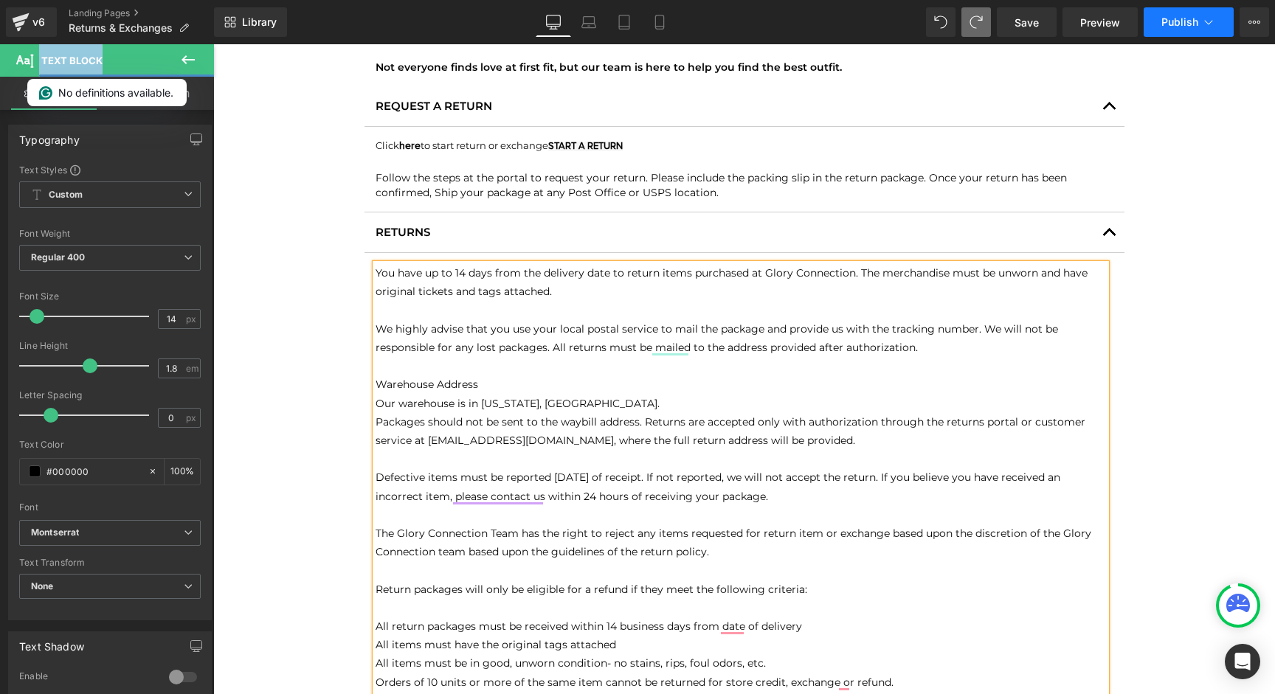
click at [1175, 17] on span "Publish" at bounding box center [1179, 22] width 37 height 12
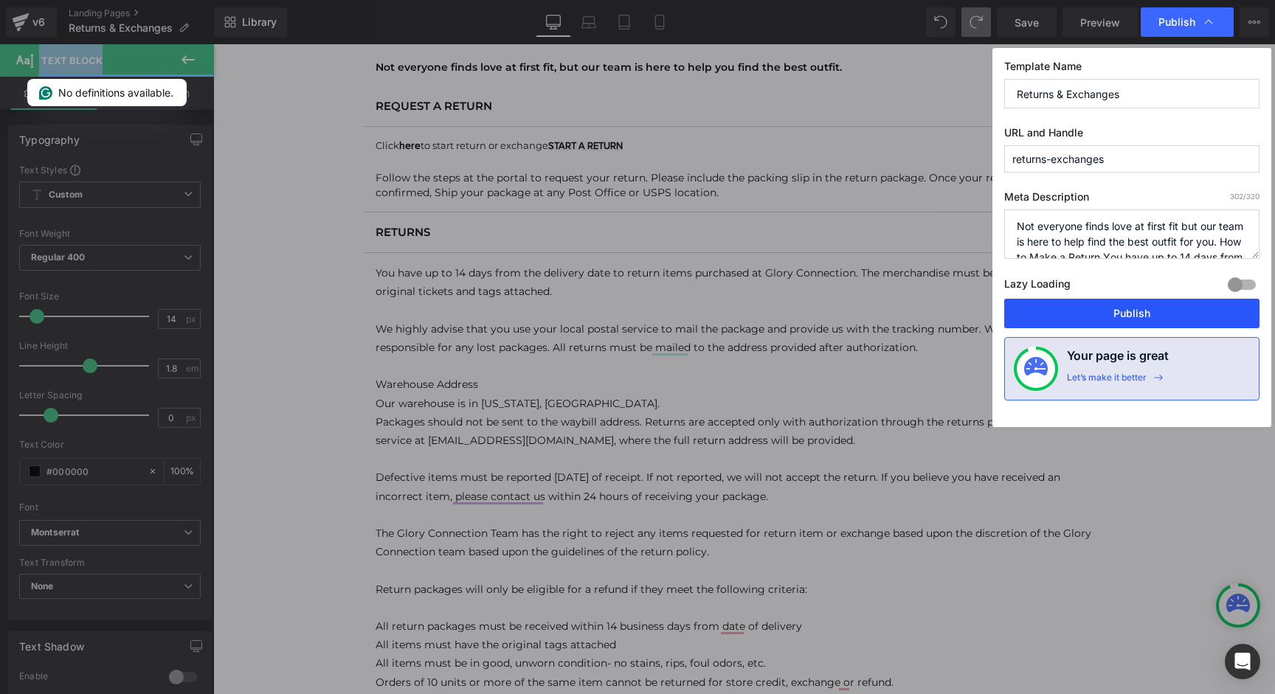
click at [1134, 316] on button "Publish" at bounding box center [1131, 314] width 255 height 30
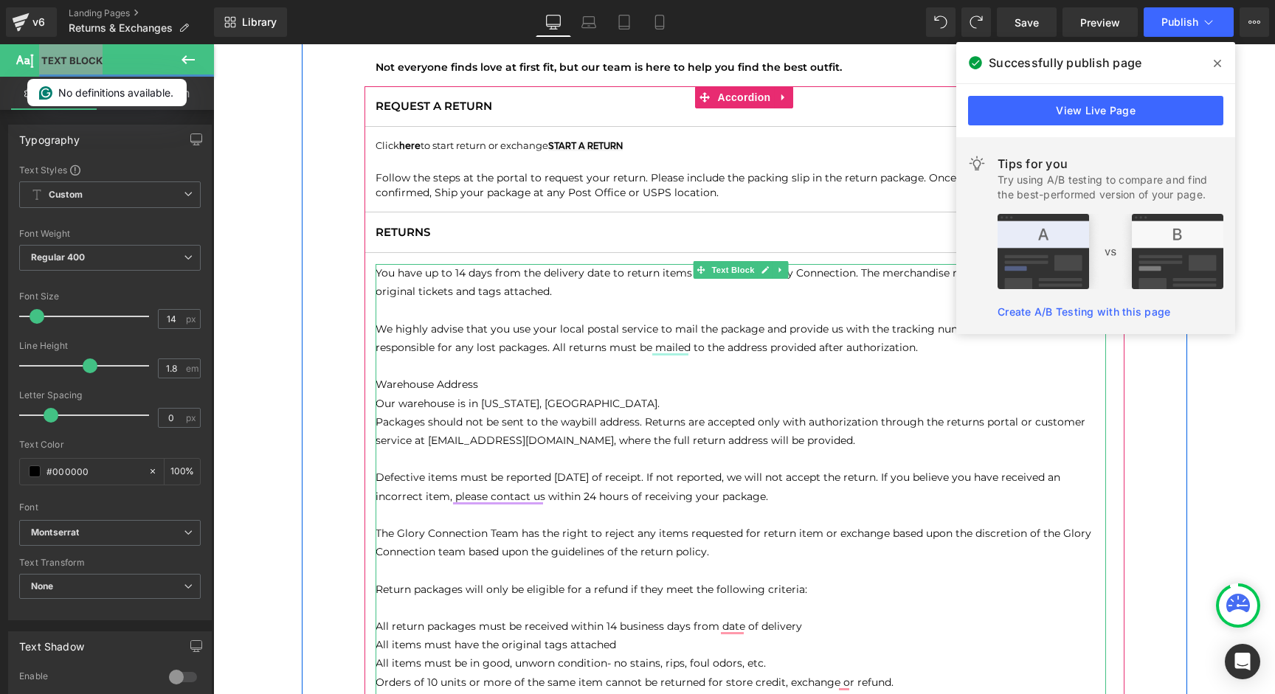
click at [520, 381] on p "Warehouse Address" at bounding box center [740, 384] width 730 height 18
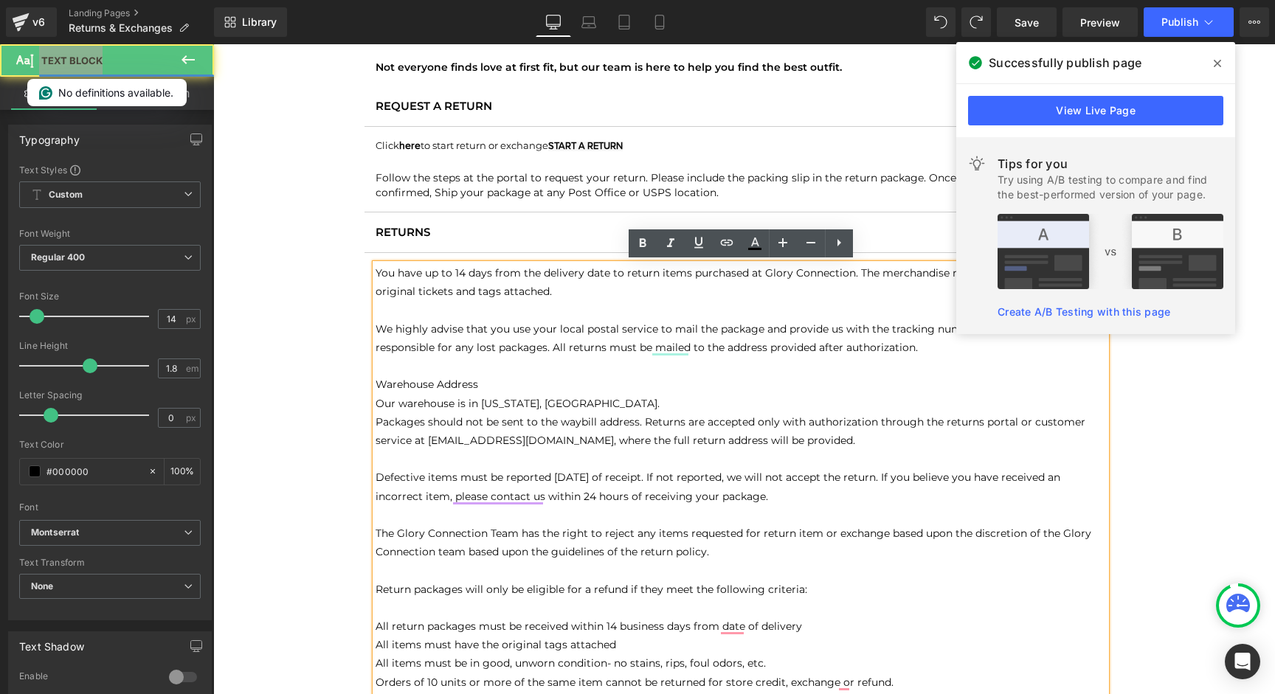
drag, startPoint x: 482, startPoint y: 403, endPoint x: 526, endPoint y: 403, distance: 43.5
click at [526, 403] on p "Our warehouse is in [US_STATE], [GEOGRAPHIC_DATA]." at bounding box center [740, 404] width 730 height 18
drag, startPoint x: 483, startPoint y: 403, endPoint x: 530, endPoint y: 403, distance: 47.2
click at [530, 403] on p "Our warehouse is in [US_STATE], [GEOGRAPHIC_DATA]." at bounding box center [740, 404] width 730 height 18
click at [496, 403] on p "Our warehouse is in [US_STATE], [GEOGRAPHIC_DATA]." at bounding box center [740, 404] width 730 height 18
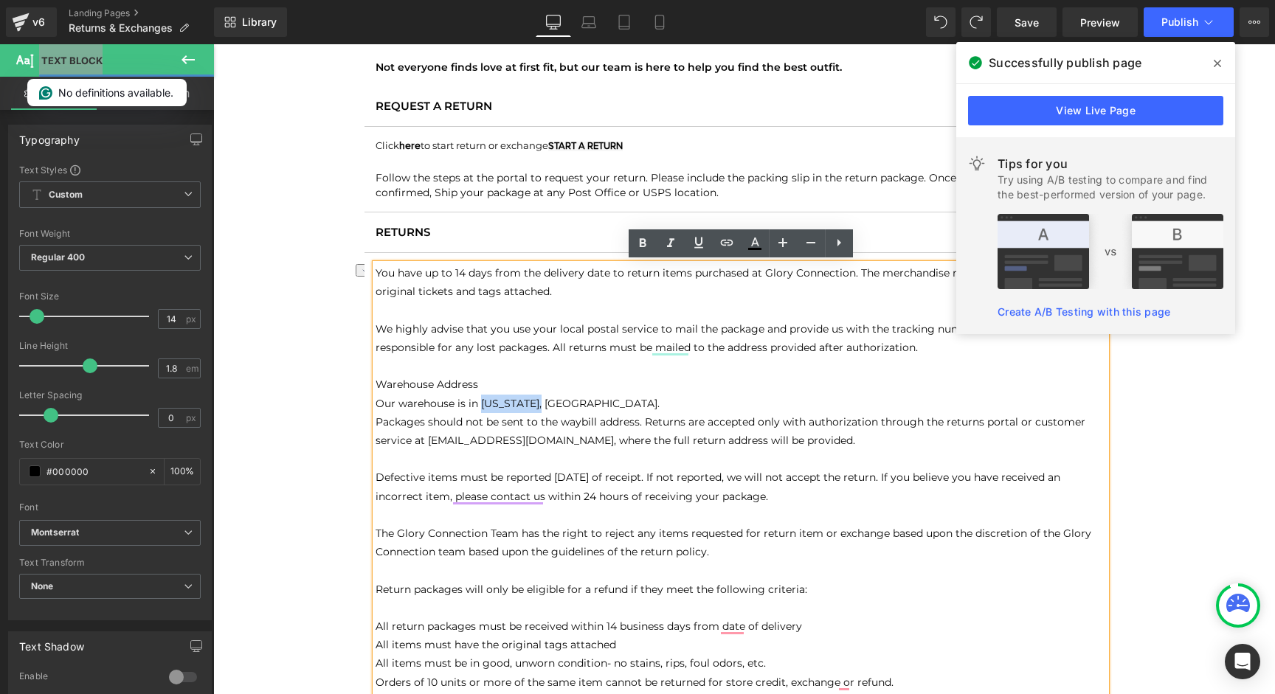
drag, startPoint x: 481, startPoint y: 404, endPoint x: 538, endPoint y: 401, distance: 56.9
click at [538, 401] on p "Our warehouse is in [US_STATE], [GEOGRAPHIC_DATA]." at bounding box center [740, 404] width 730 height 18
paste div "To enrich screen reader interactions, please activate Accessibility in Grammarl…"
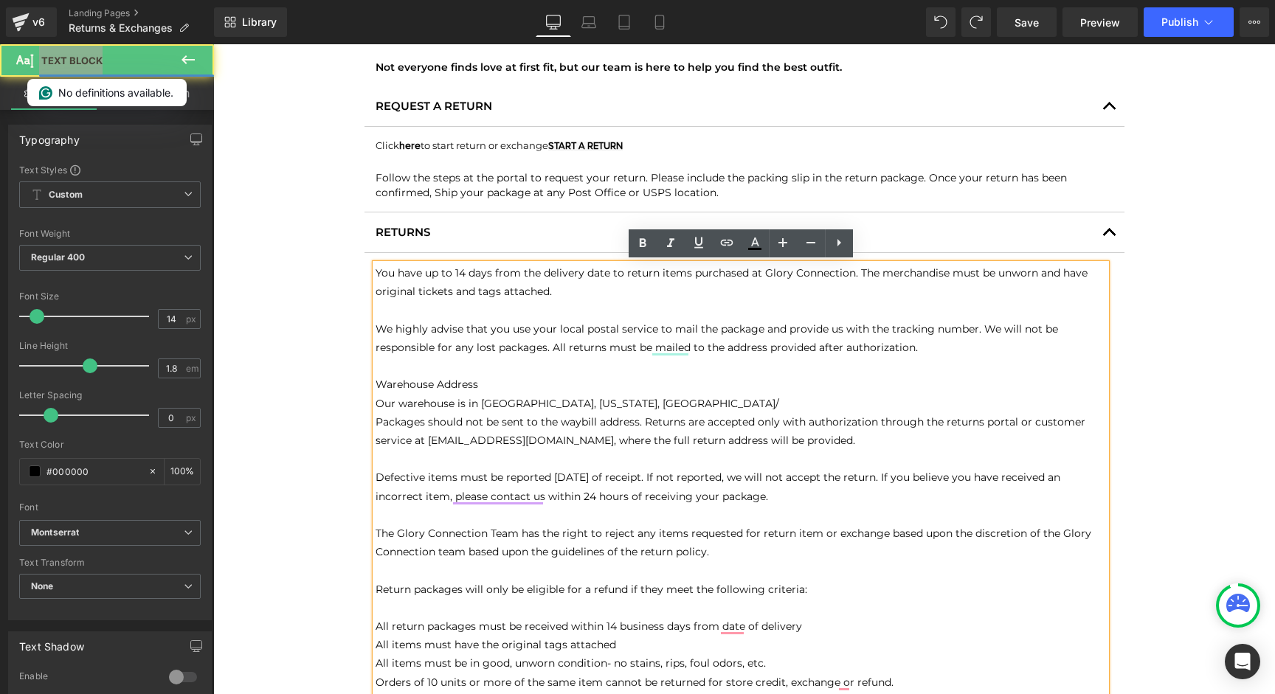
click at [630, 397] on p "Our warehouse is in [GEOGRAPHIC_DATA], [US_STATE], [GEOGRAPHIC_DATA]/" at bounding box center [740, 404] width 730 height 18
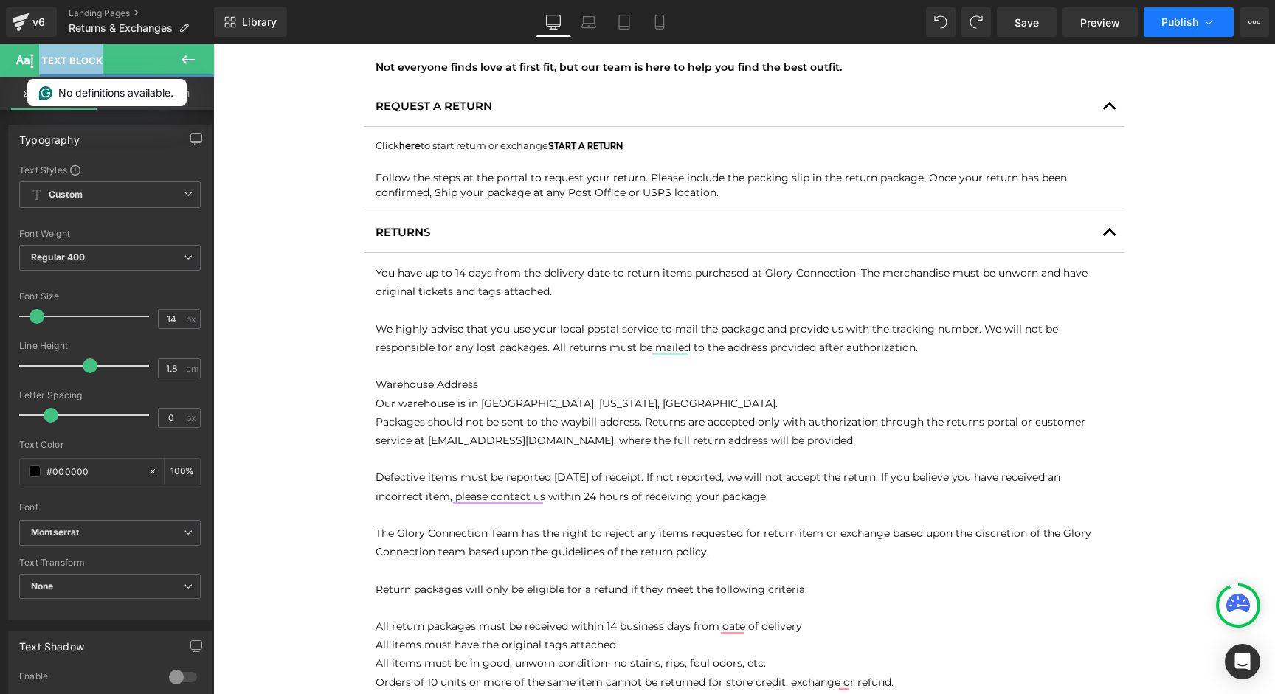
click at [1188, 20] on span "Publish" at bounding box center [1179, 22] width 37 height 12
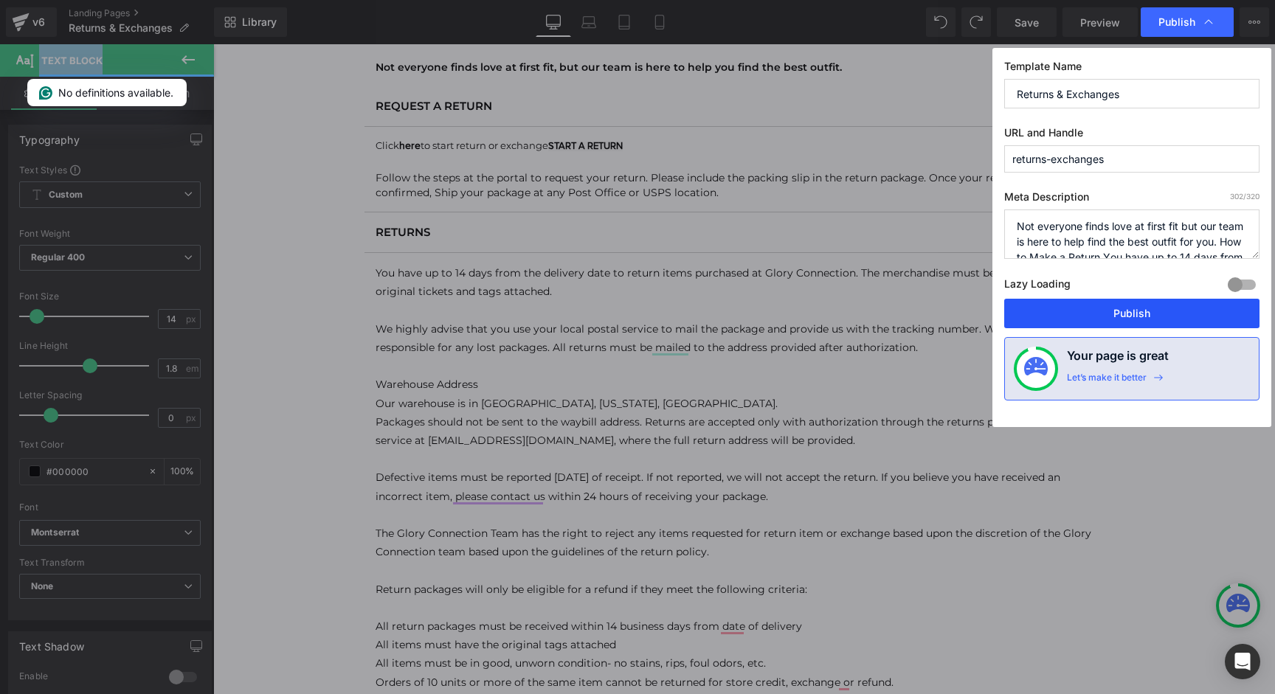
click at [1140, 308] on button "Publish" at bounding box center [1131, 314] width 255 height 30
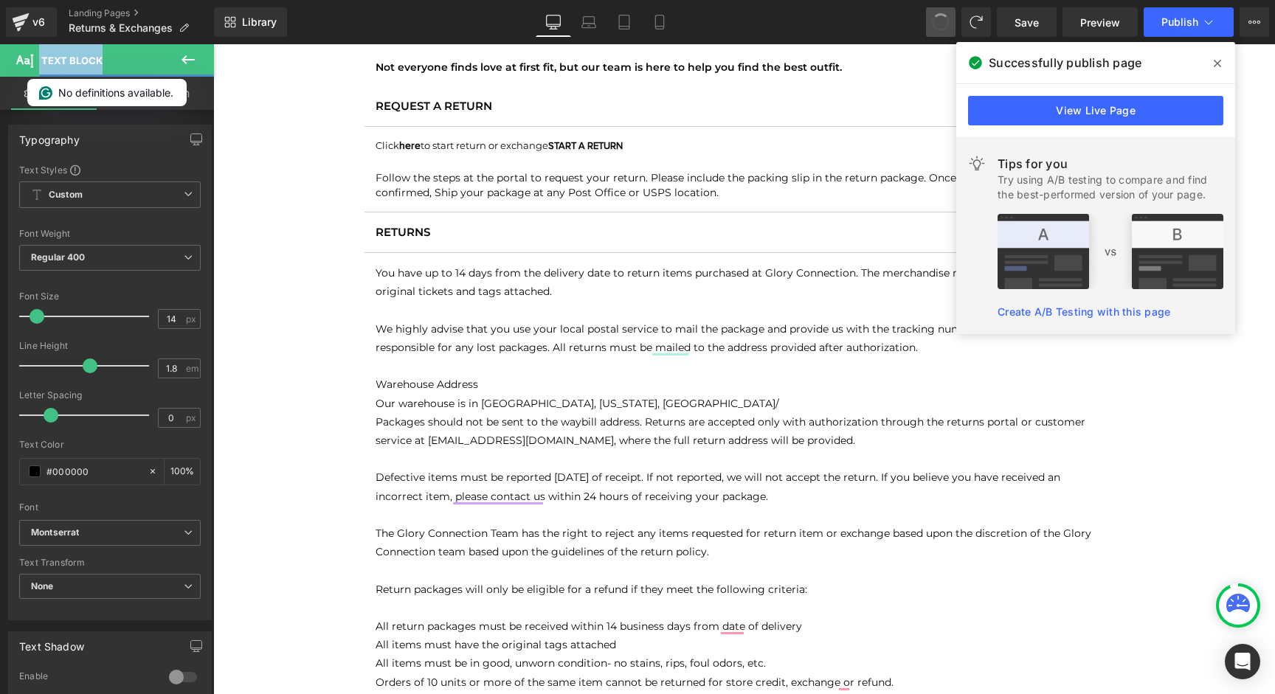
click at [949, 26] on span at bounding box center [940, 22] width 21 height 21
click at [949, 26] on span at bounding box center [940, 22] width 25 height 25
click at [949, 26] on span at bounding box center [940, 22] width 21 height 21
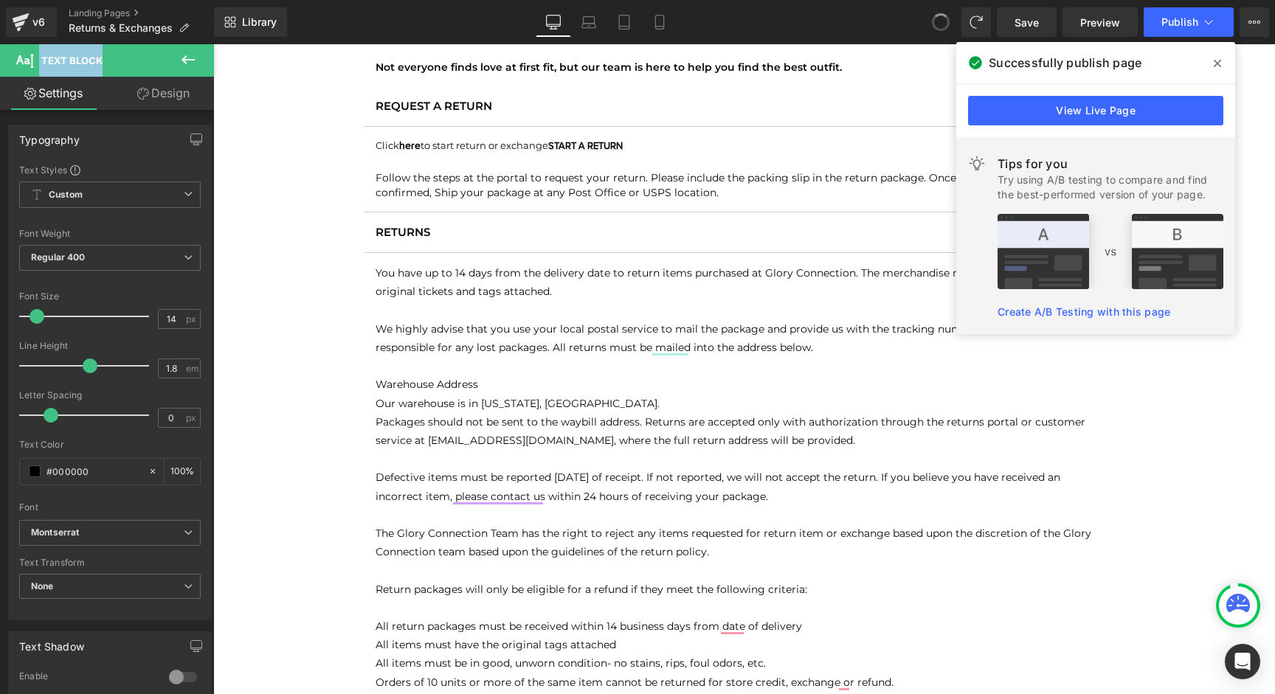
click at [949, 26] on span at bounding box center [940, 22] width 25 height 25
click at [949, 26] on span at bounding box center [941, 22] width 30 height 30
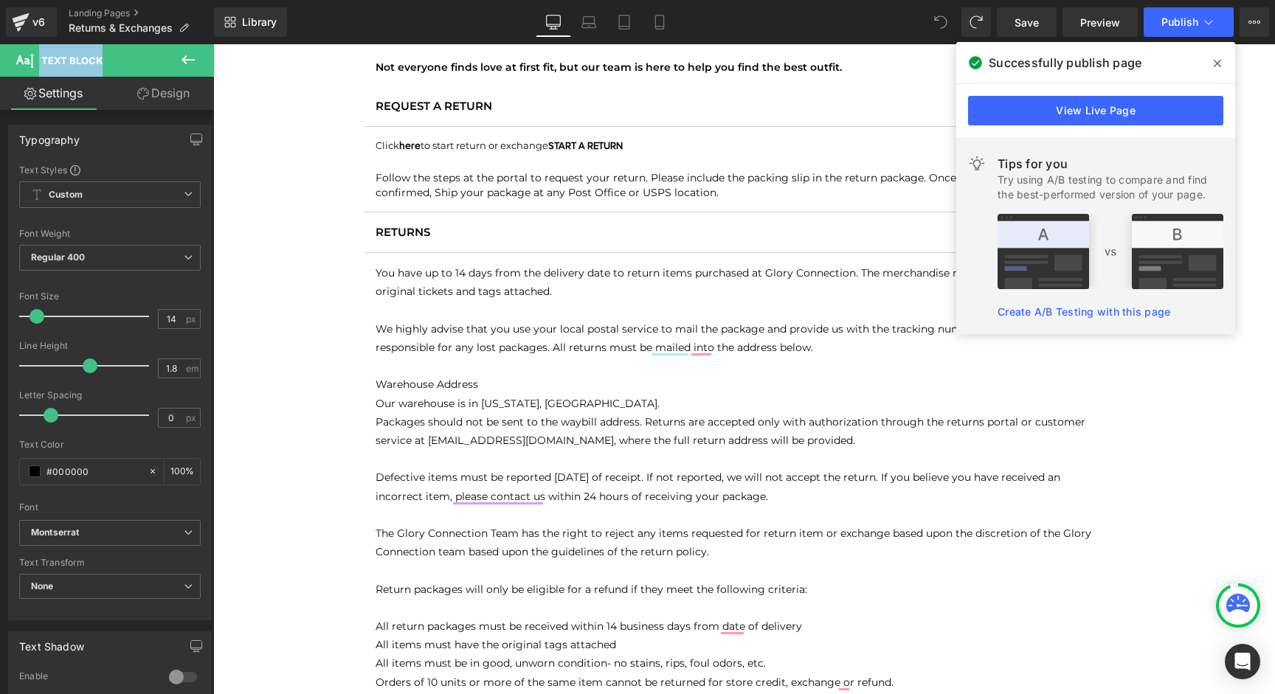
click at [949, 26] on span at bounding box center [941, 22] width 30 height 30
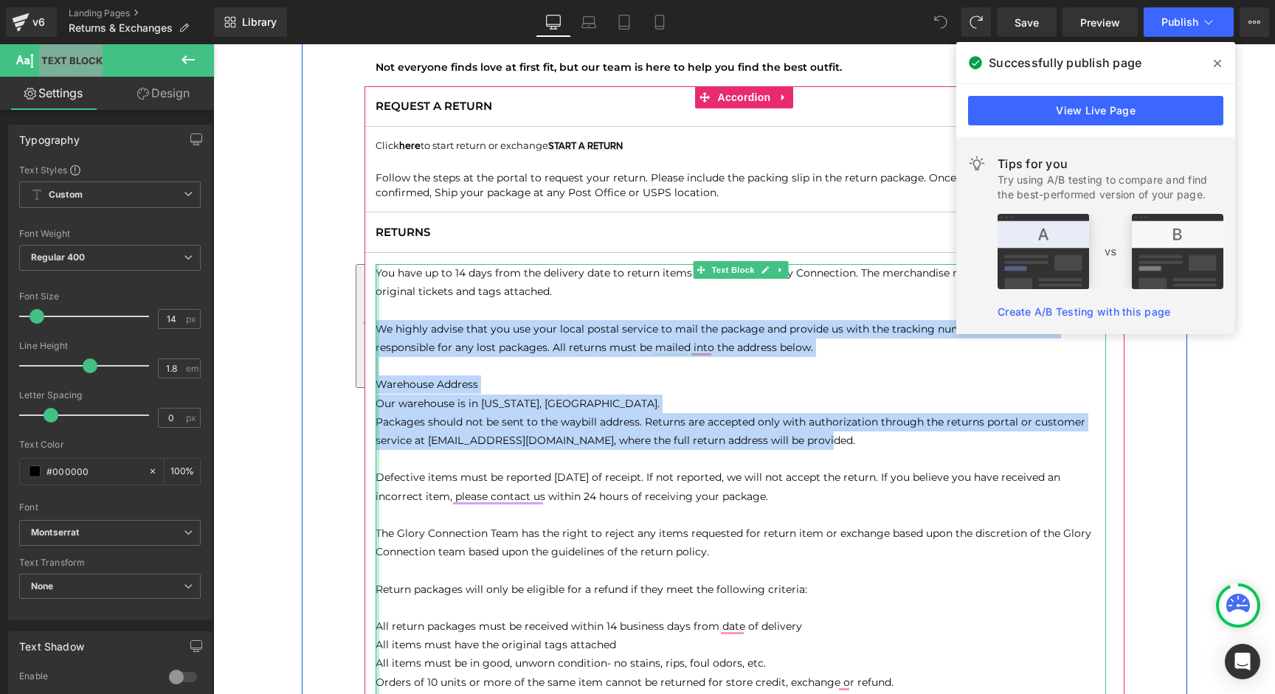
drag, startPoint x: 839, startPoint y: 448, endPoint x: 377, endPoint y: 335, distance: 475.3
click at [377, 335] on div "You have up to 14 days from the delivery date to return items purchased at Glor…" at bounding box center [740, 598] width 730 height 669
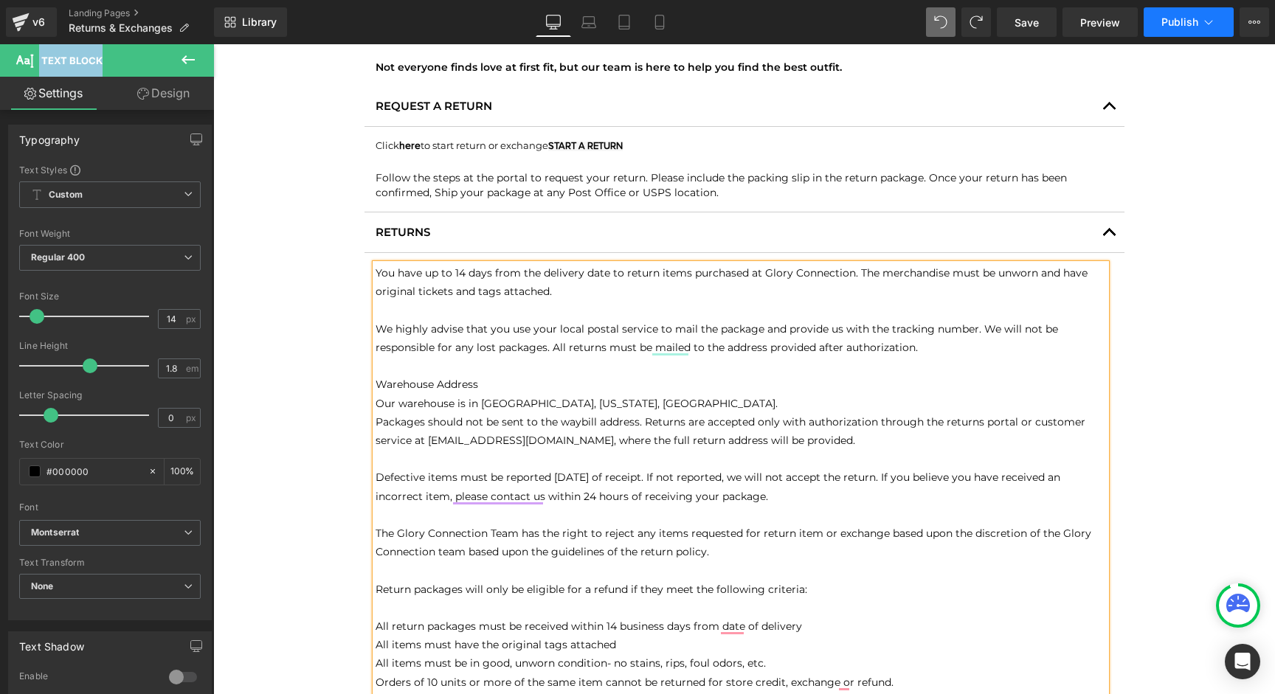
click at [1172, 21] on span "Publish" at bounding box center [1179, 22] width 37 height 12
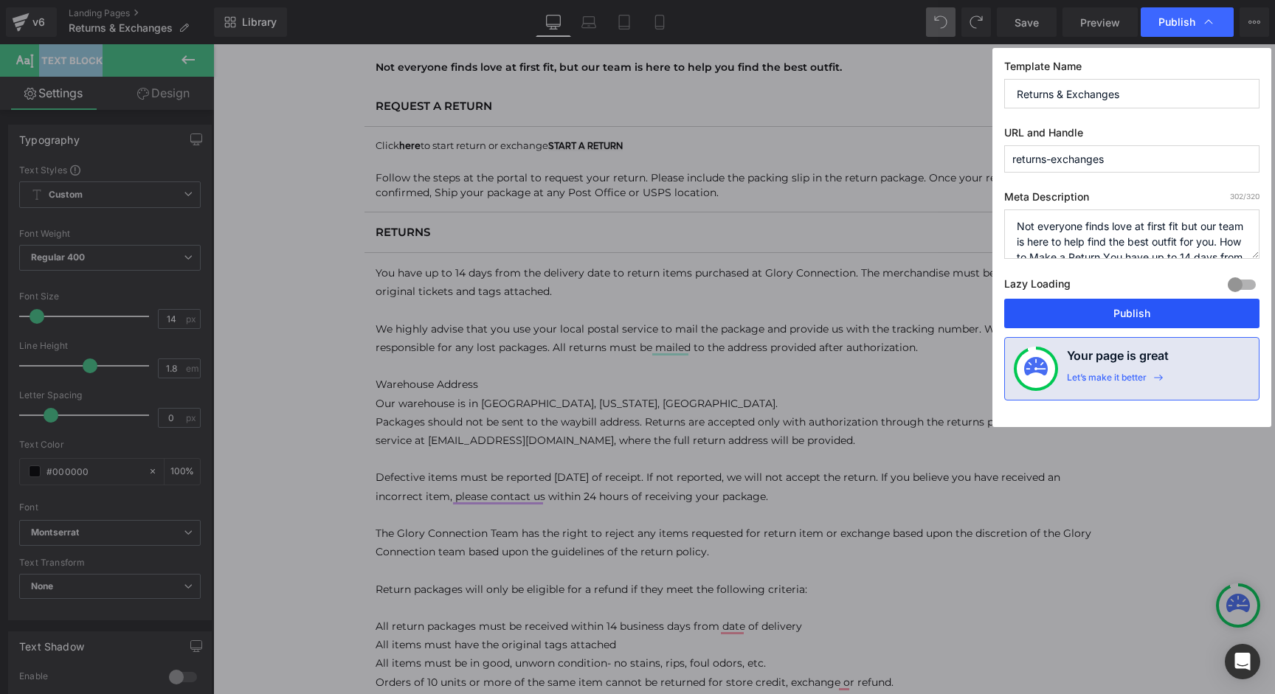
click at [1135, 313] on button "Publish" at bounding box center [1131, 314] width 255 height 30
